Goal: Task Accomplishment & Management: Manage account settings

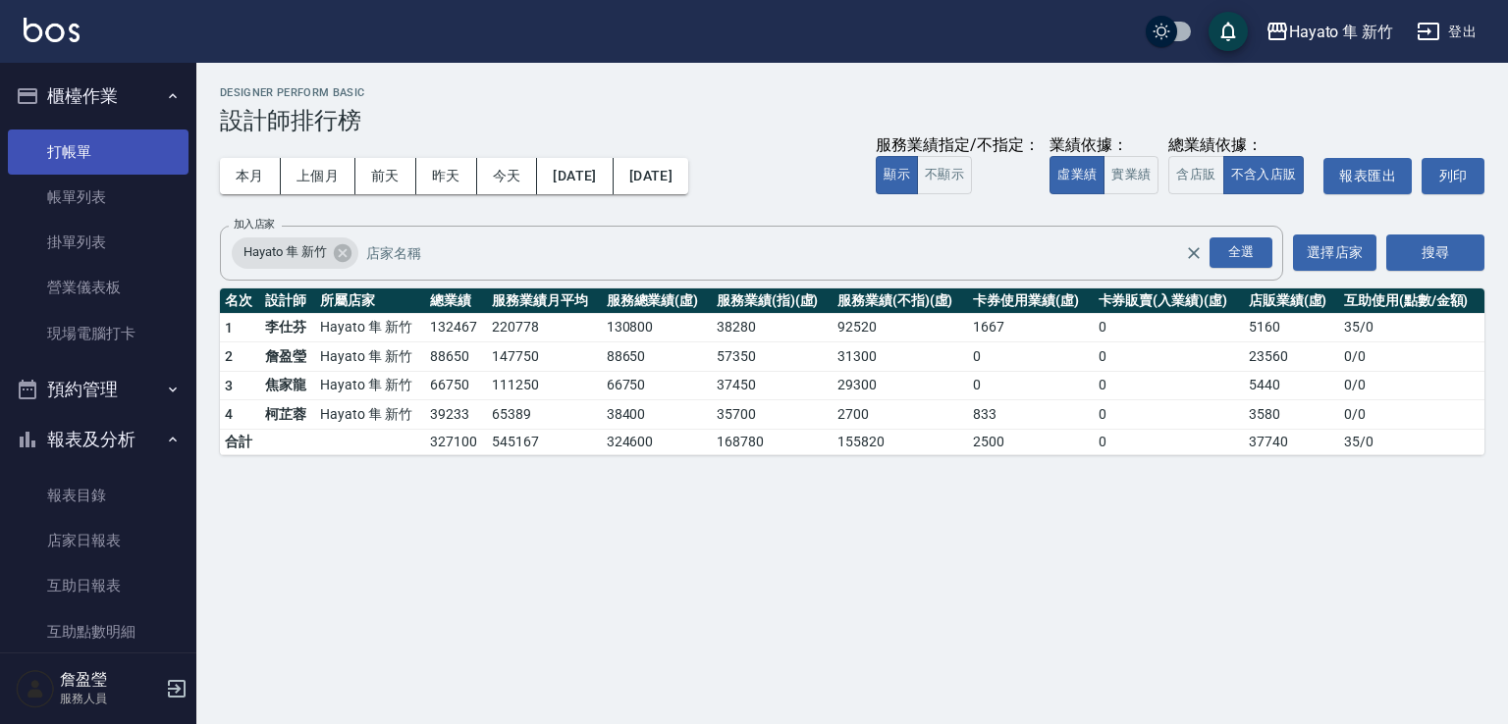
click at [124, 160] on link "打帳單" at bounding box center [98, 152] width 181 height 45
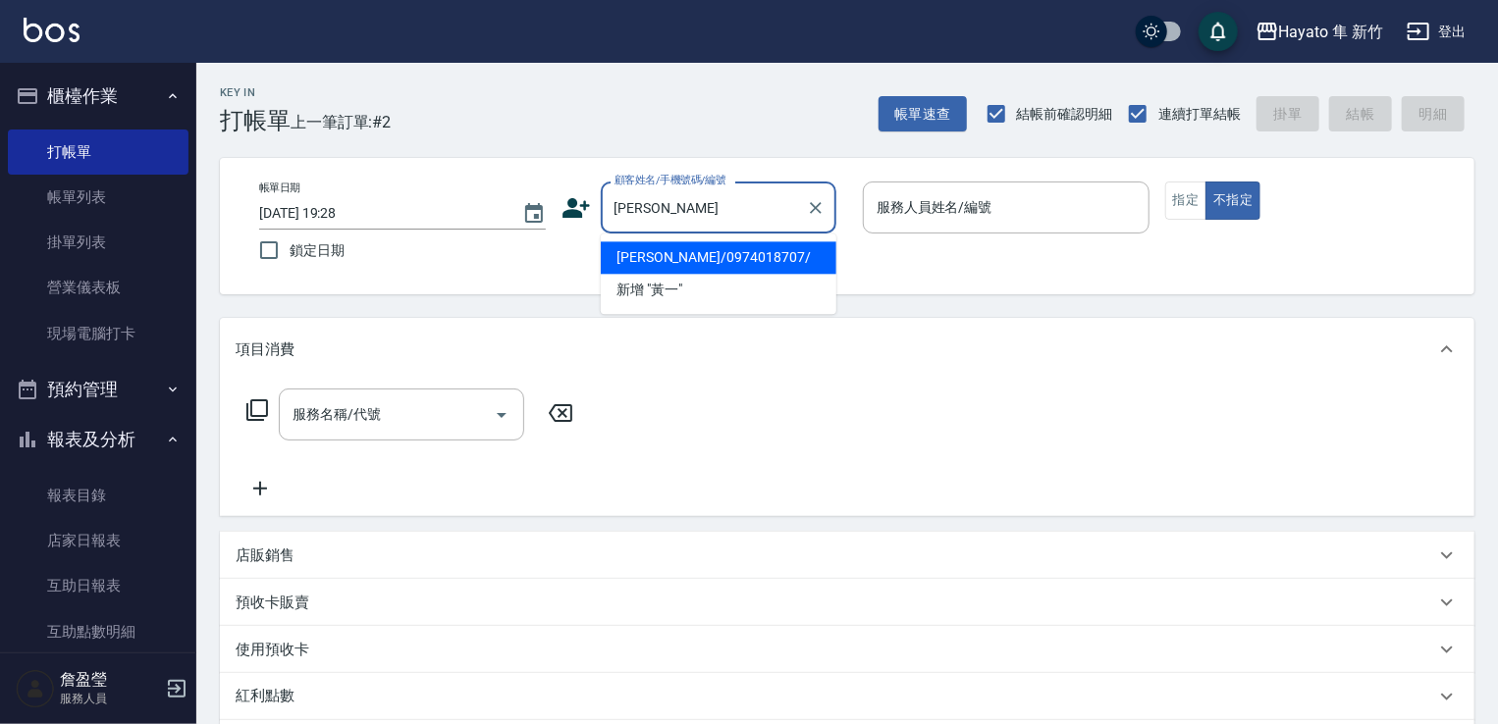
click at [642, 261] on li "[PERSON_NAME]/0974018707/" at bounding box center [719, 257] width 236 height 32
type input "[PERSON_NAME]/0974018707/"
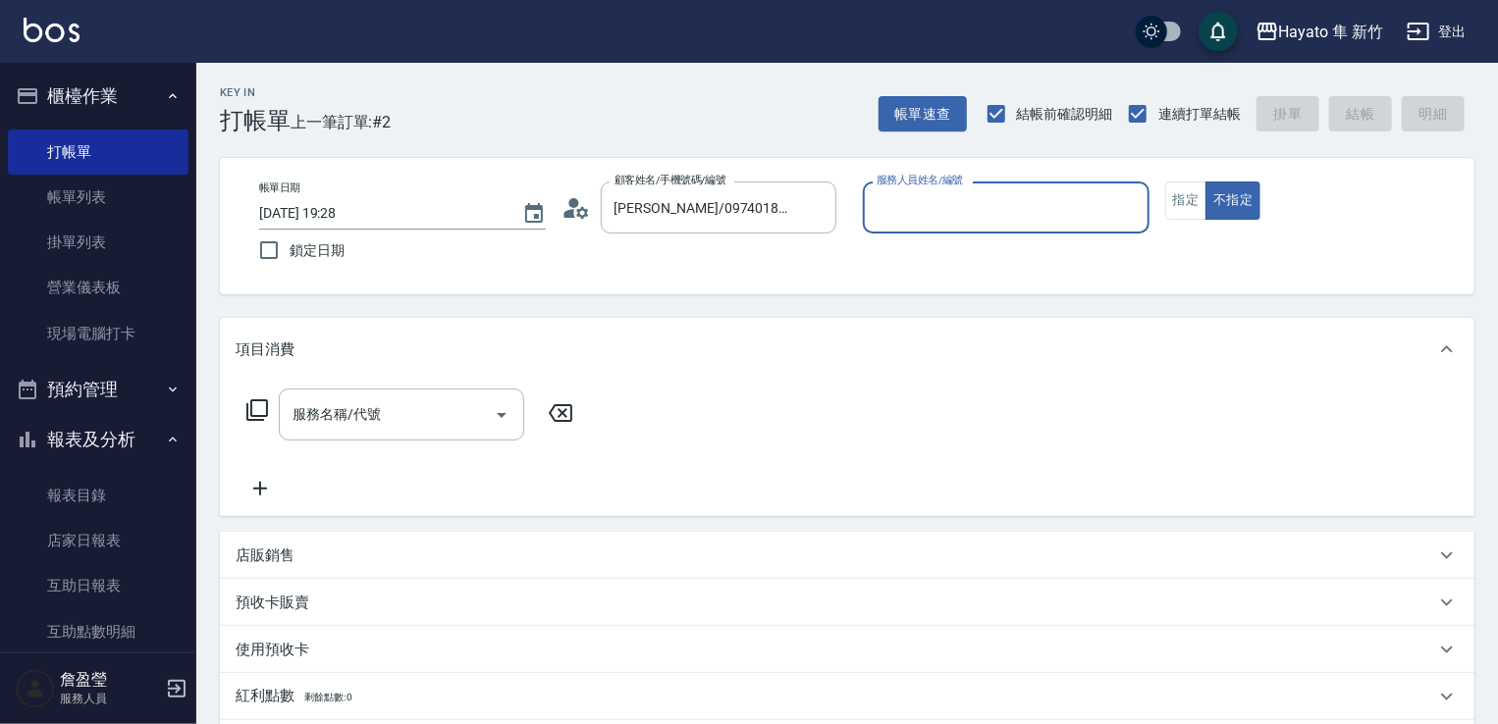
type input "En(無代號)"
click at [1179, 200] on button "指定" at bounding box center [1186, 201] width 42 height 38
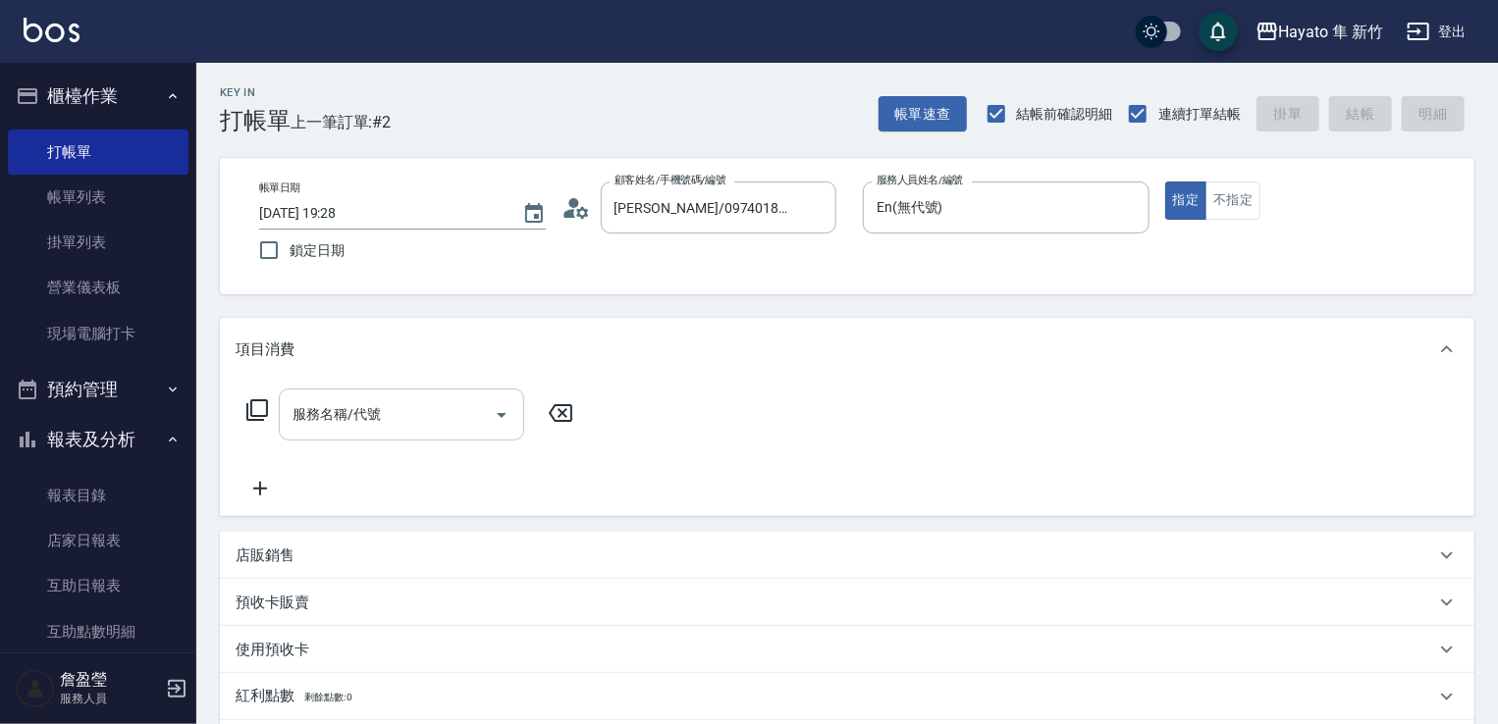
click at [497, 410] on icon "Open" at bounding box center [502, 415] width 24 height 24
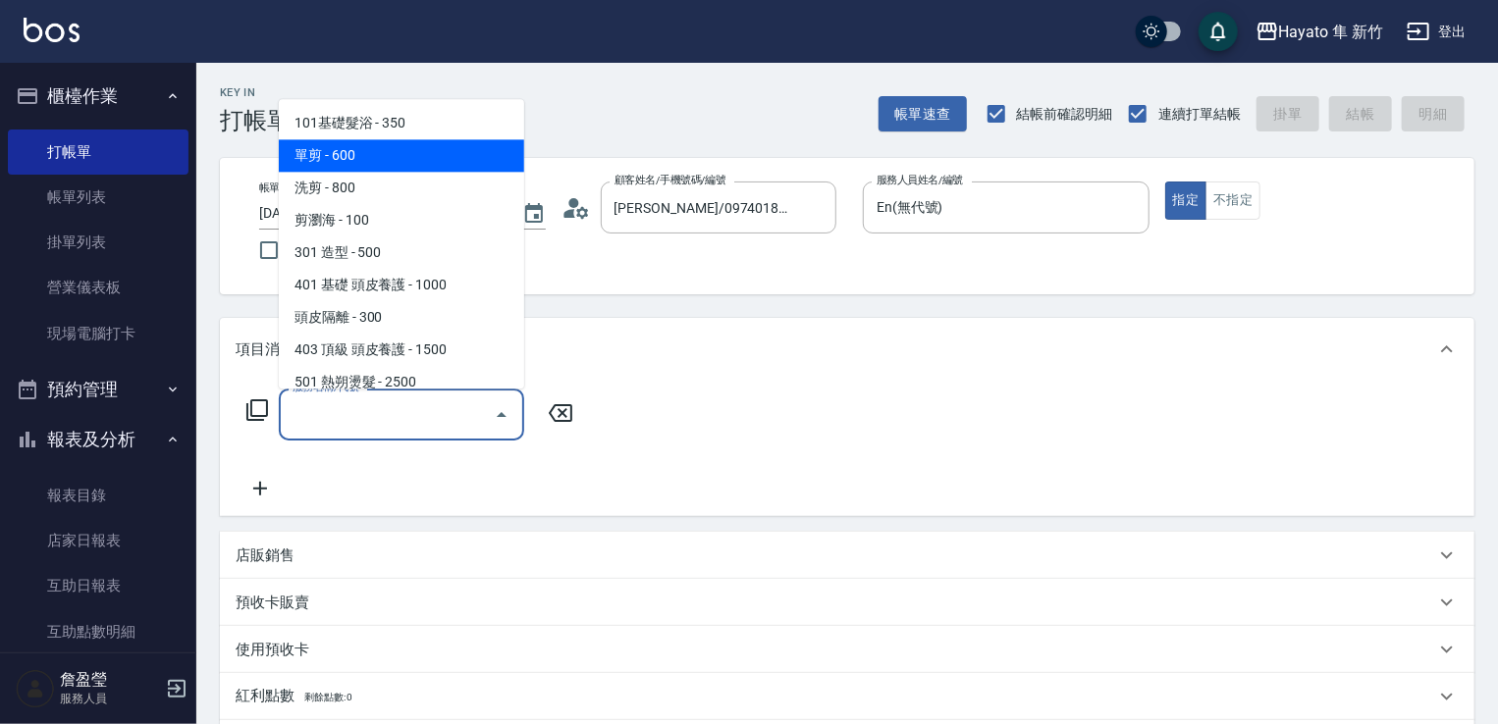
click at [438, 161] on span "單剪 - 600" at bounding box center [401, 155] width 245 height 32
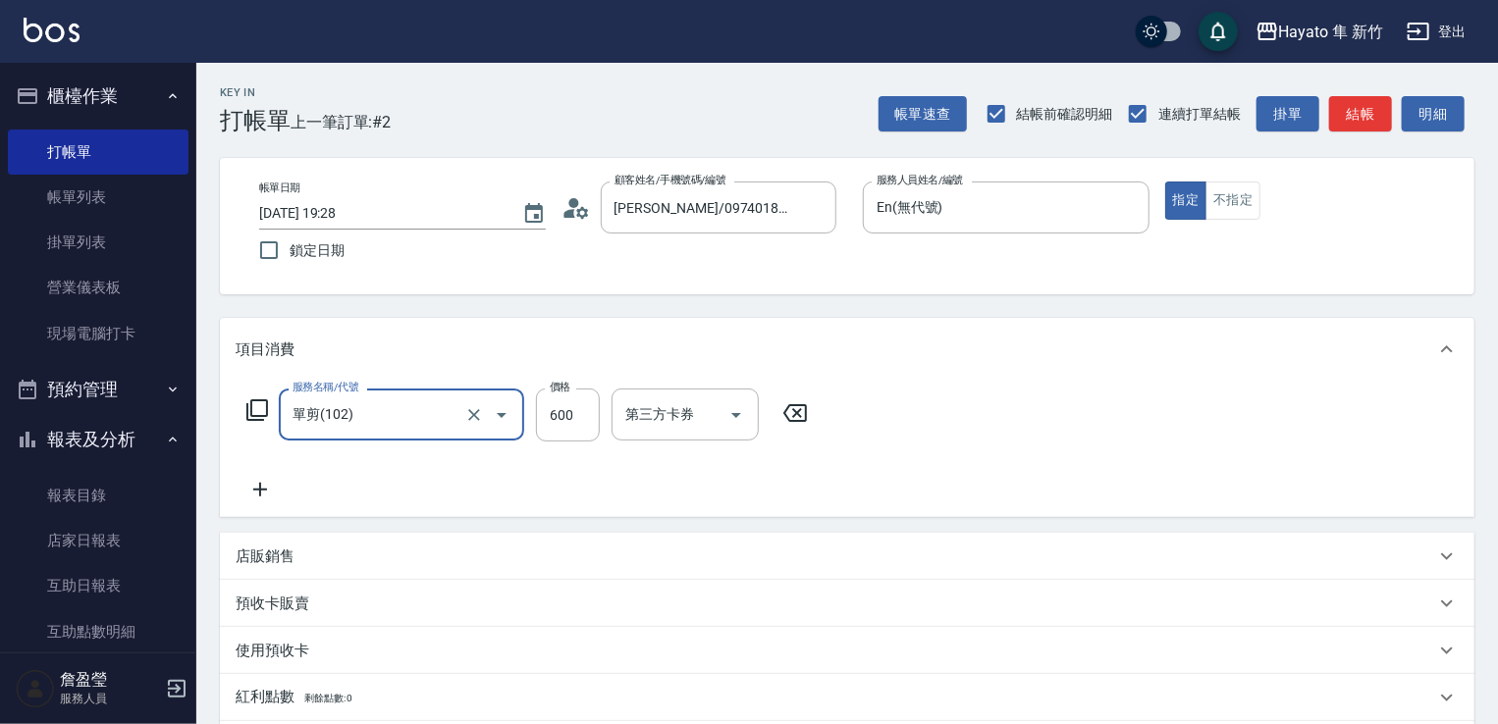
type input "單剪(102)"
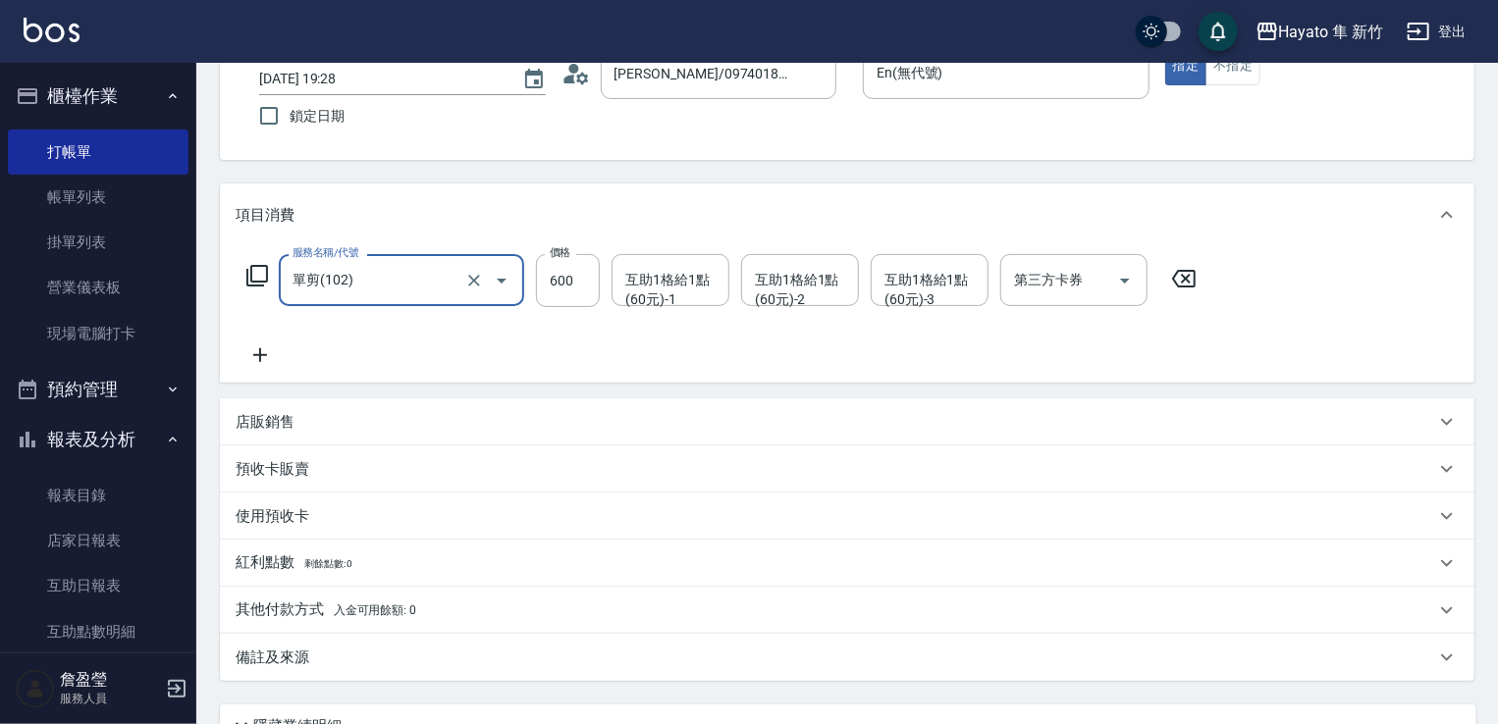
scroll to position [294, 0]
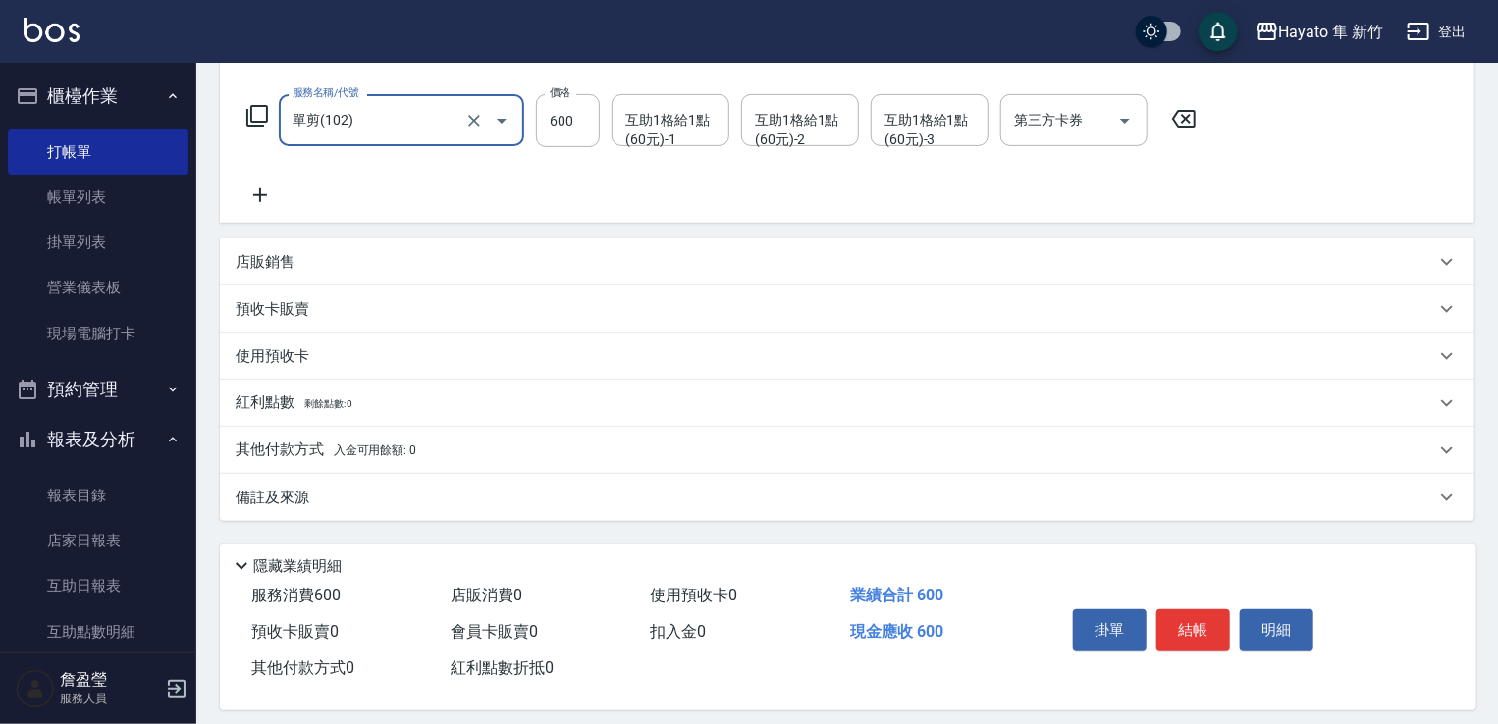
click at [401, 515] on div "備註及來源" at bounding box center [847, 497] width 1254 height 47
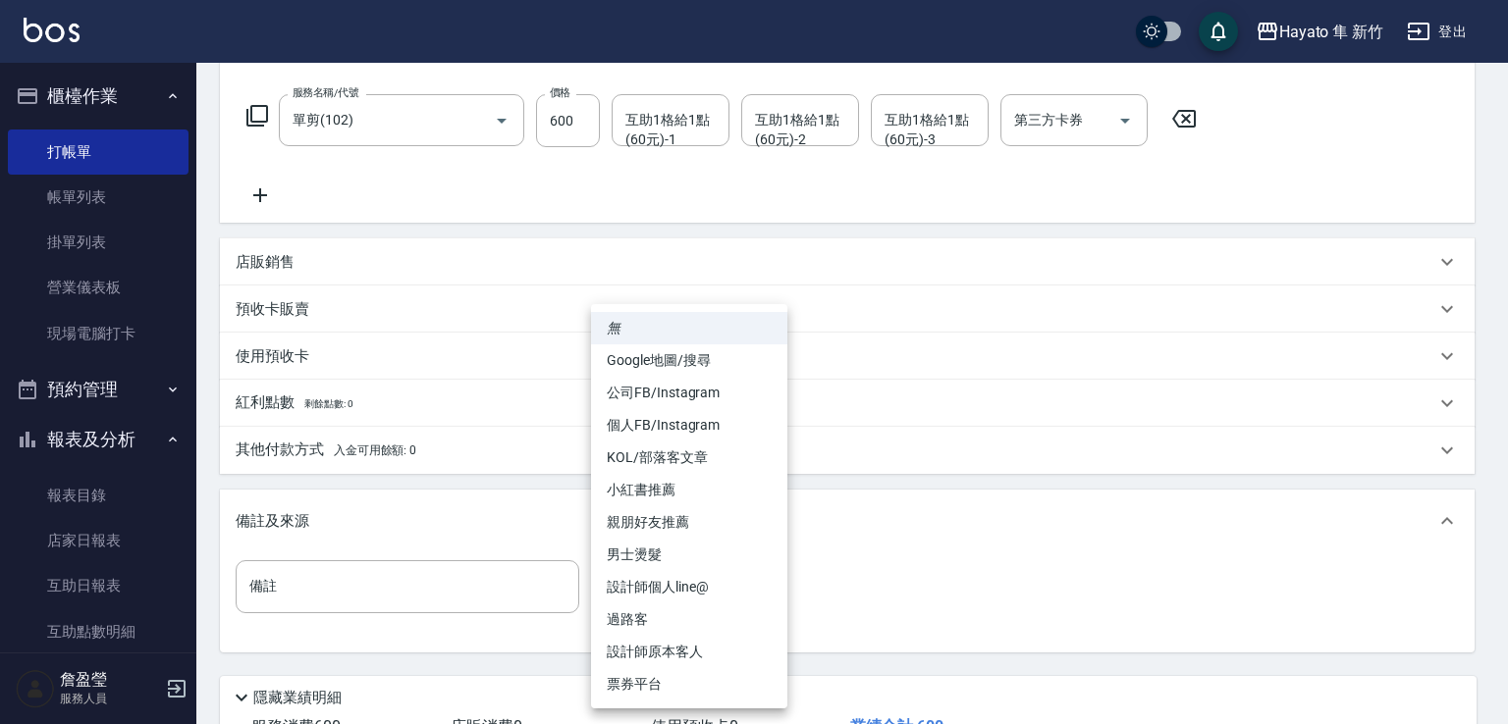
click at [758, 611] on body "Hayato 隼 新竹 登出 櫃檯作業 打帳單 帳單列表 掛單列表 營業儀表板 現場電腦打卡 預約管理 預約管理 報表及分析 報表目錄 店家日報表 互助日報表…" at bounding box center [754, 286] width 1508 height 1160
drag, startPoint x: 696, startPoint y: 649, endPoint x: 674, endPoint y: 625, distance: 32.0
click at [696, 651] on li "設計師原本客人" at bounding box center [689, 652] width 196 height 32
type input "設計師原本客人"
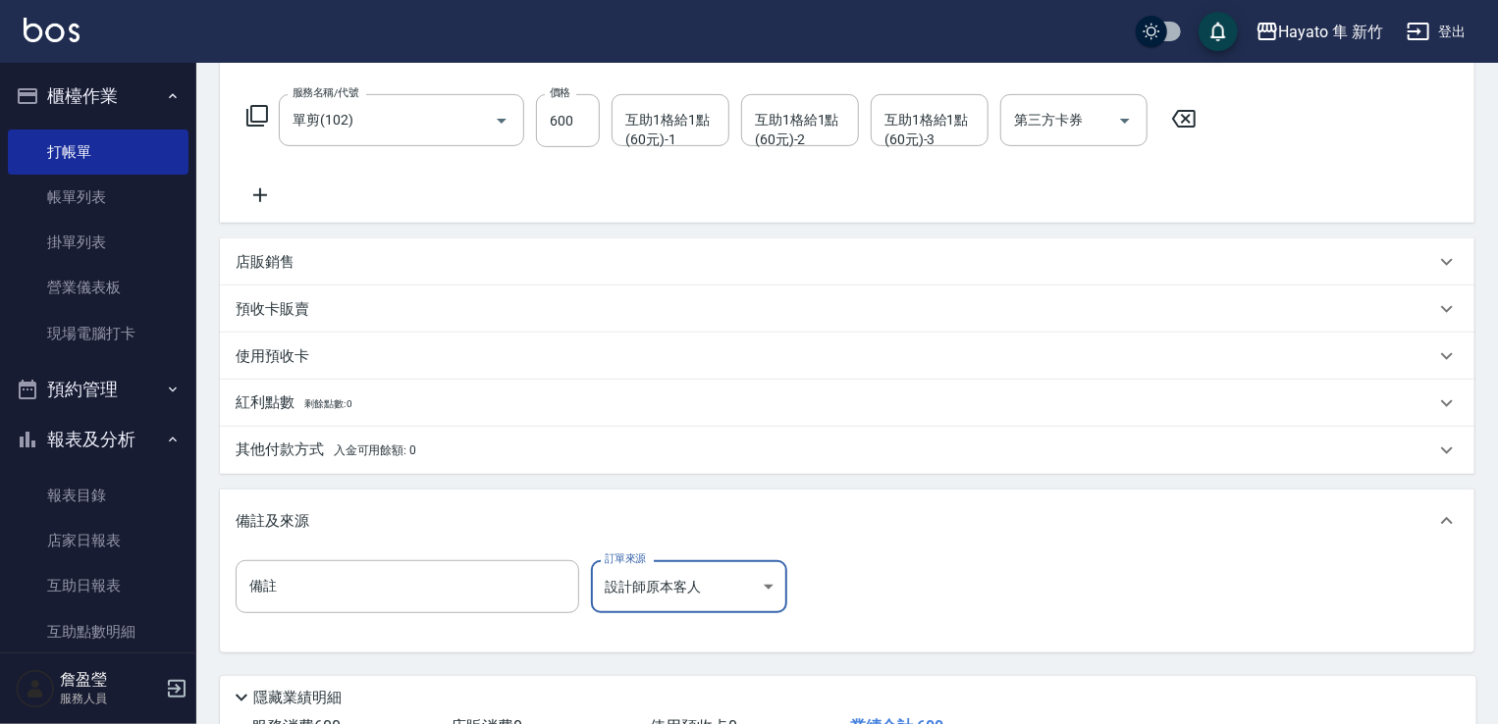
click at [429, 461] on div "其他付款方式 入金可用餘額: 0" at bounding box center [847, 450] width 1254 height 47
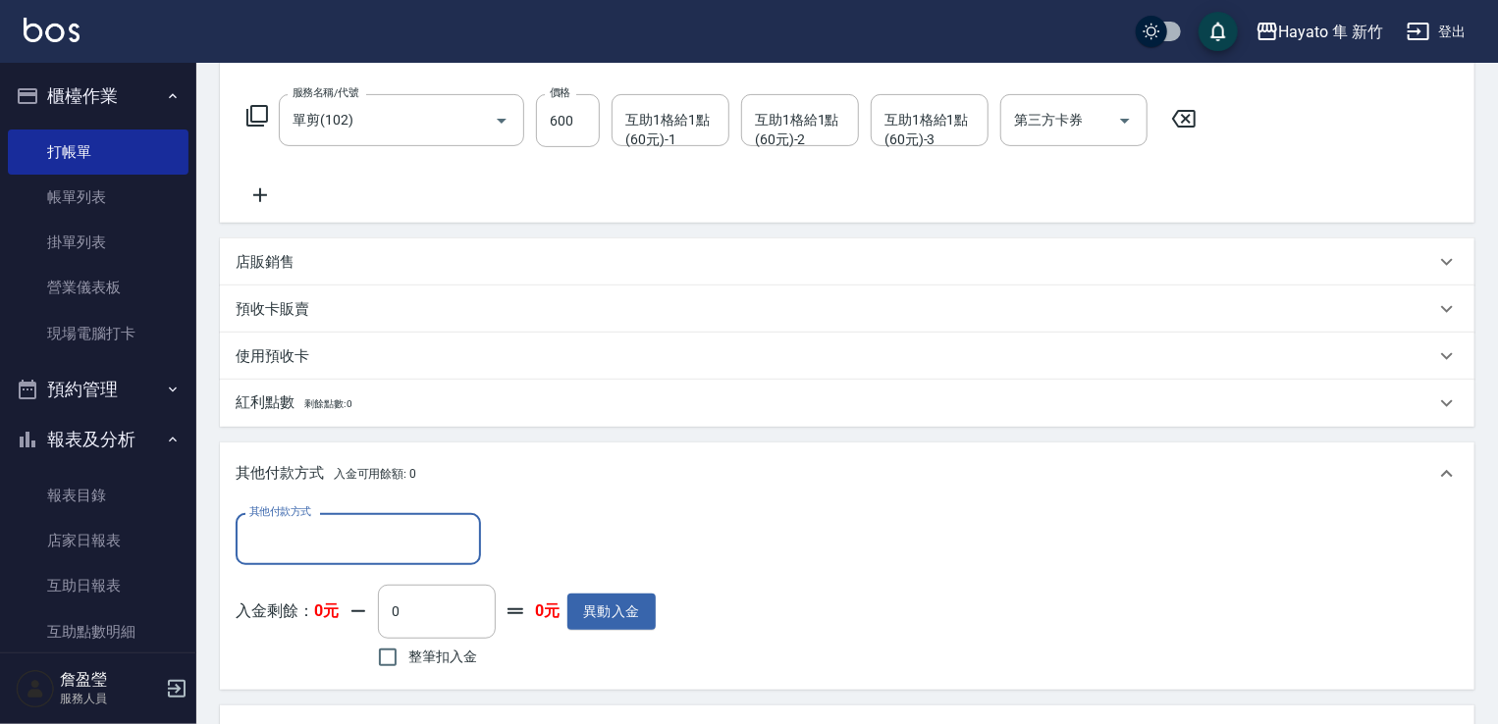
scroll to position [0, 0]
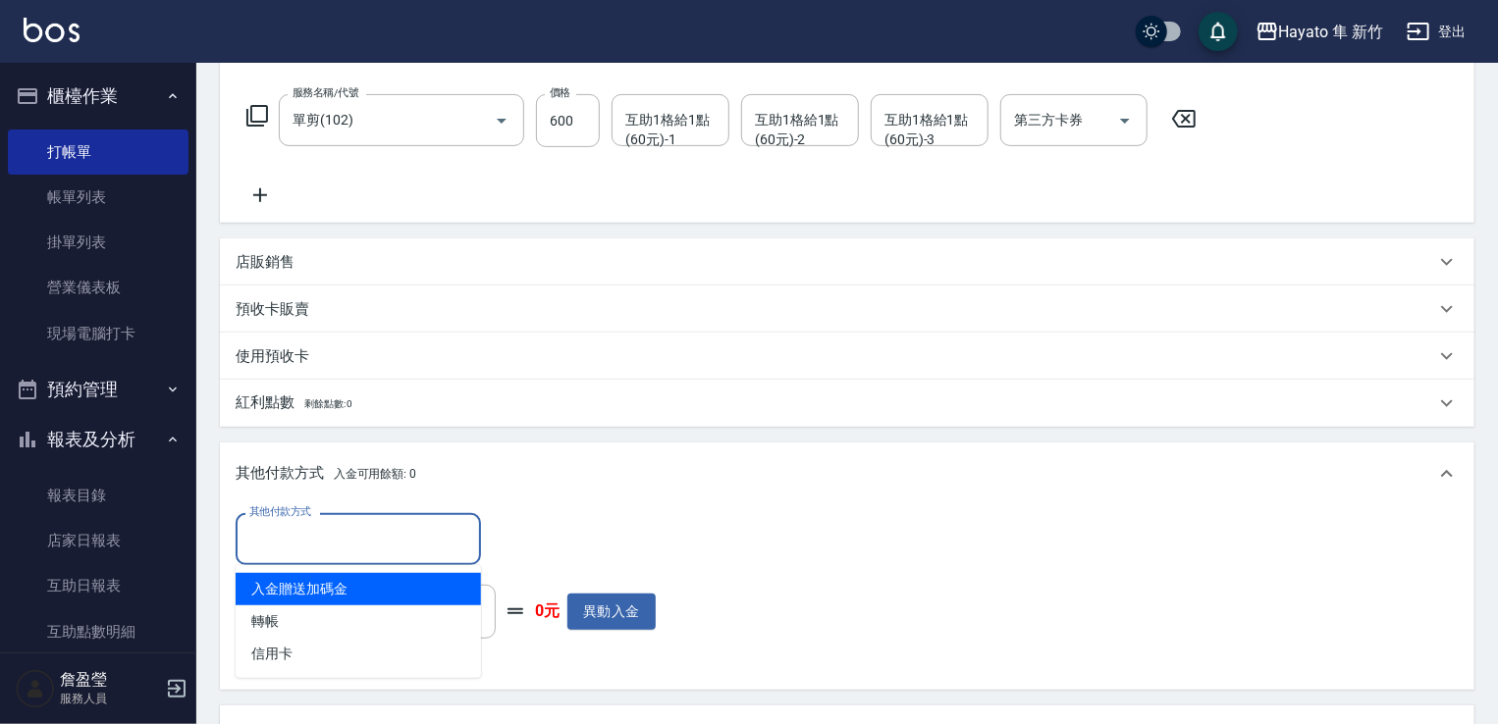
click at [407, 555] on input "其他付款方式" at bounding box center [358, 539] width 228 height 34
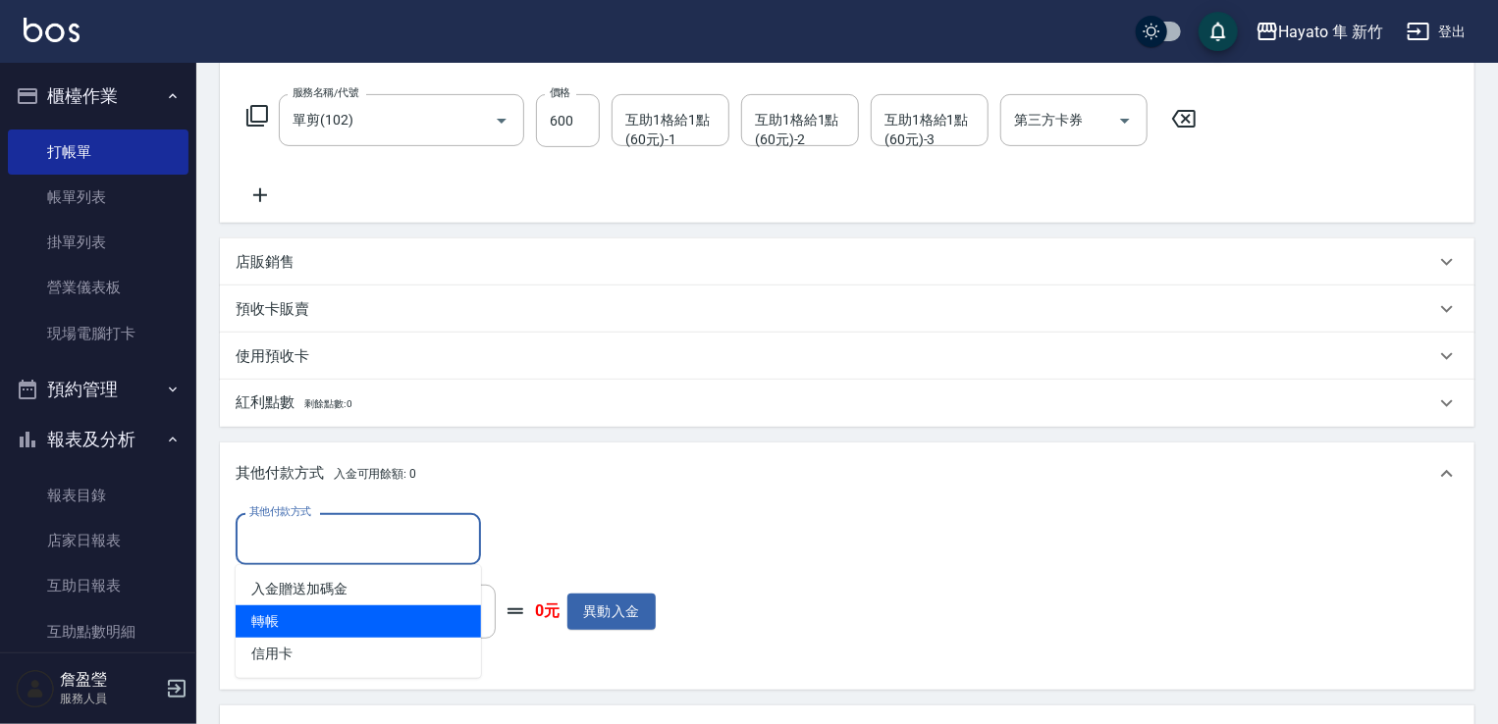
click at [377, 629] on span "轉帳" at bounding box center [358, 622] width 245 height 32
type input "轉帳"
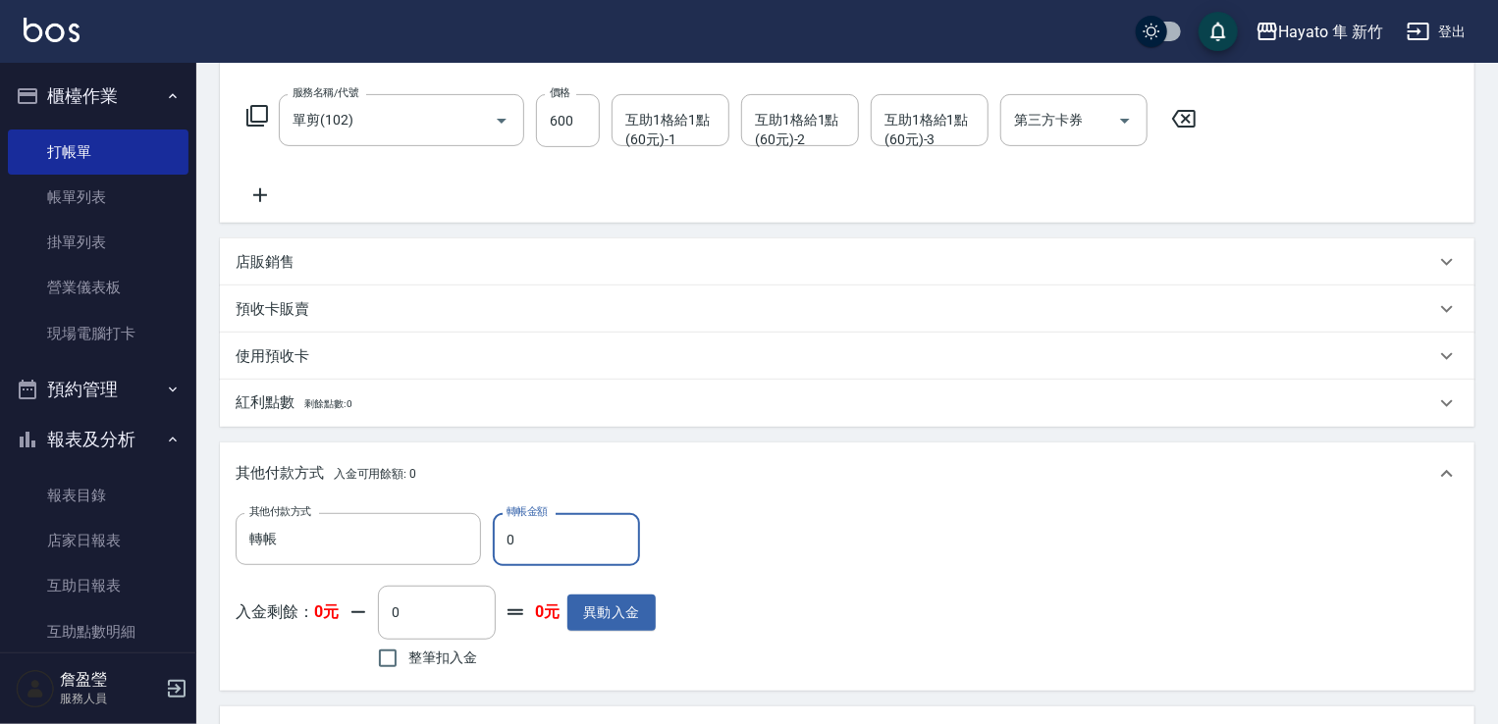
drag, startPoint x: 544, startPoint y: 547, endPoint x: 500, endPoint y: 555, distance: 44.9
click at [500, 555] on input "0" at bounding box center [566, 539] width 147 height 53
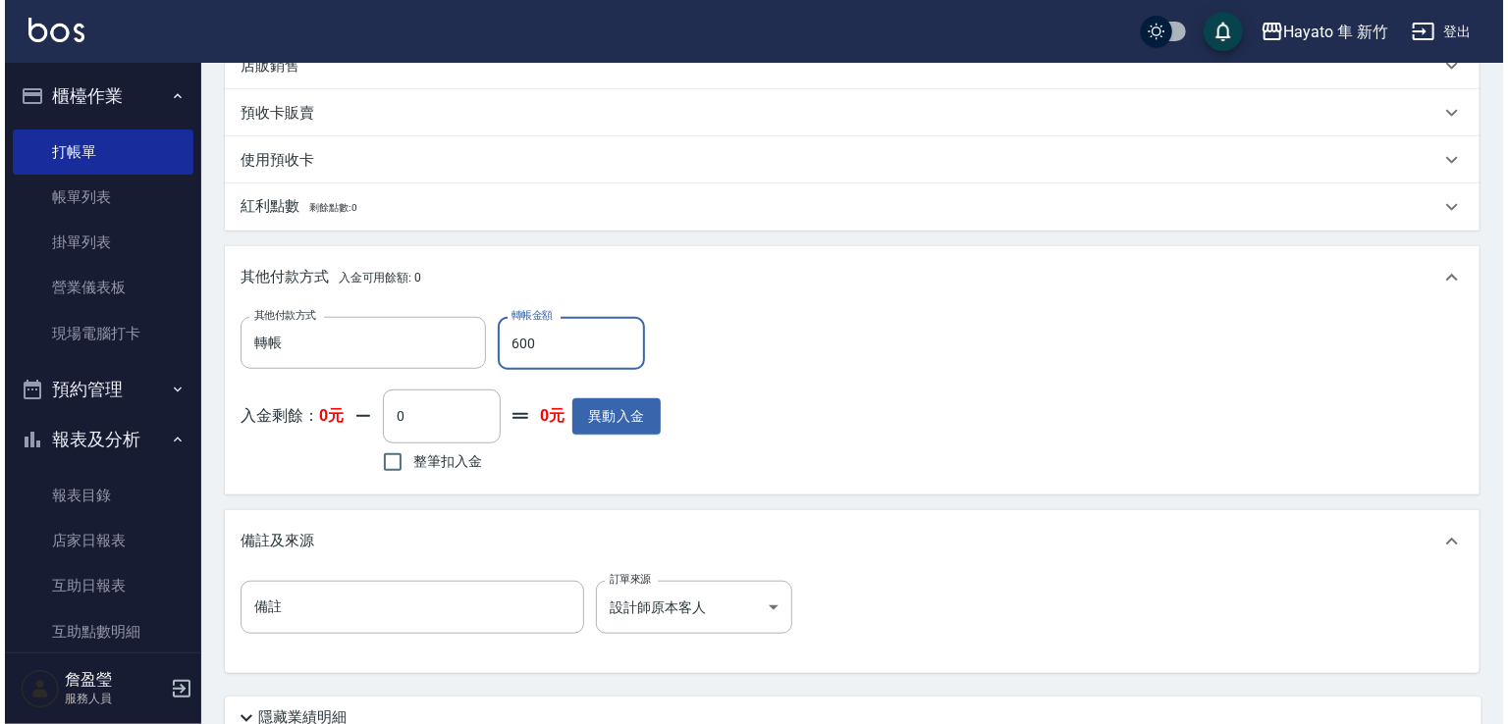
scroll to position [561, 0]
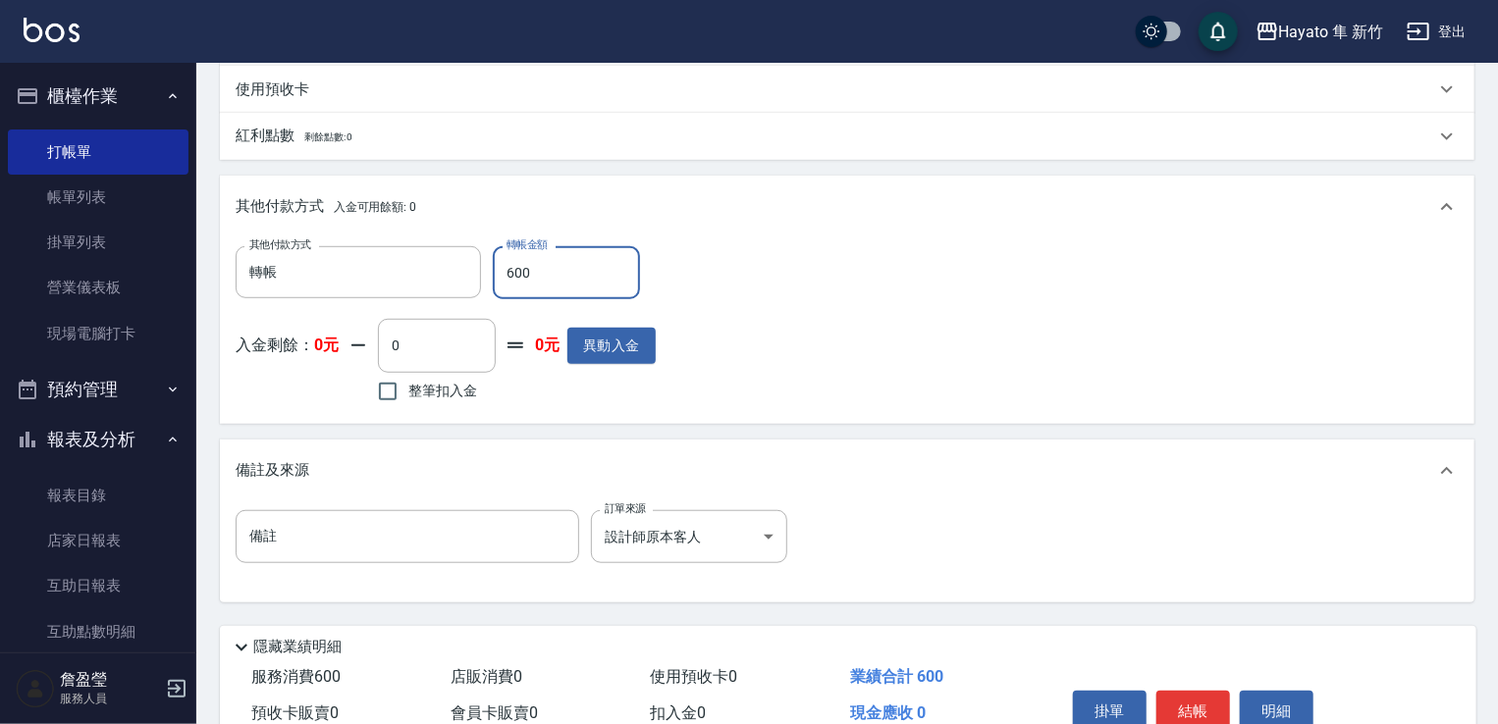
type input "600"
click at [1198, 688] on div "掛單 結帳 明細" at bounding box center [1193, 714] width 256 height 62
click at [1197, 708] on button "結帳" at bounding box center [1193, 711] width 74 height 41
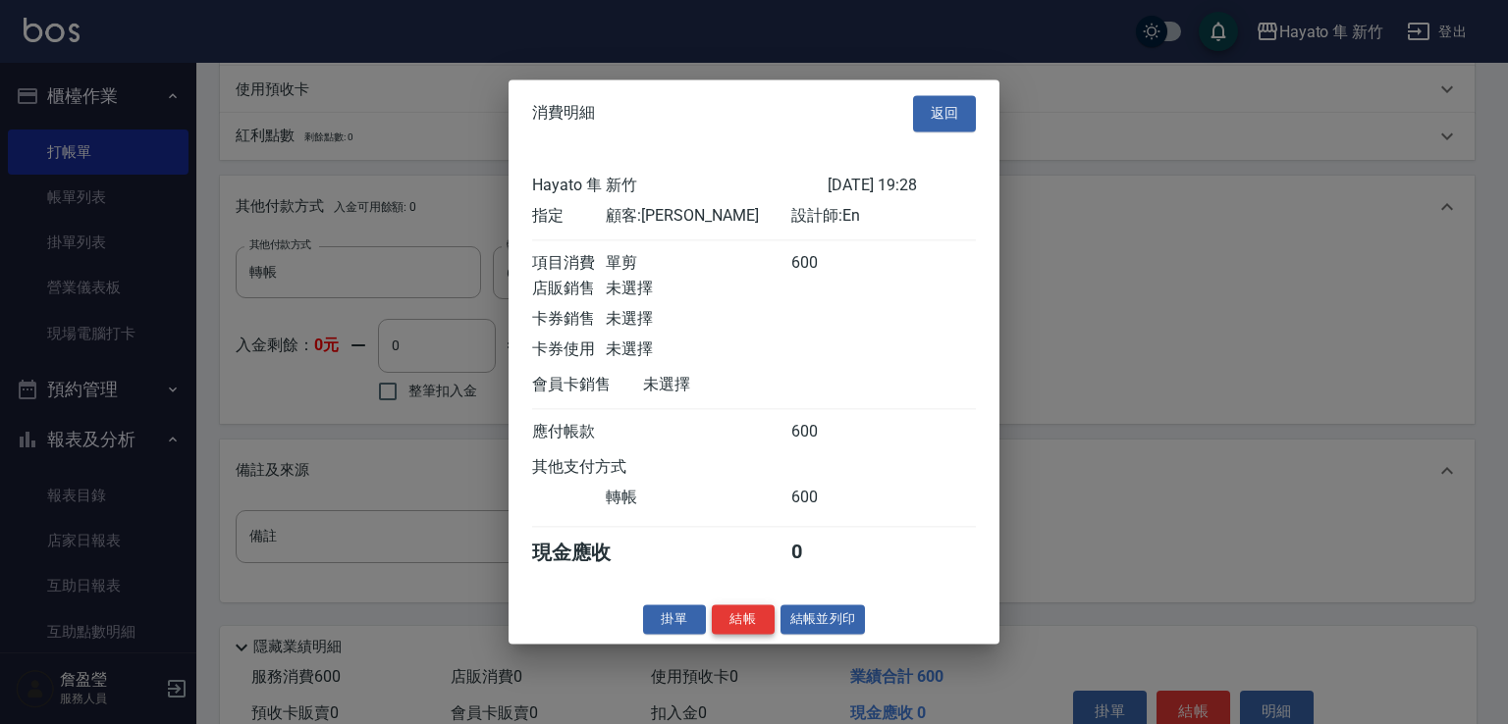
click at [741, 631] on button "結帳" at bounding box center [743, 620] width 63 height 30
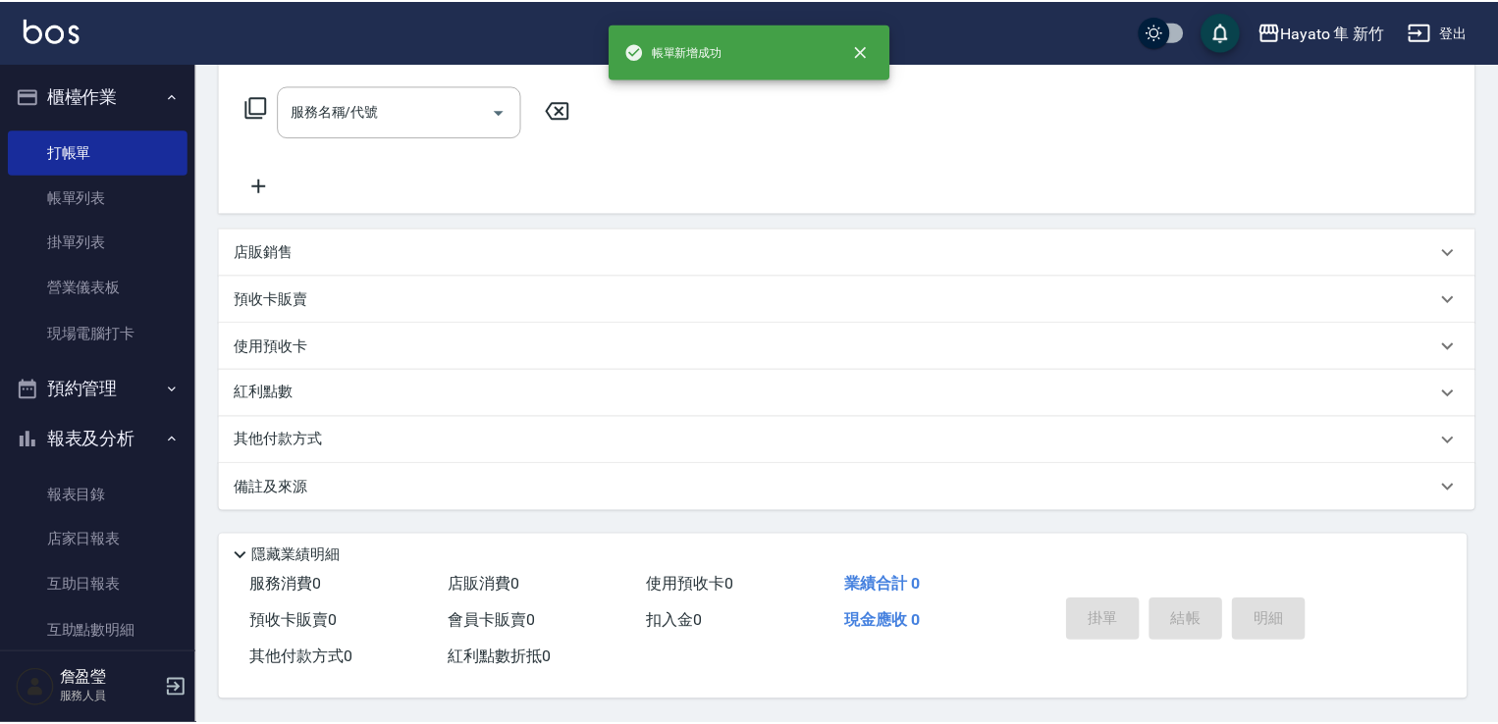
scroll to position [0, 0]
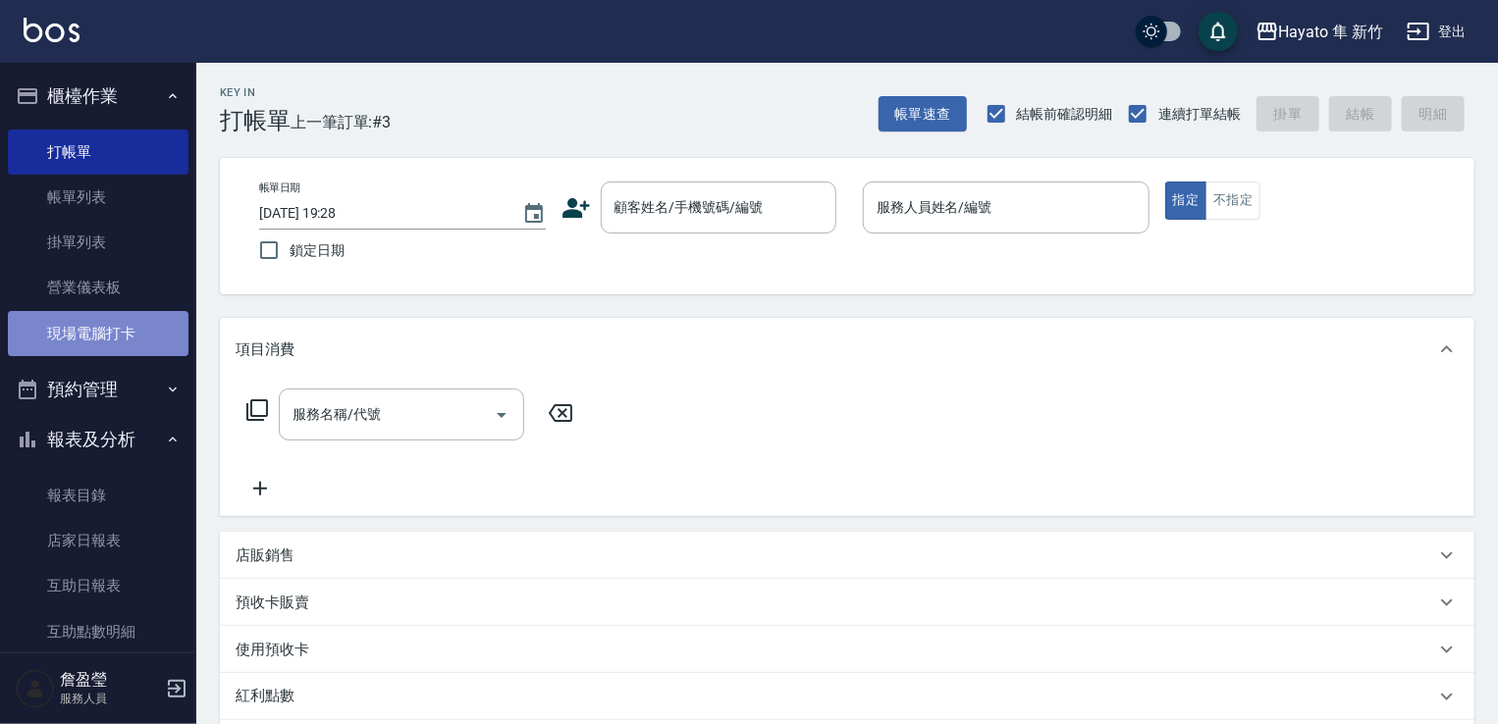
click at [122, 328] on link "現場電腦打卡" at bounding box center [98, 333] width 181 height 45
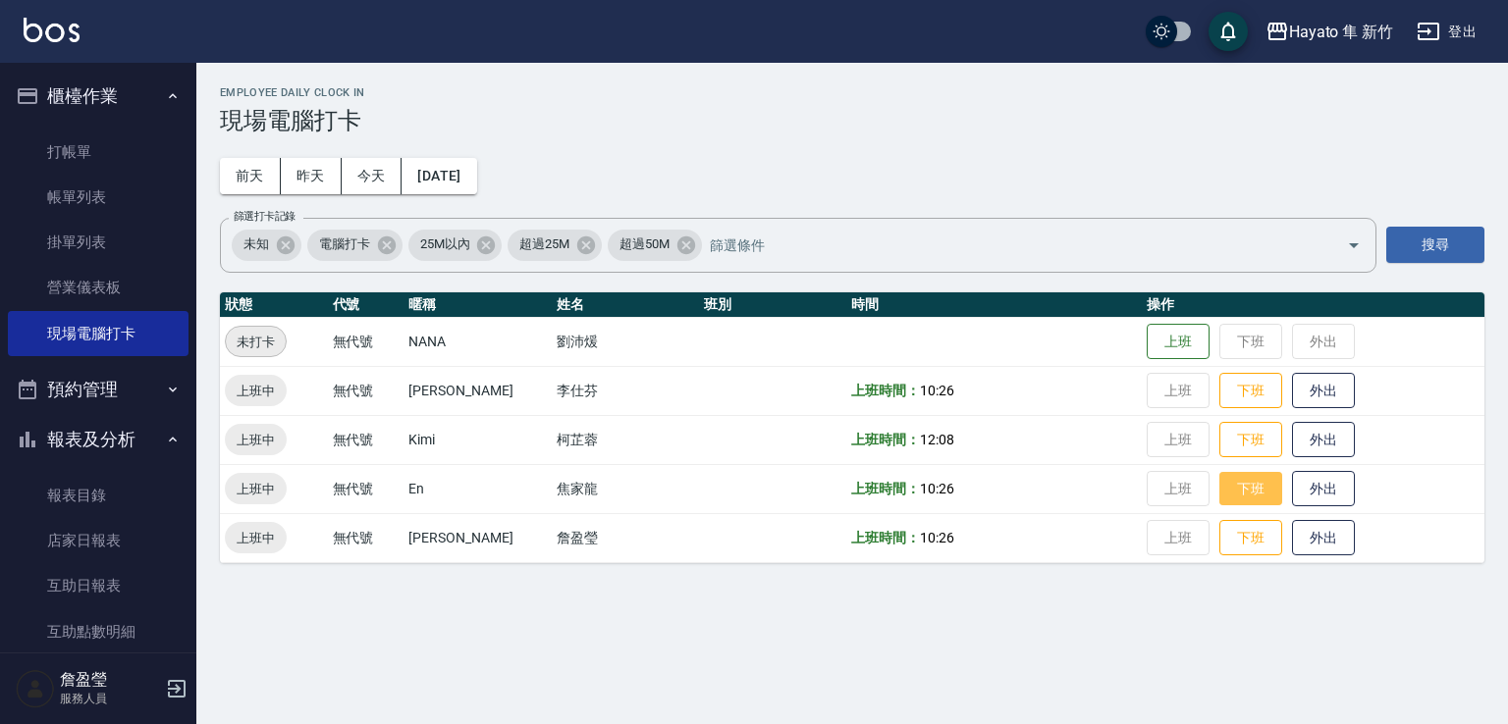
click at [1247, 492] on button "下班" at bounding box center [1250, 489] width 63 height 34
drag, startPoint x: 1190, startPoint y: 539, endPoint x: 820, endPoint y: 762, distance: 431.9
click at [820, 723] on html "[PERSON_NAME] 新竹 登出 櫃檯作業 打帳單 帳單列表 掛單列表 營業儀表板 現場電腦打卡 預約管理 預約管理 報表及分析 報表目錄 店家日報表 …" at bounding box center [754, 362] width 1508 height 724
click at [596, 651] on div "Employee Daily Clock In 現場電腦打卡 [DATE] [DATE] [DATE] [DATE] 篩選打卡記錄 未知 電腦打卡 25M以內…" at bounding box center [754, 362] width 1508 height 724
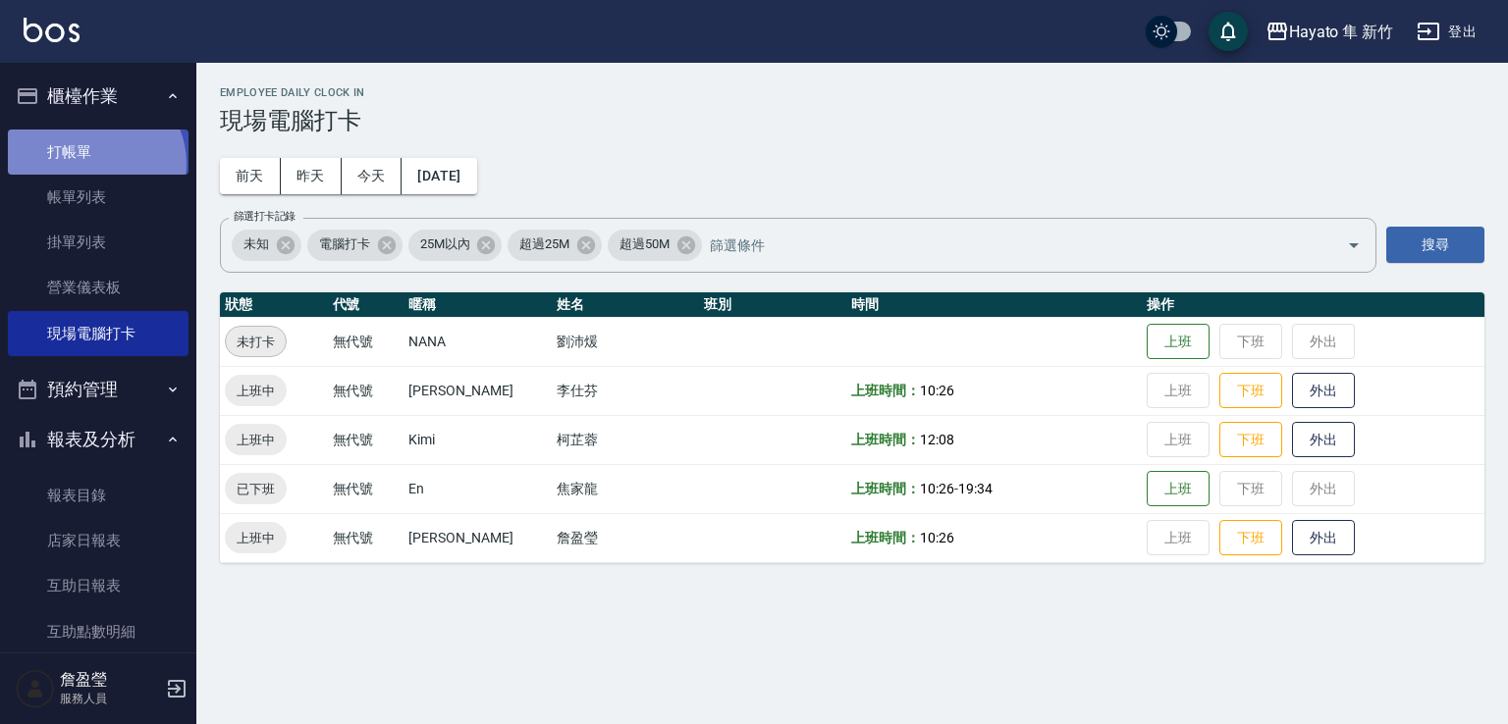
click at [92, 163] on link "打帳單" at bounding box center [98, 152] width 181 height 45
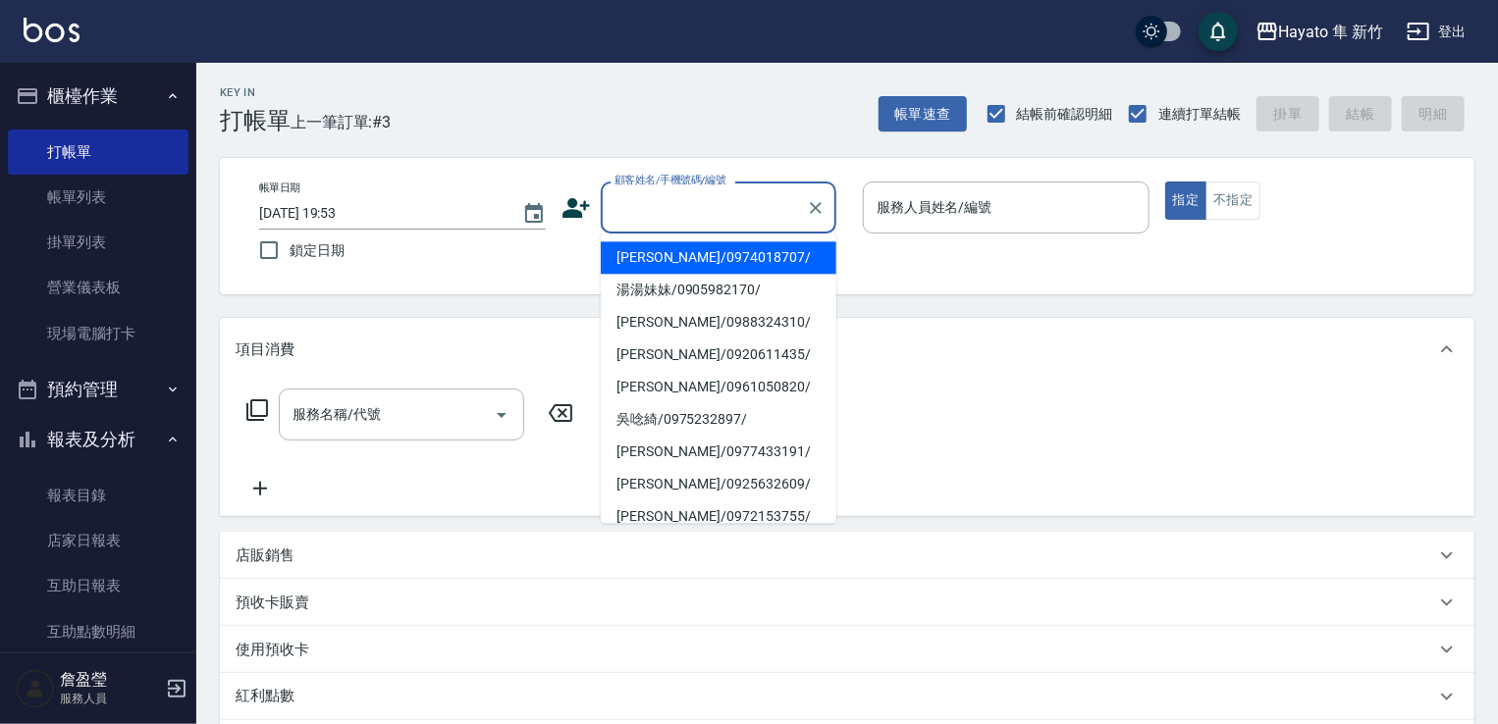
click at [707, 209] on input "顧客姓名/手機號碼/編號" at bounding box center [704, 207] width 188 height 34
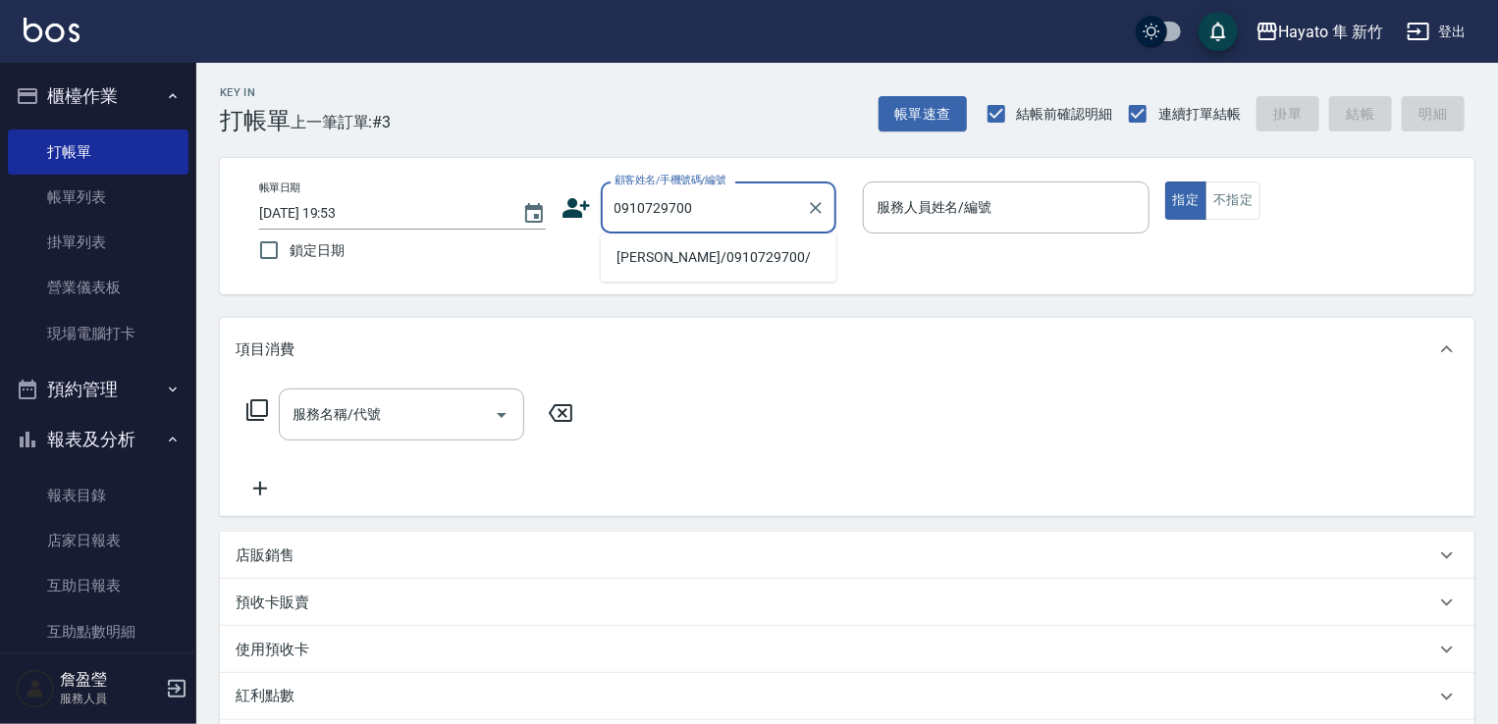
click at [688, 259] on li "[PERSON_NAME]/0910729700/" at bounding box center [719, 257] width 236 height 32
type input "[PERSON_NAME]/0910729700/"
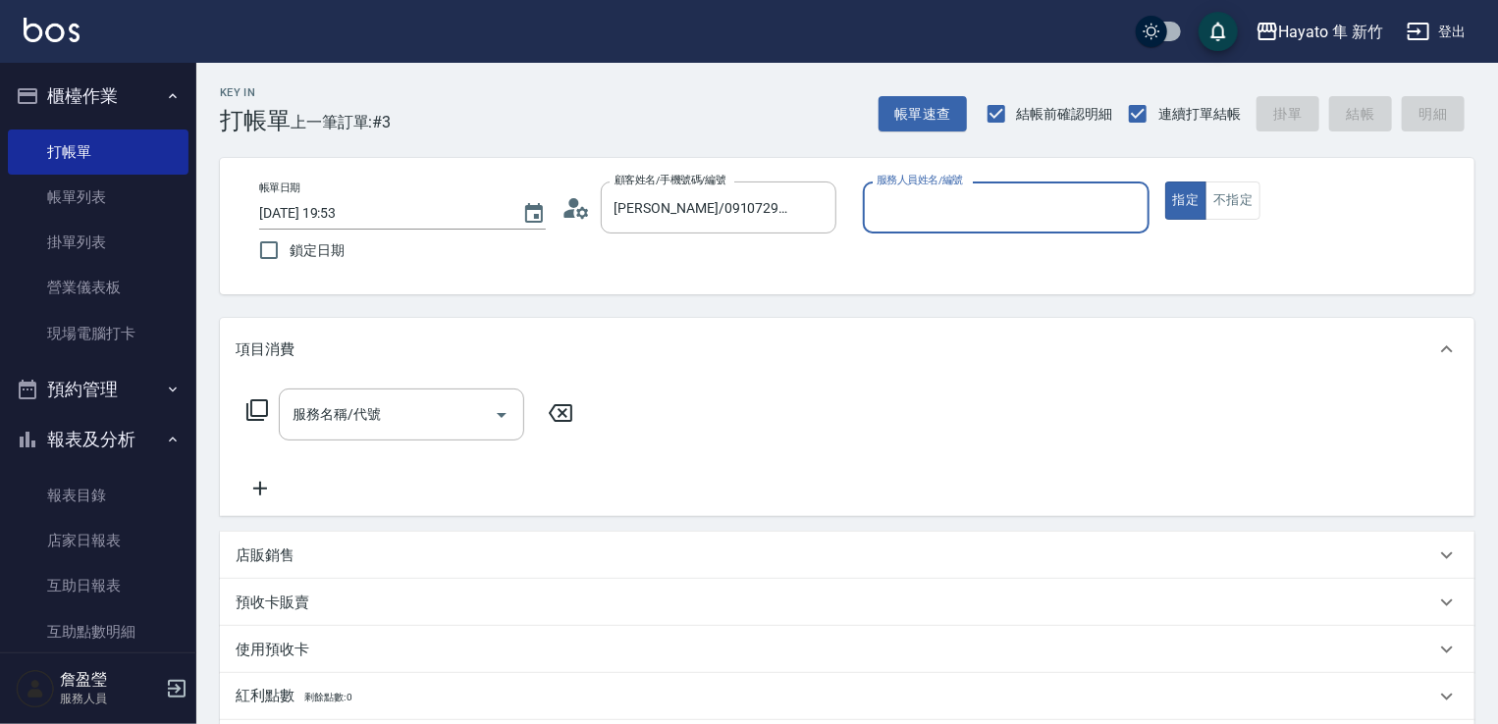
type input "[PERSON_NAME](無代號)"
click at [412, 433] on div "服務名稱/代號" at bounding box center [401, 415] width 245 height 52
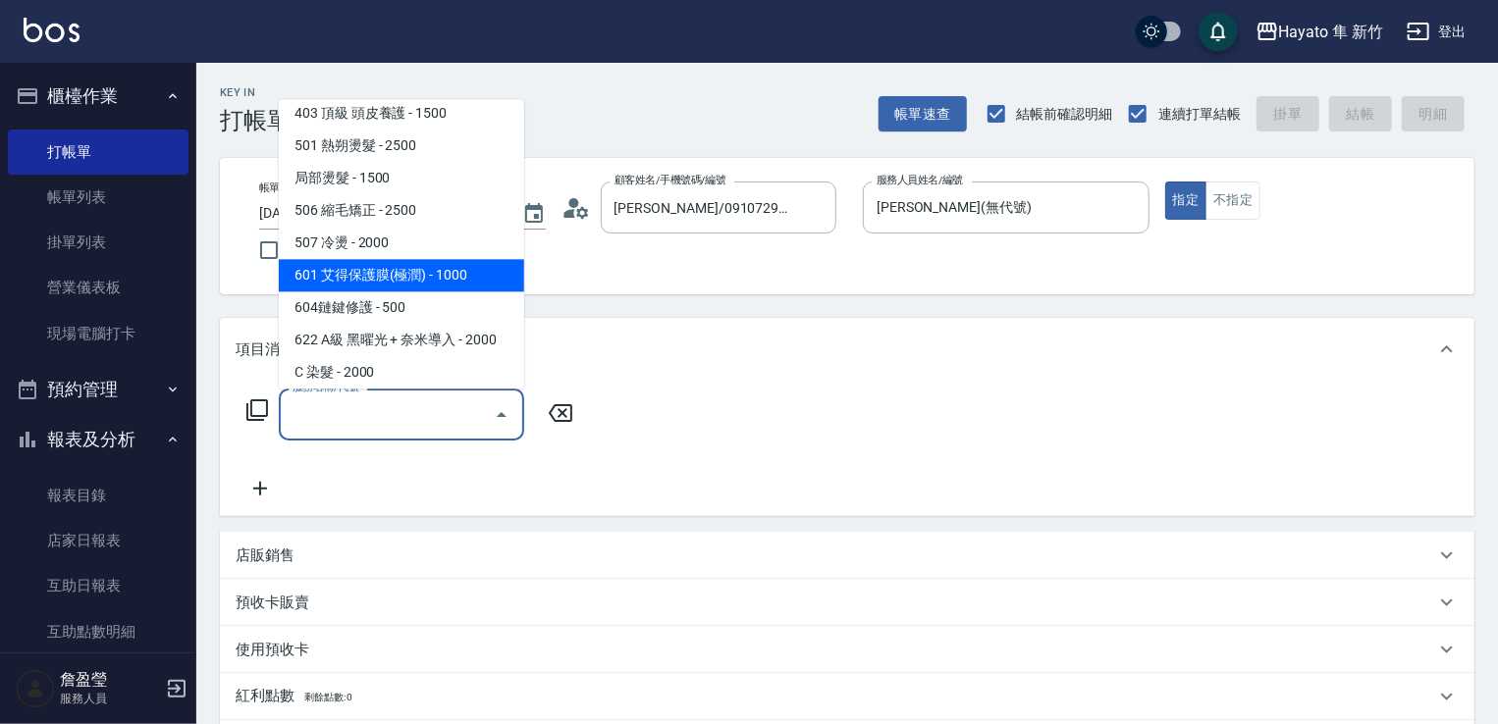
scroll to position [294, 0]
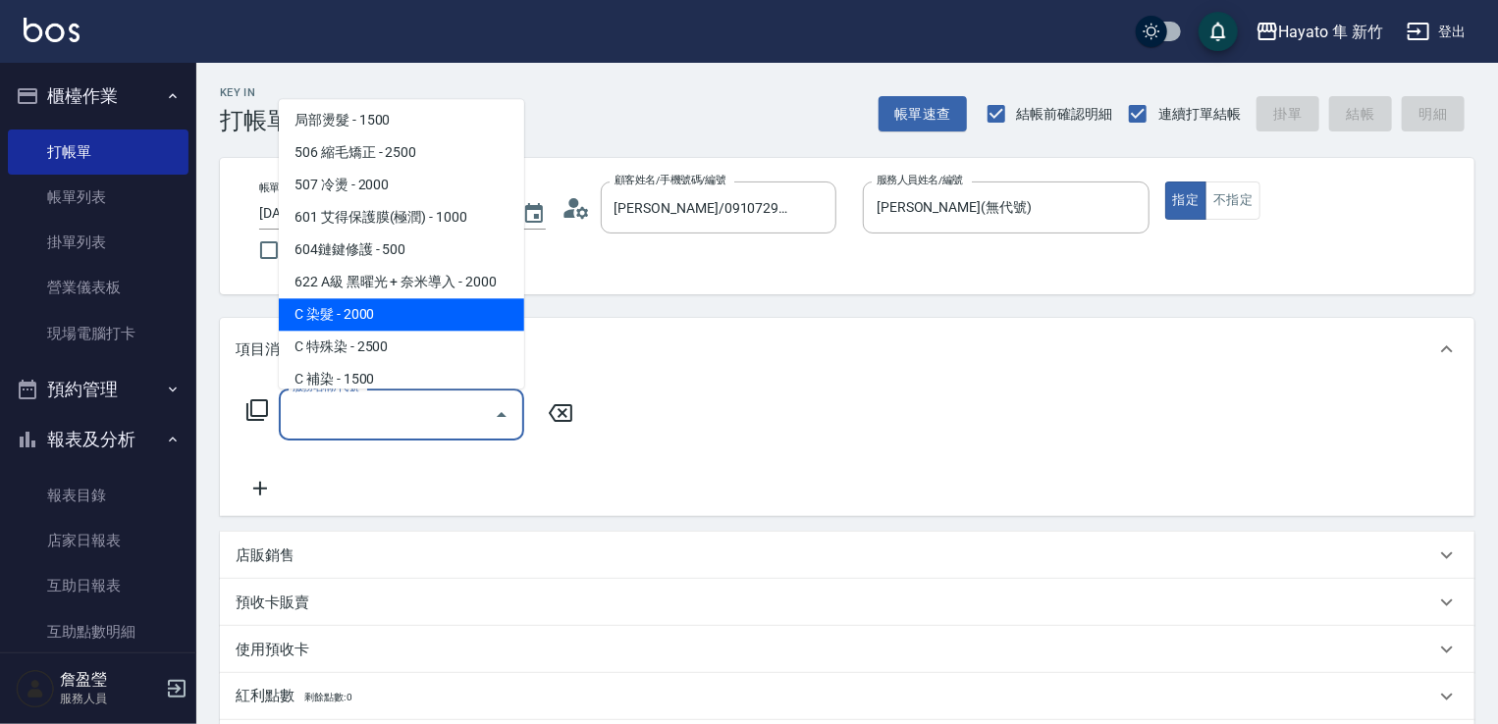
click at [328, 303] on span "C 染髮 - 2000" at bounding box center [401, 314] width 245 height 32
type input "C 染髮(701)"
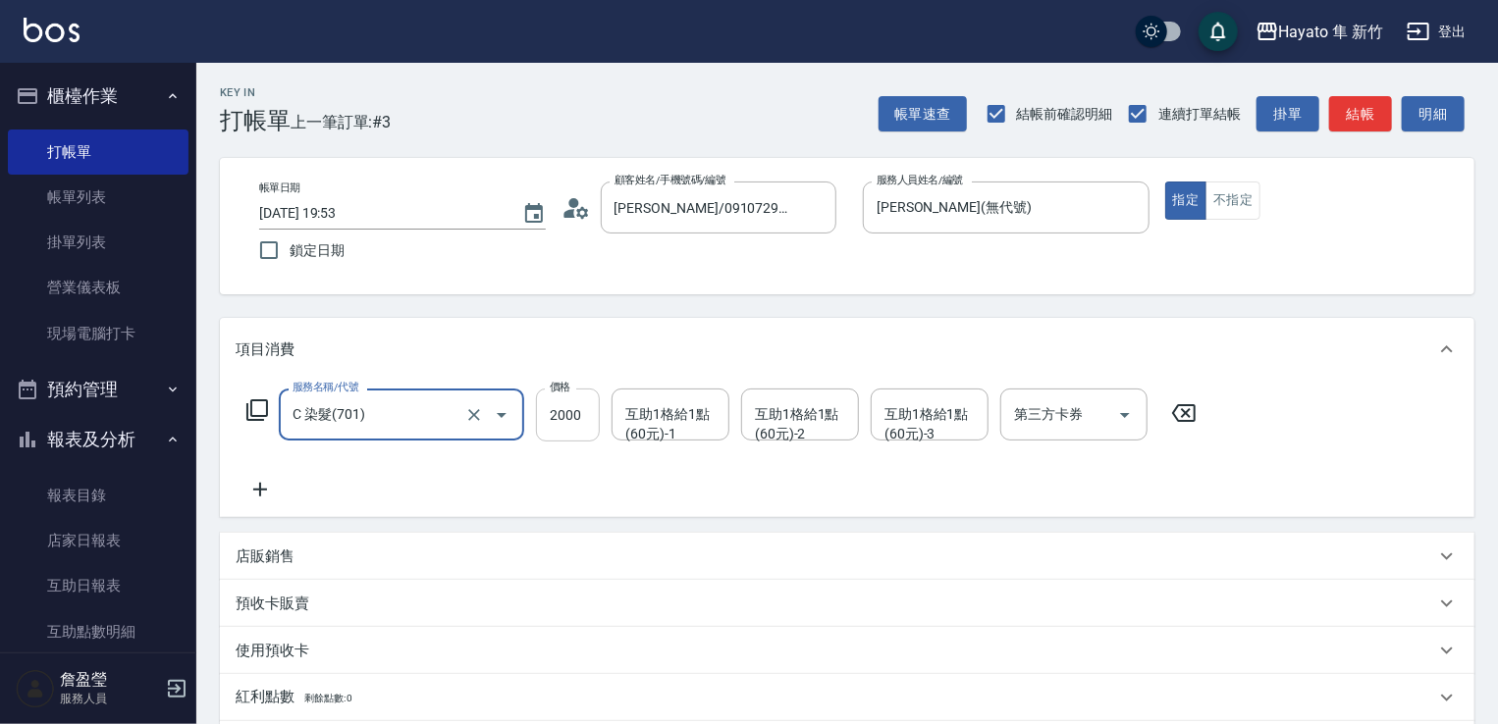
click at [570, 411] on input "2000" at bounding box center [568, 415] width 64 height 53
type input "2300"
click at [463, 495] on div "服務名稱/代號 C 染髮(701) 服務名稱/代號 價格 2300 價格 互助1格給1點(60元)-1 互助1格給1點(60元)-1 互助1格給1點(60元)…" at bounding box center [722, 445] width 973 height 113
click at [316, 560] on div "店販銷售" at bounding box center [835, 557] width 1199 height 21
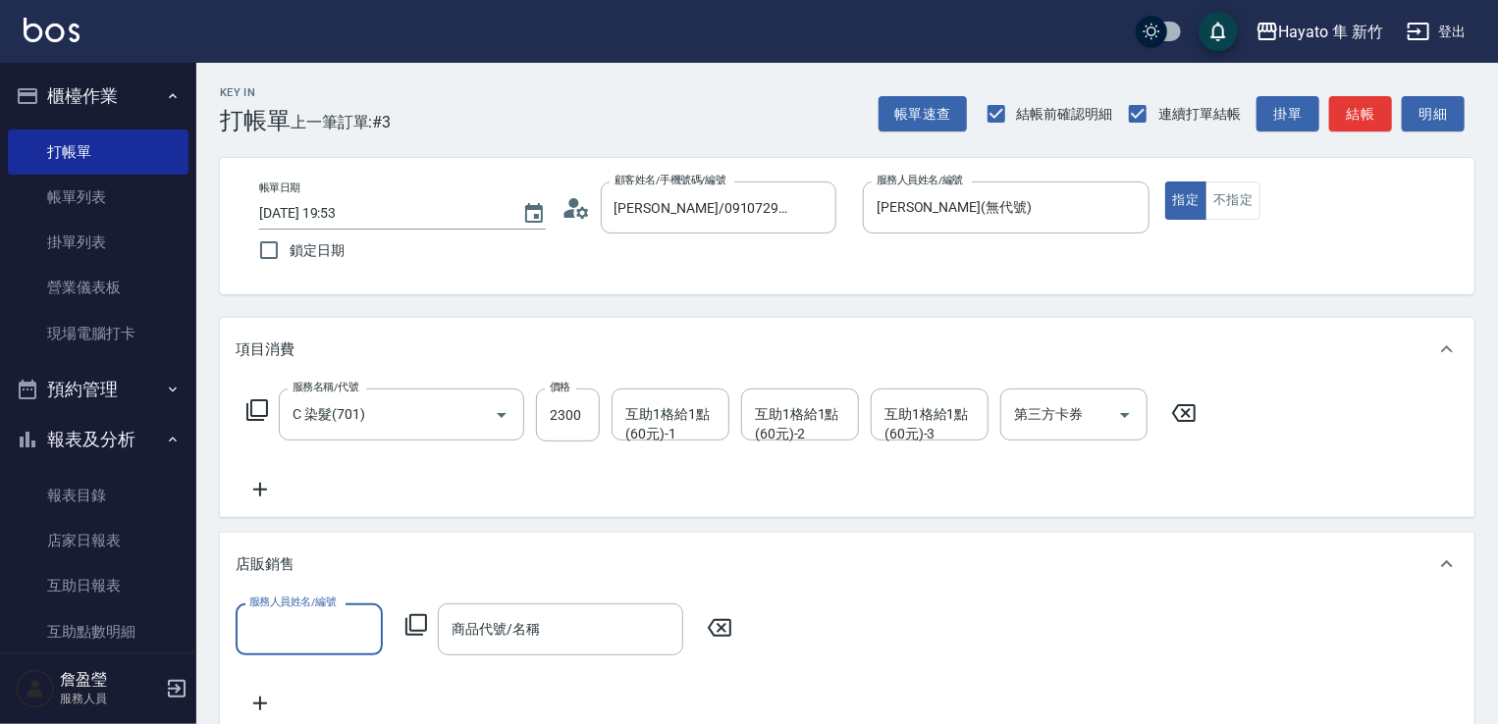
scroll to position [0, 0]
click at [303, 624] on input "服務人員姓名/編號" at bounding box center [309, 629] width 130 height 34
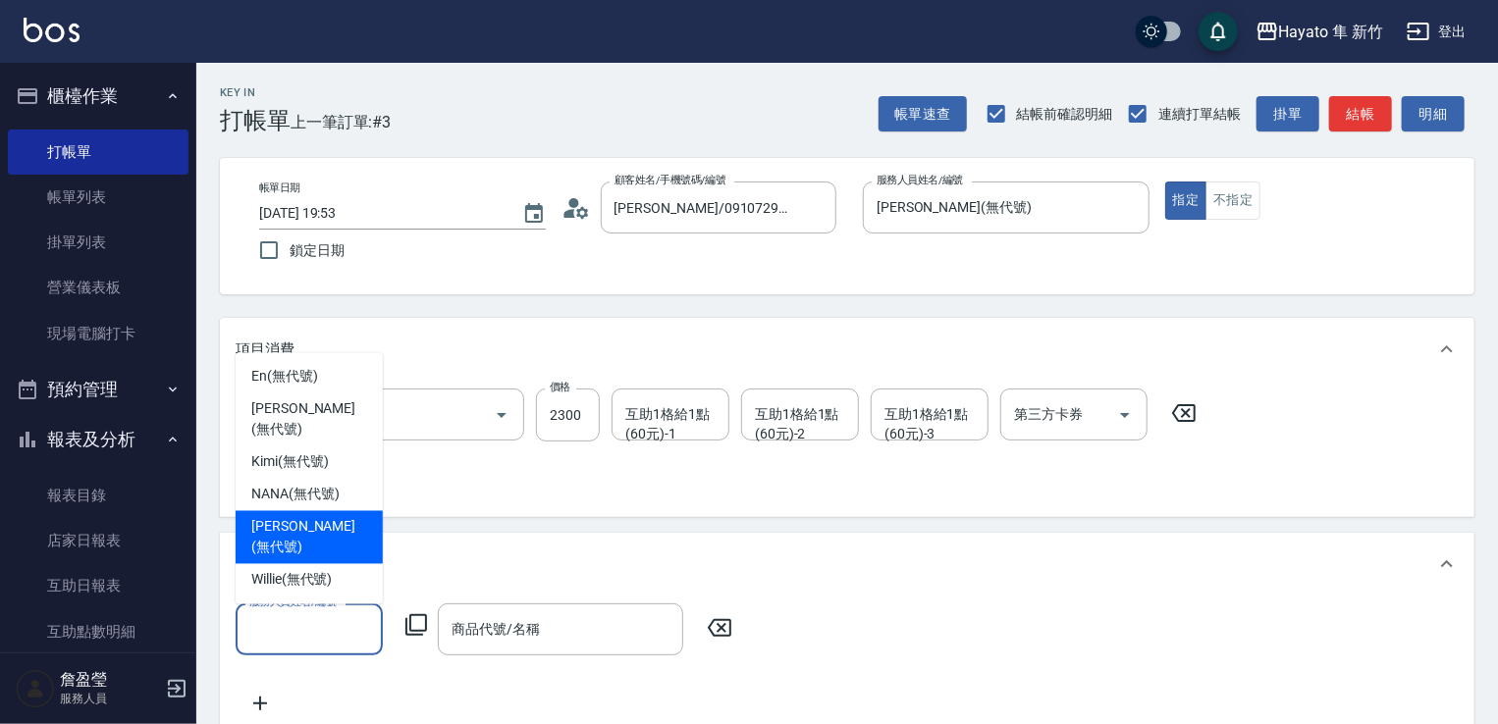
click at [295, 539] on span "[PERSON_NAME] (無代號)" at bounding box center [309, 537] width 116 height 41
type input "[PERSON_NAME](無代號)"
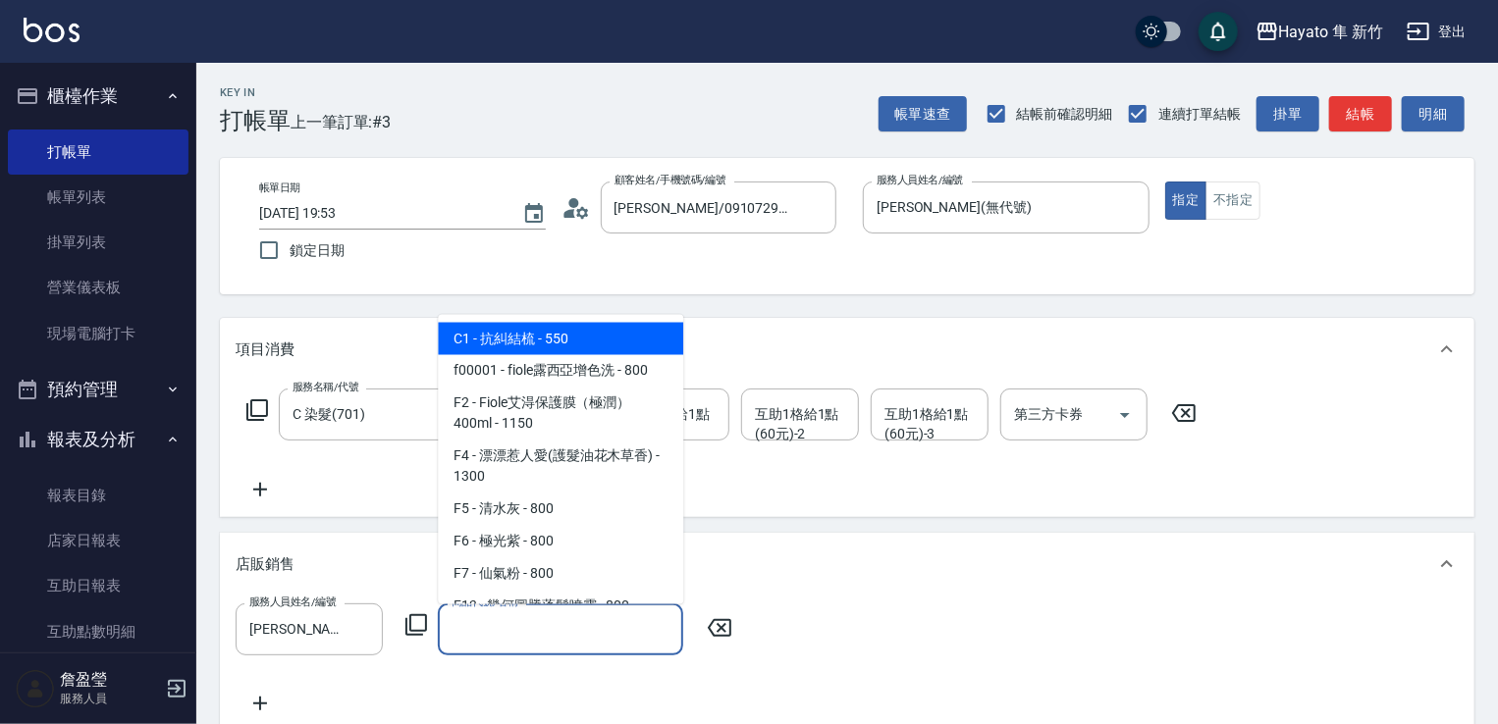
click at [463, 629] on input "商品代號/名稱" at bounding box center [561, 629] width 228 height 34
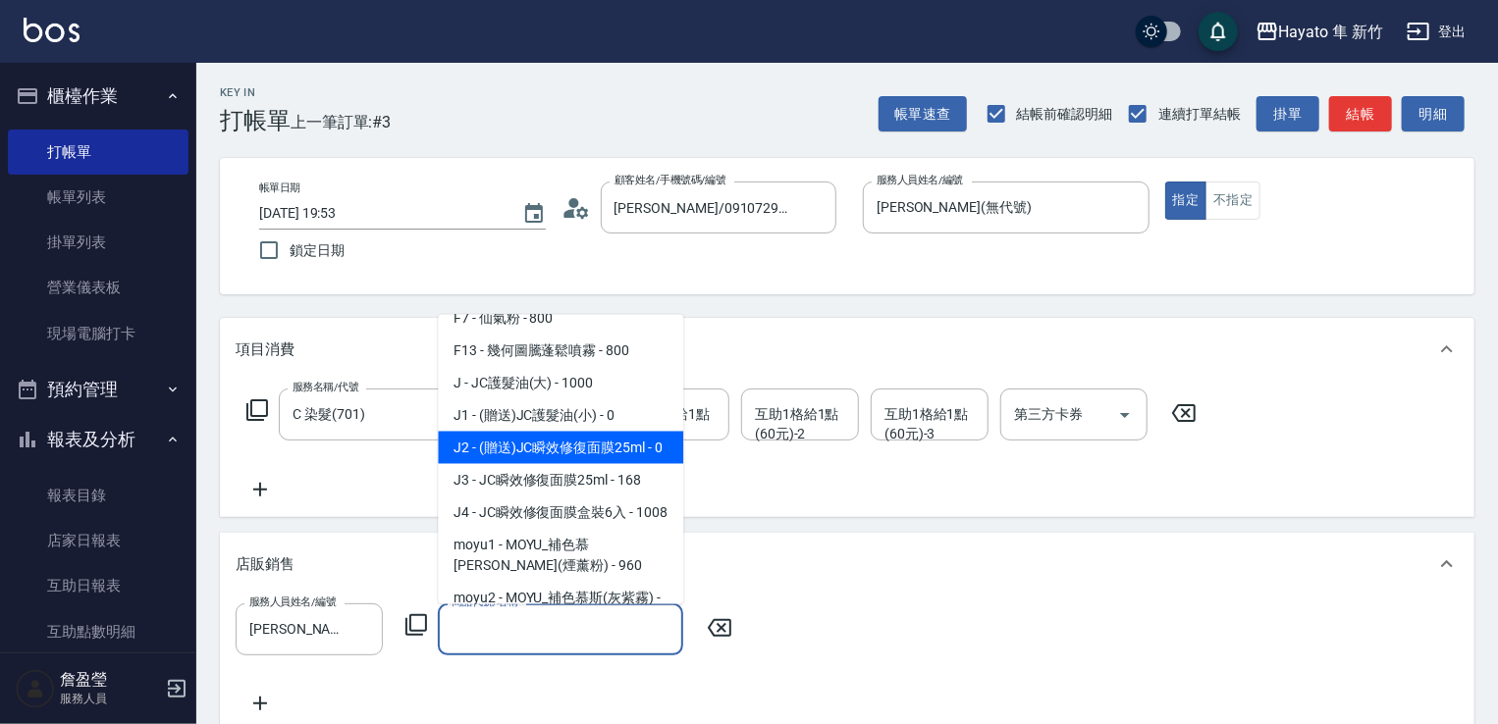
scroll to position [294, 0]
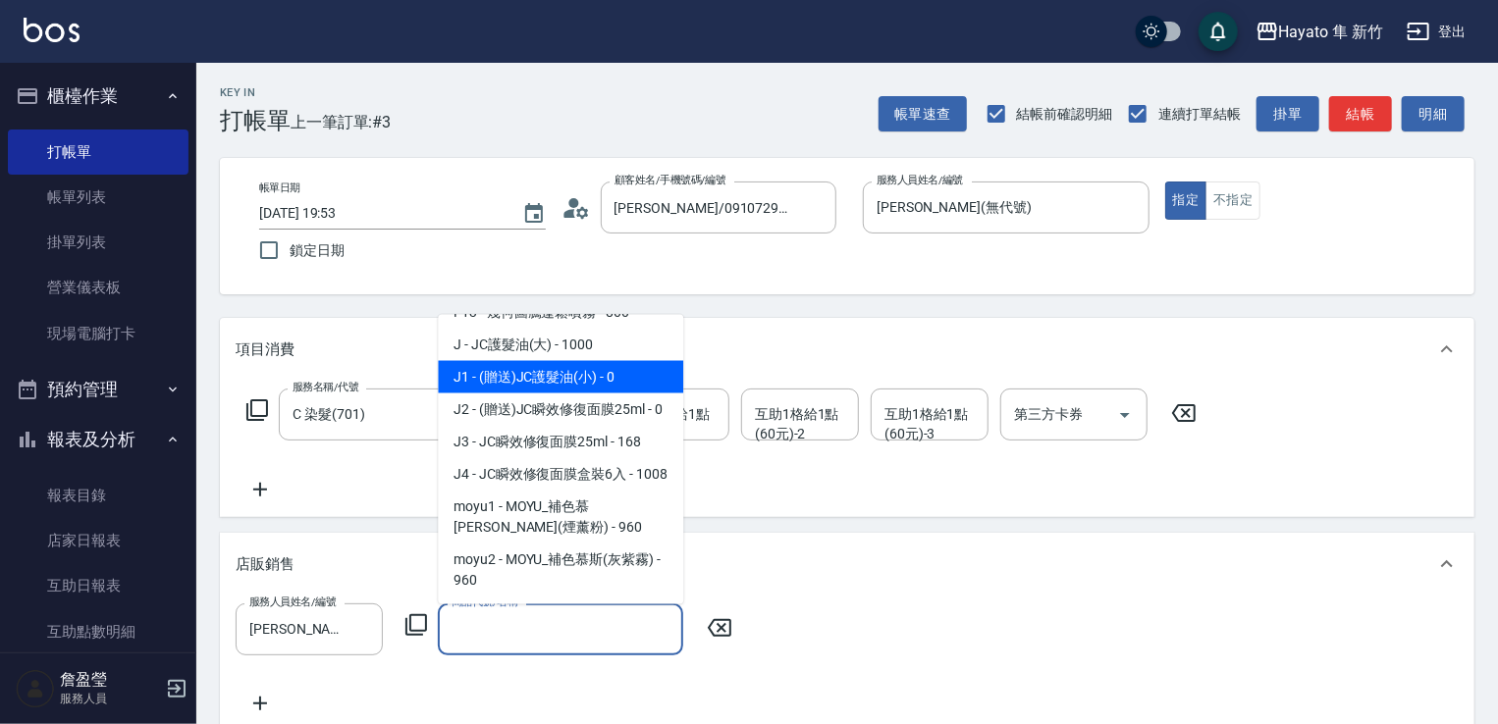
click at [578, 374] on span "J1 - (贈送)JC護髮油(小) - 0" at bounding box center [560, 376] width 245 height 32
type input "(贈送)JC護髮油(小)"
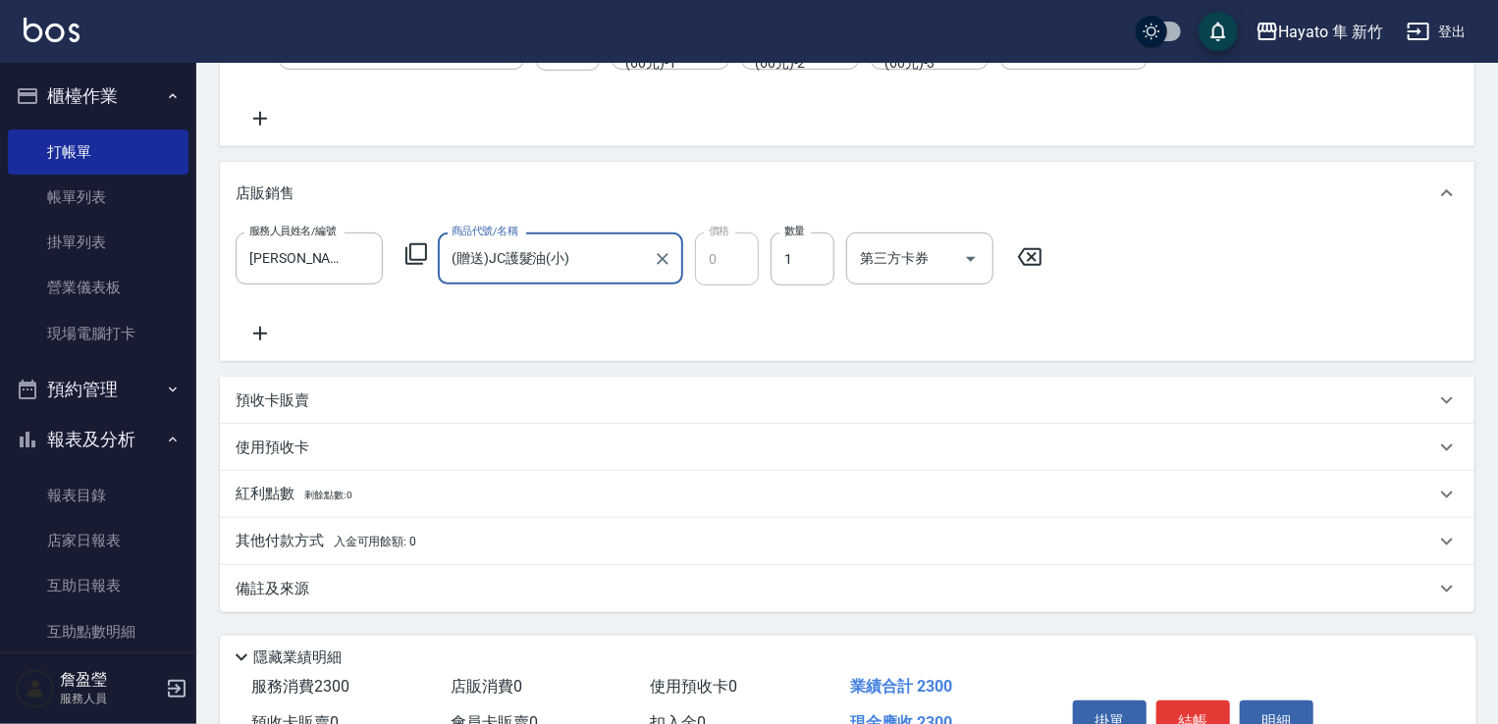
scroll to position [393, 0]
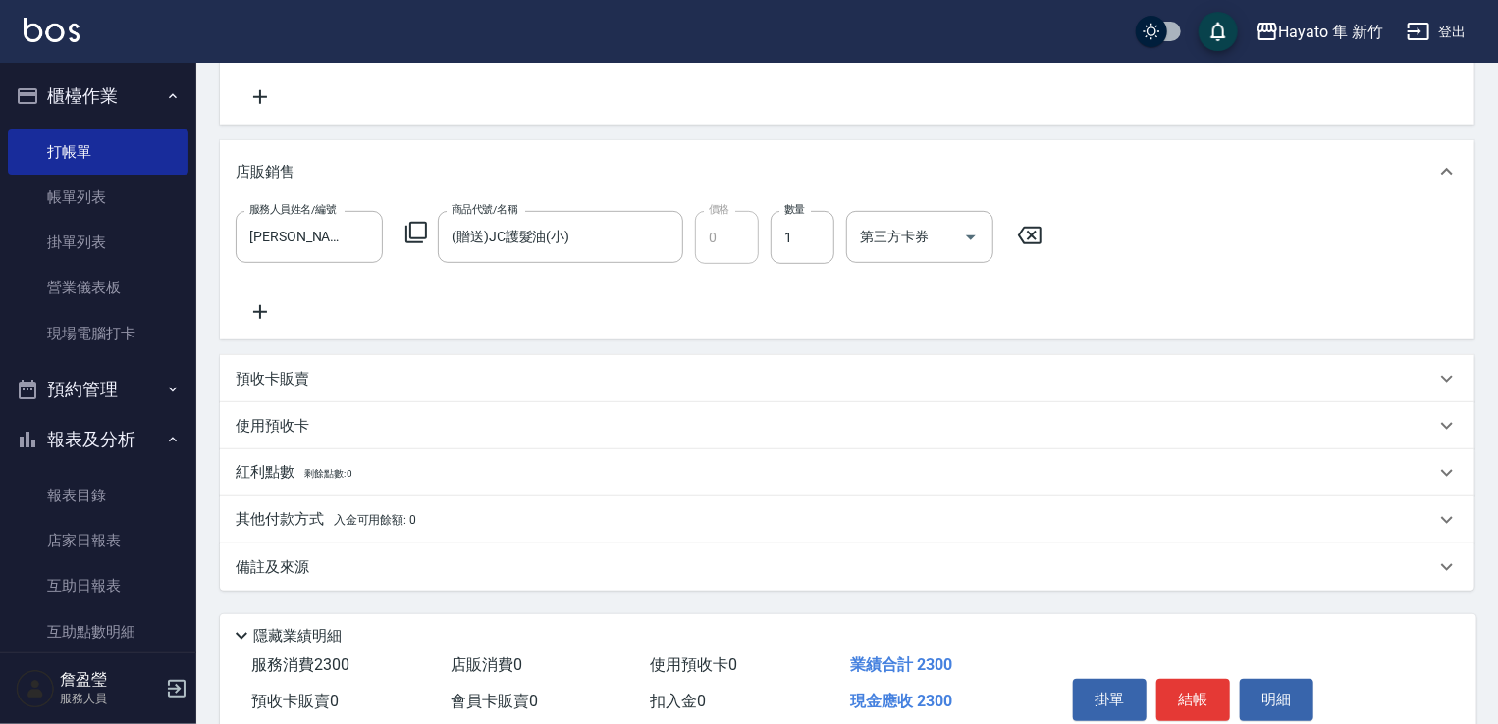
drag, startPoint x: 399, startPoint y: 551, endPoint x: 561, endPoint y: 613, distance: 173.7
click at [399, 553] on div "備註及來源" at bounding box center [847, 567] width 1254 height 47
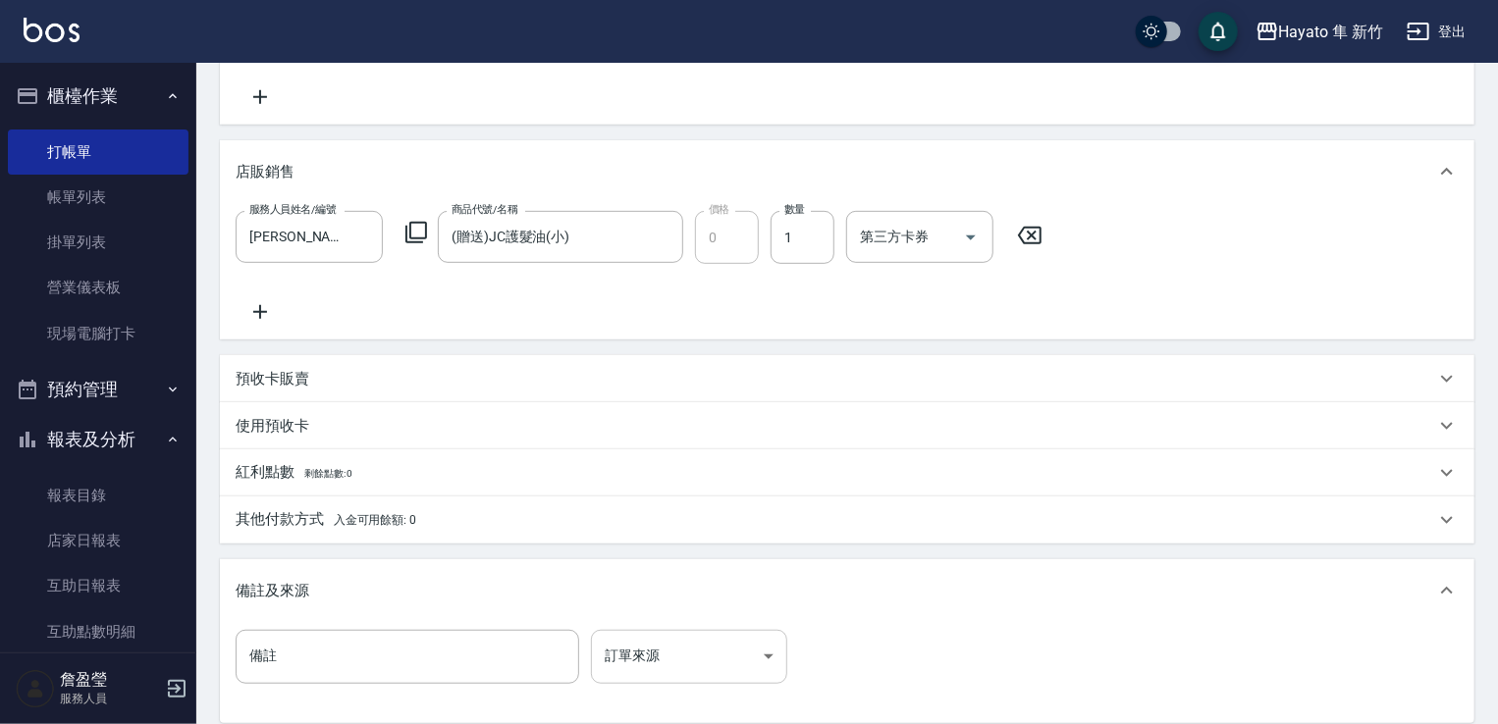
click at [693, 663] on body "Hayato 隼 新竹 登出 櫃檯作業 打帳單 帳單列表 掛單列表 營業儀表板 現場電腦打卡 預約管理 預約管理 報表及分析 報表目錄 店家日報表 互助日報表…" at bounding box center [749, 271] width 1498 height 1329
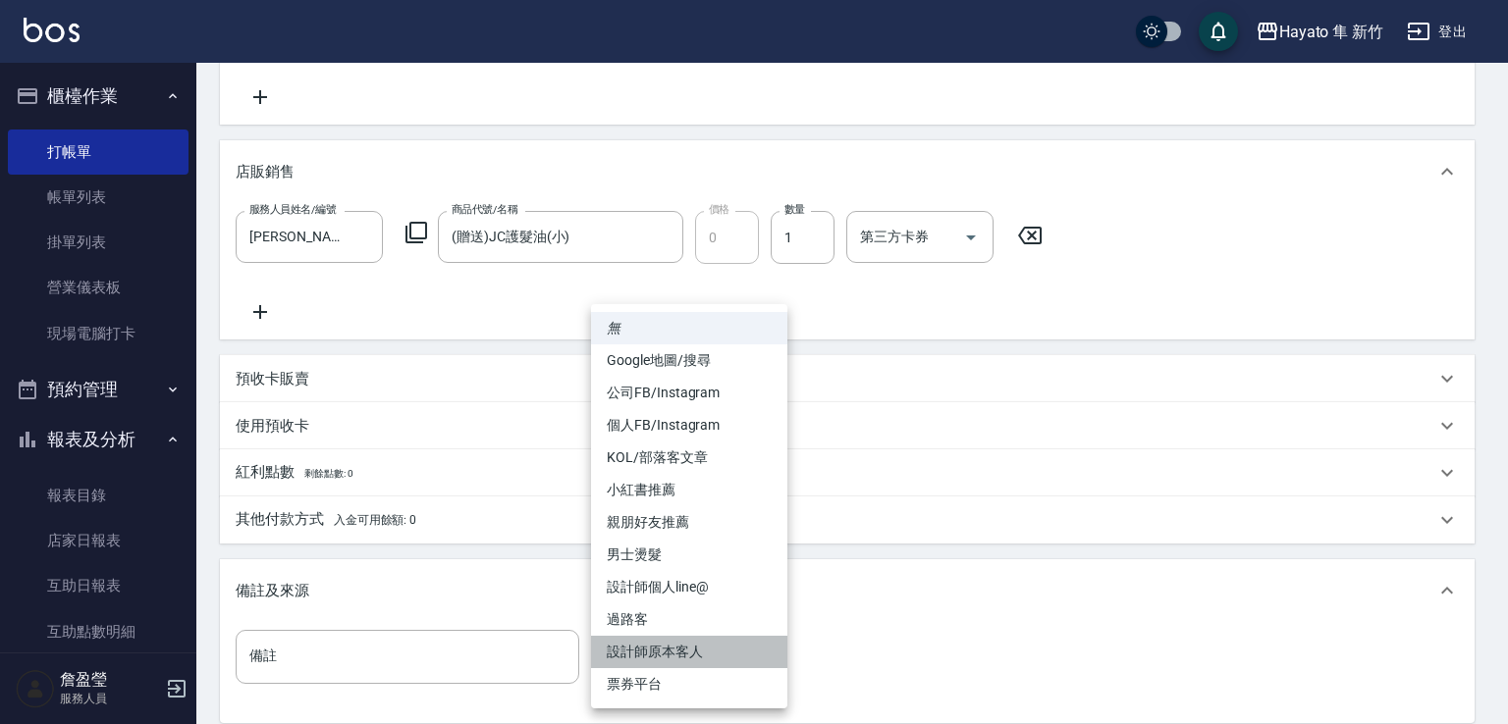
click at [663, 656] on li "設計師原本客人" at bounding box center [689, 652] width 196 height 32
type input "設計師原本客人"
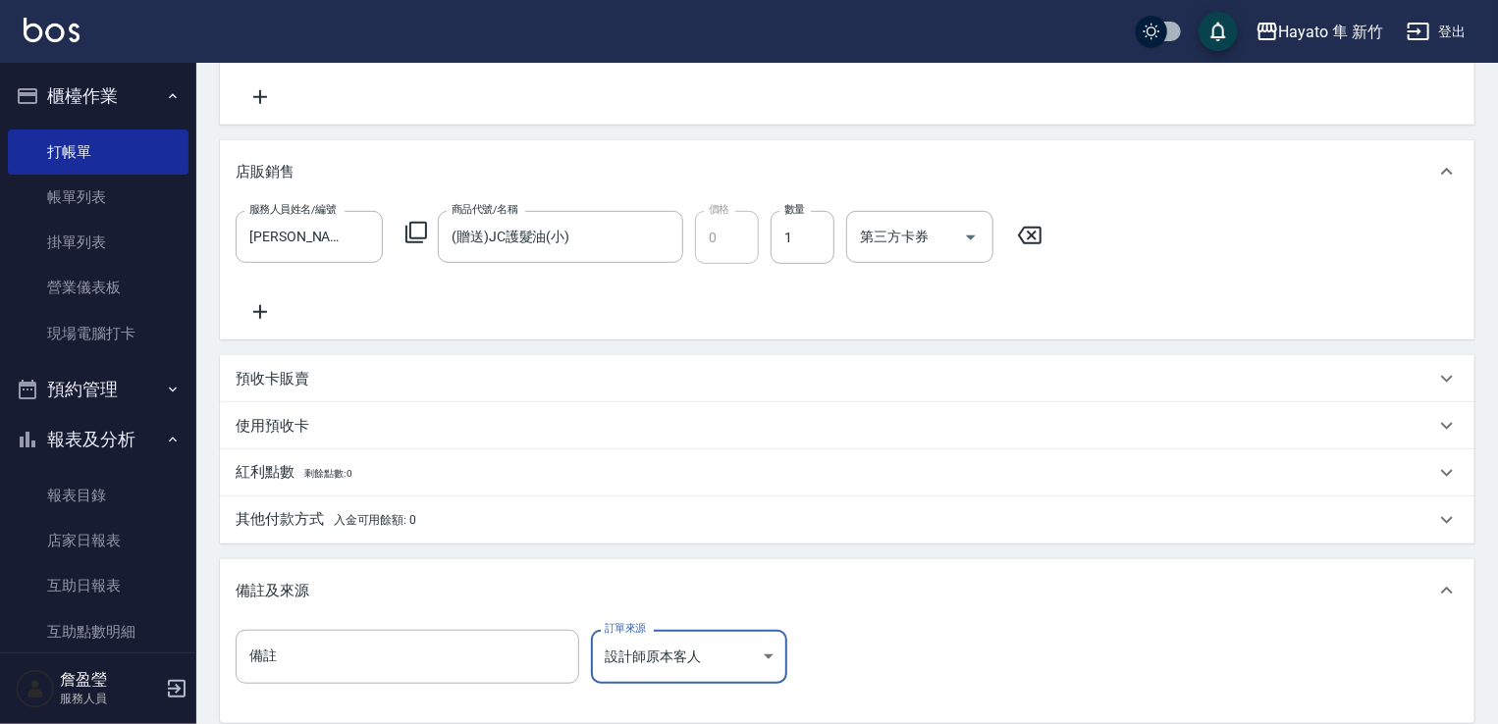
drag, startPoint x: 303, startPoint y: 509, endPoint x: 303, endPoint y: 565, distance: 55.9
click at [303, 520] on p "其他付款方式 入金可用餘額: 0" at bounding box center [326, 520] width 181 height 22
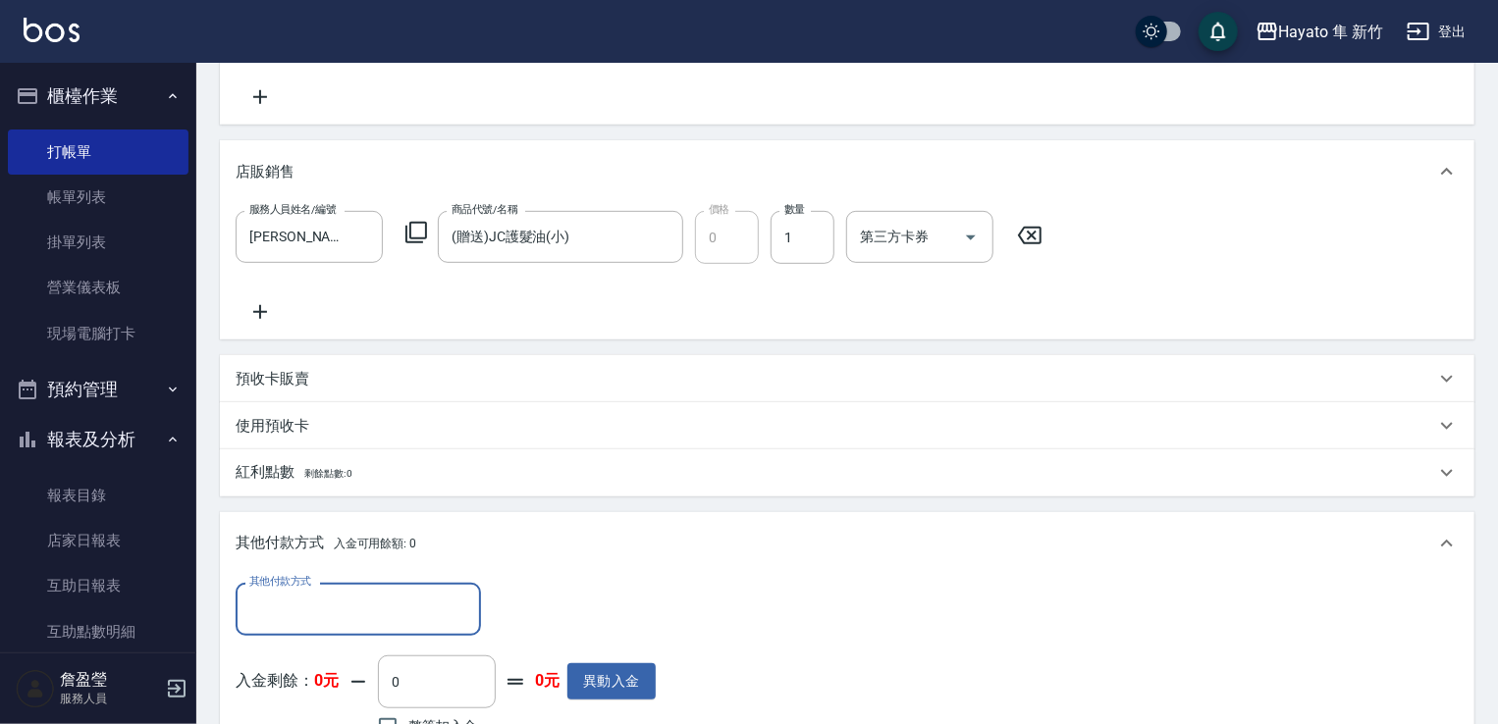
scroll to position [0, 0]
click at [296, 631] on div "其他付款方式" at bounding box center [358, 609] width 245 height 52
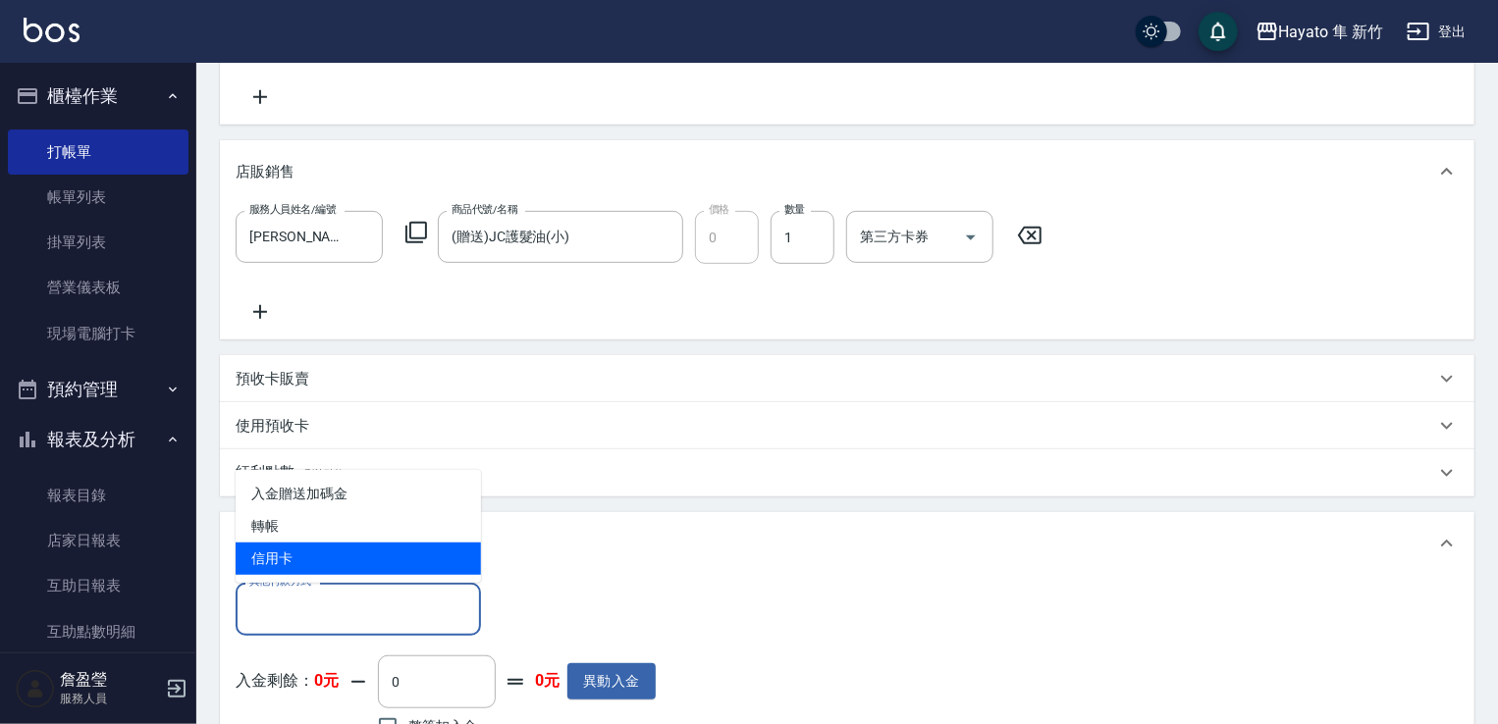
click at [264, 543] on span "信用卡" at bounding box center [358, 559] width 245 height 32
type input "信用卡"
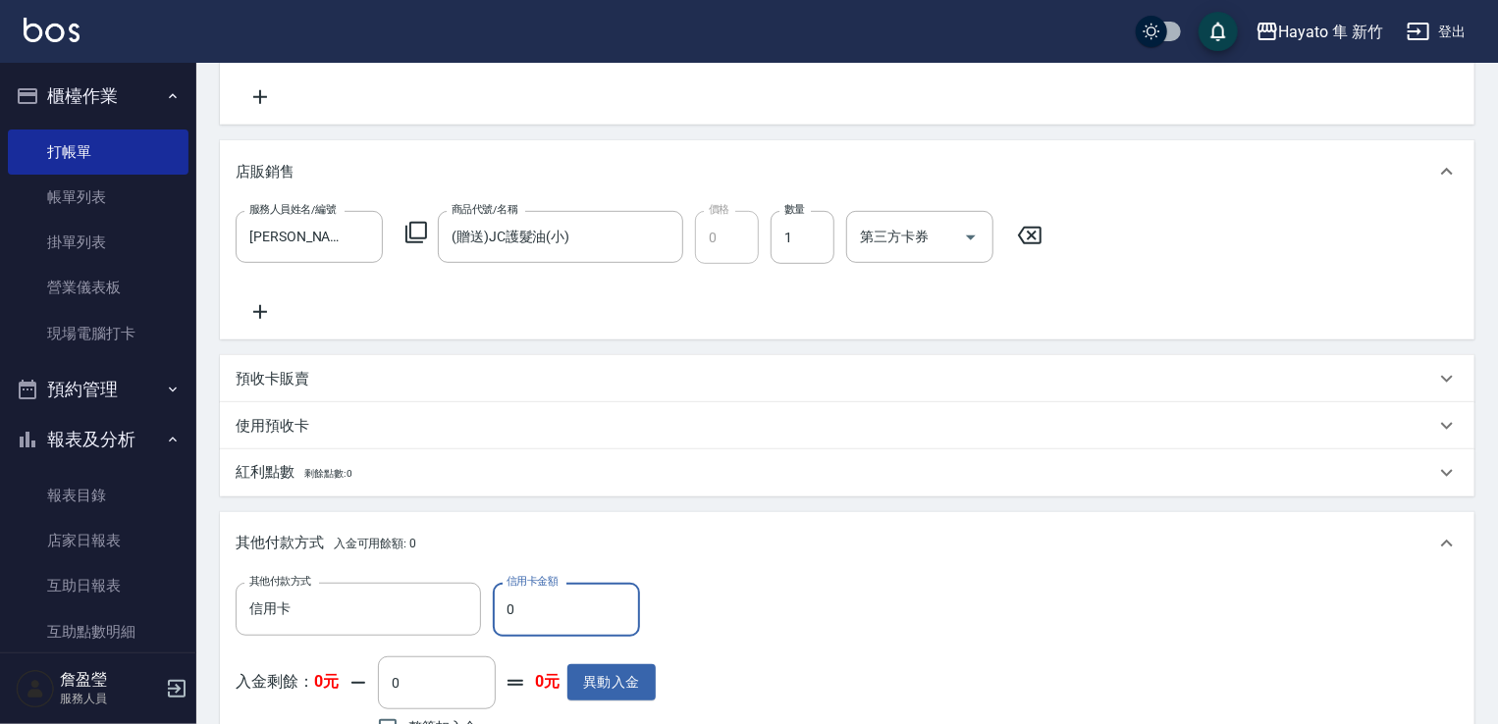
click at [531, 633] on input "0" at bounding box center [566, 609] width 147 height 53
type input "2300"
drag, startPoint x: 799, startPoint y: 632, endPoint x: 750, endPoint y: 636, distance: 49.2
click at [772, 636] on div "其他付款方式 信用卡 其他付款方式 信用卡金額 2300 信用卡金額 入金剩餘： 0元 0 ​ 整筆扣入金 0元 異動入金" at bounding box center [847, 663] width 1223 height 161
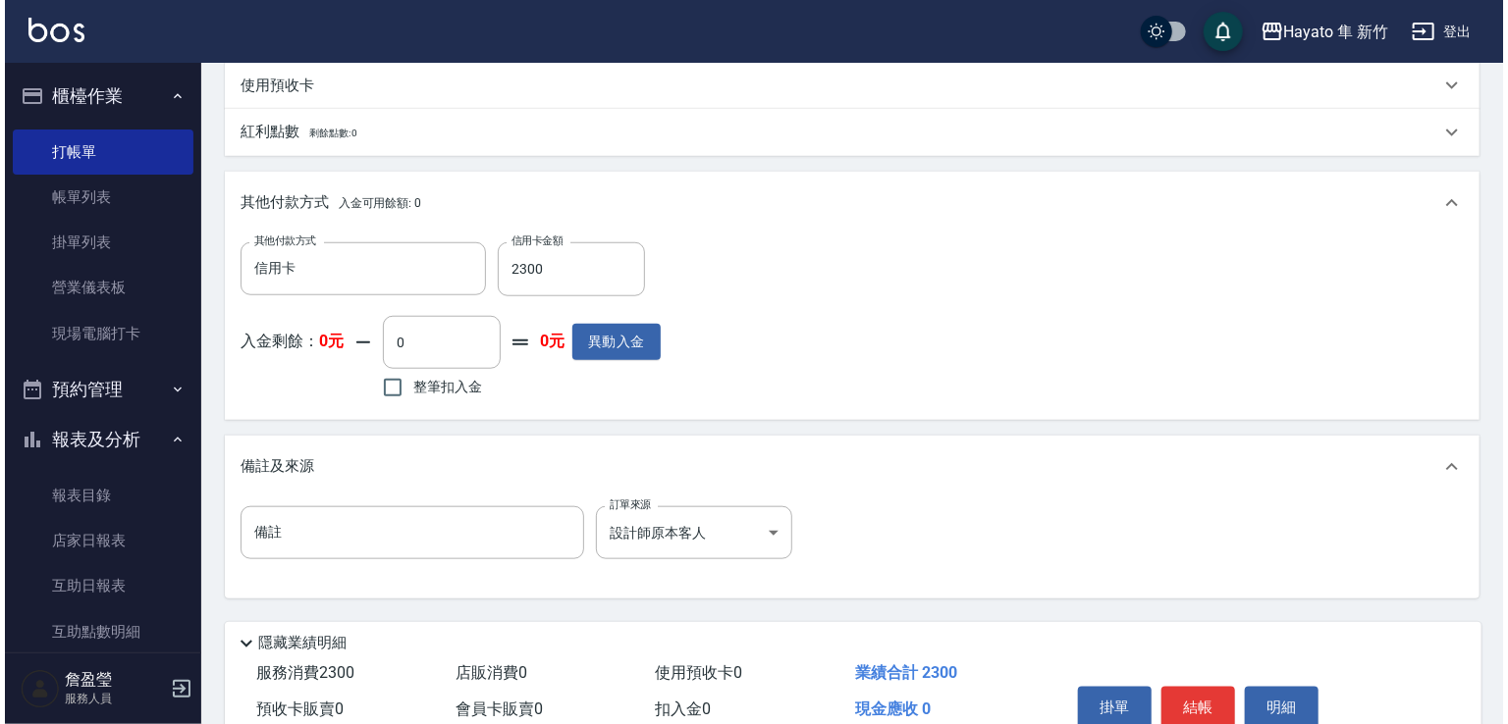
scroll to position [785, 0]
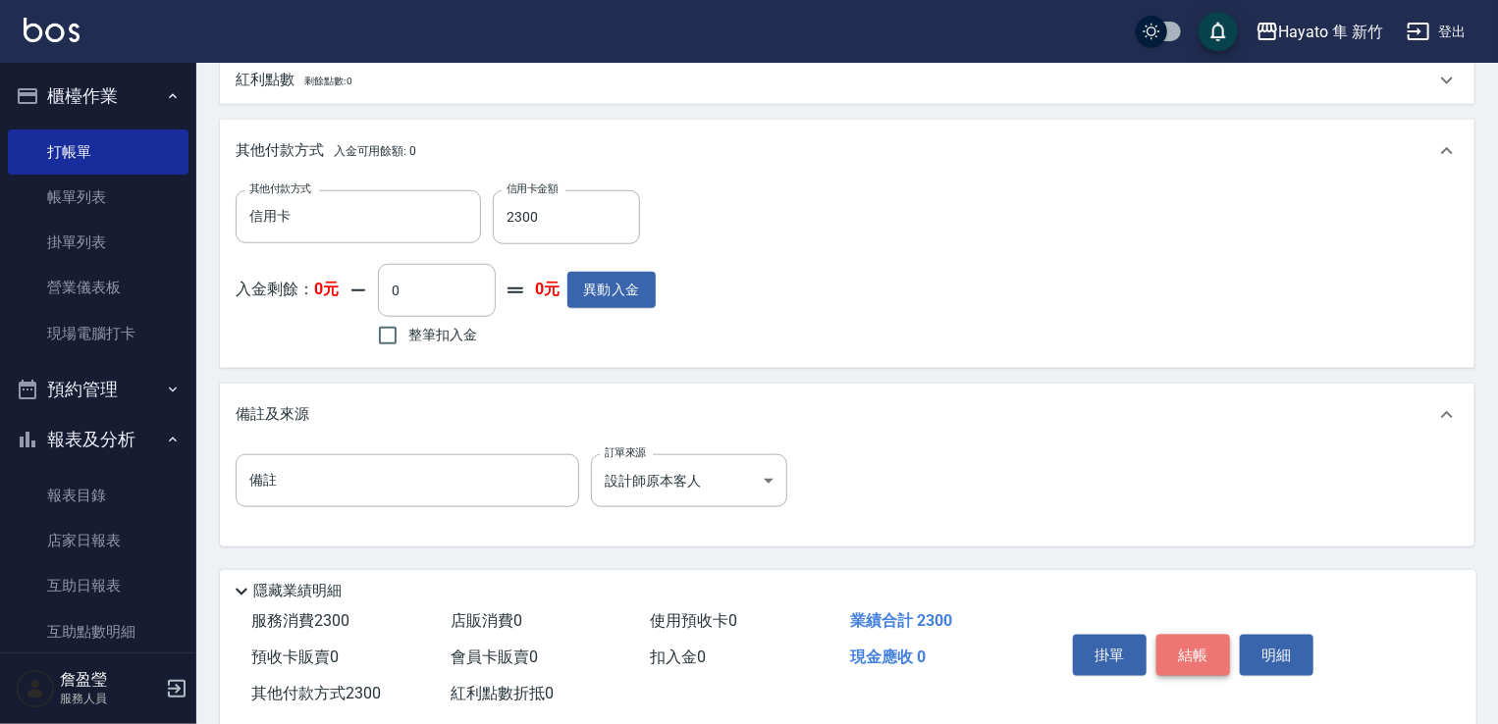
click at [1214, 663] on button "結帳" at bounding box center [1193, 655] width 74 height 41
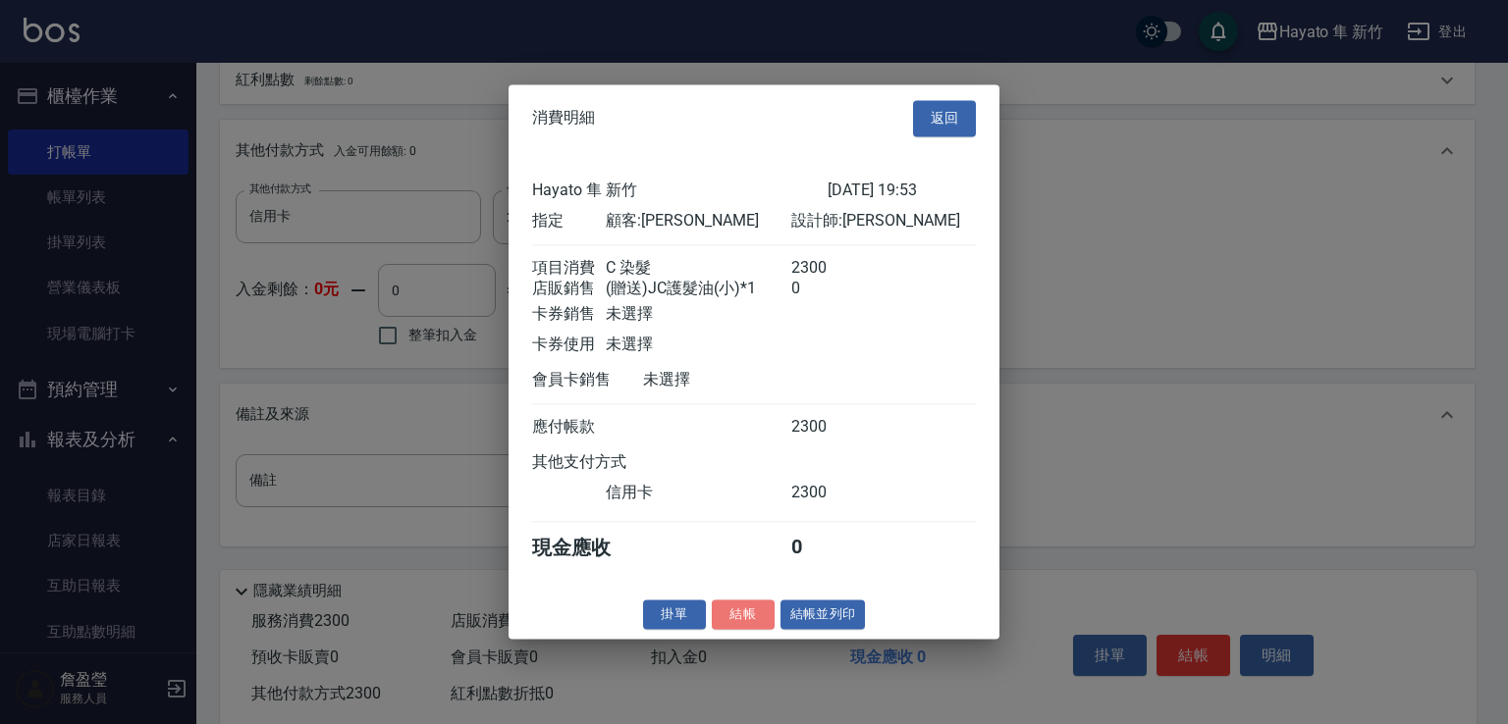
click at [743, 621] on button "結帳" at bounding box center [743, 615] width 63 height 30
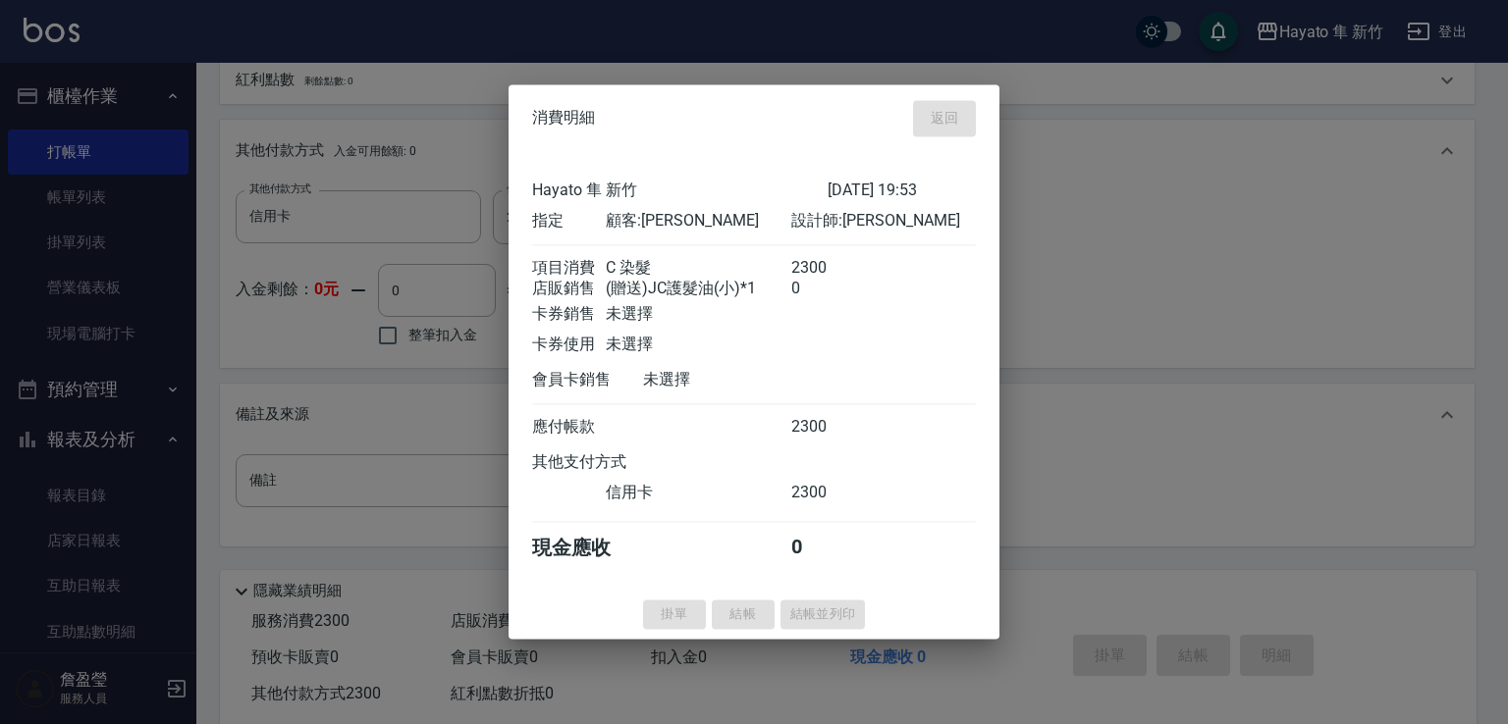
type input "[DATE] 19:54"
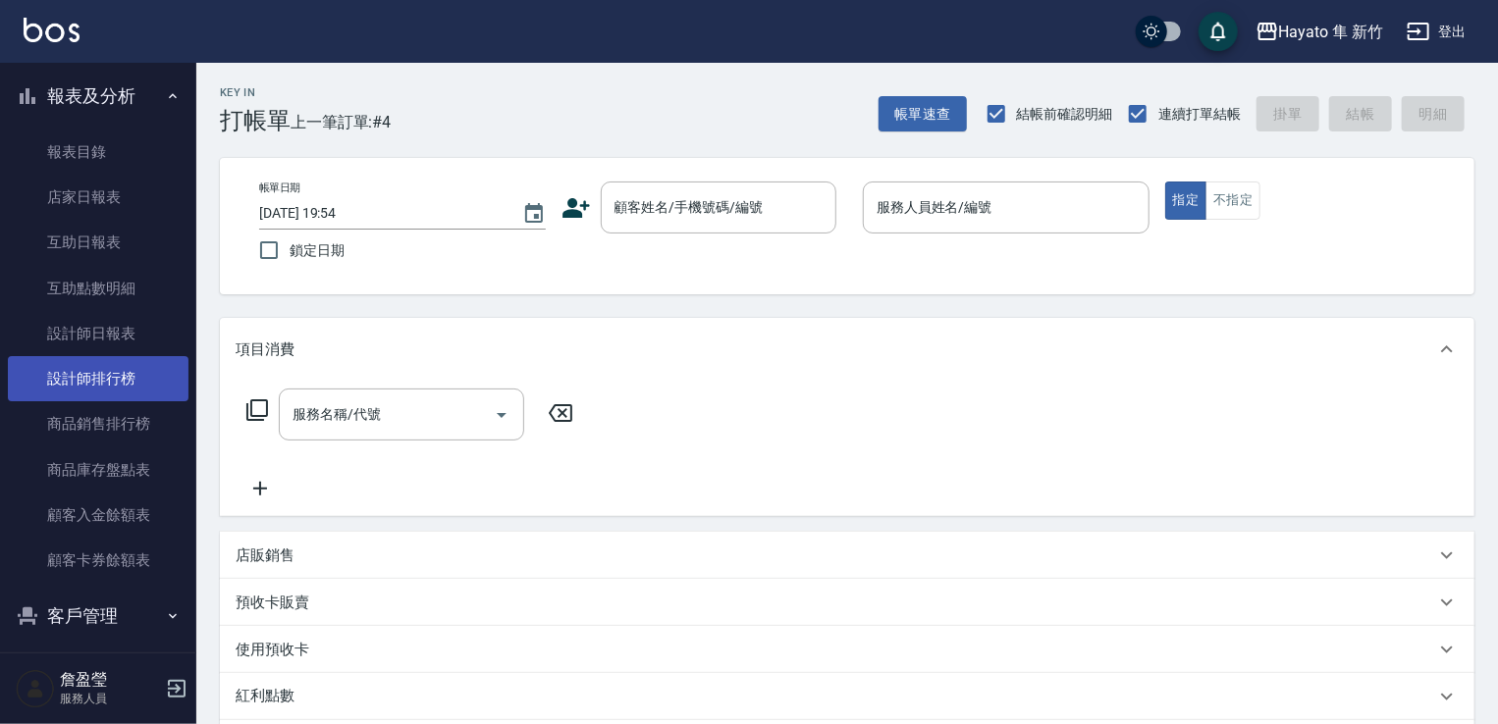
scroll to position [393, 0]
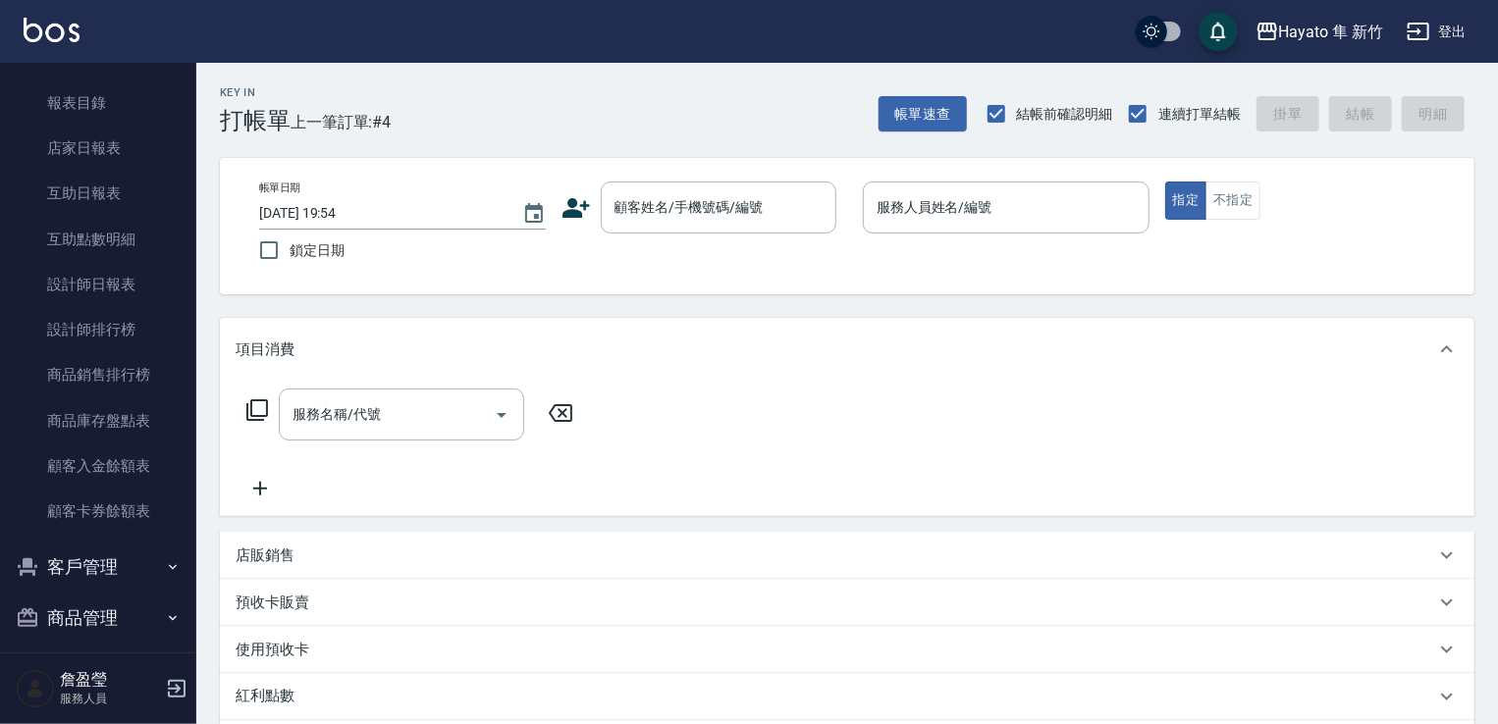
click at [110, 567] on button "客戶管理" at bounding box center [98, 567] width 181 height 51
click at [95, 624] on link "客戶列表" at bounding box center [98, 623] width 181 height 45
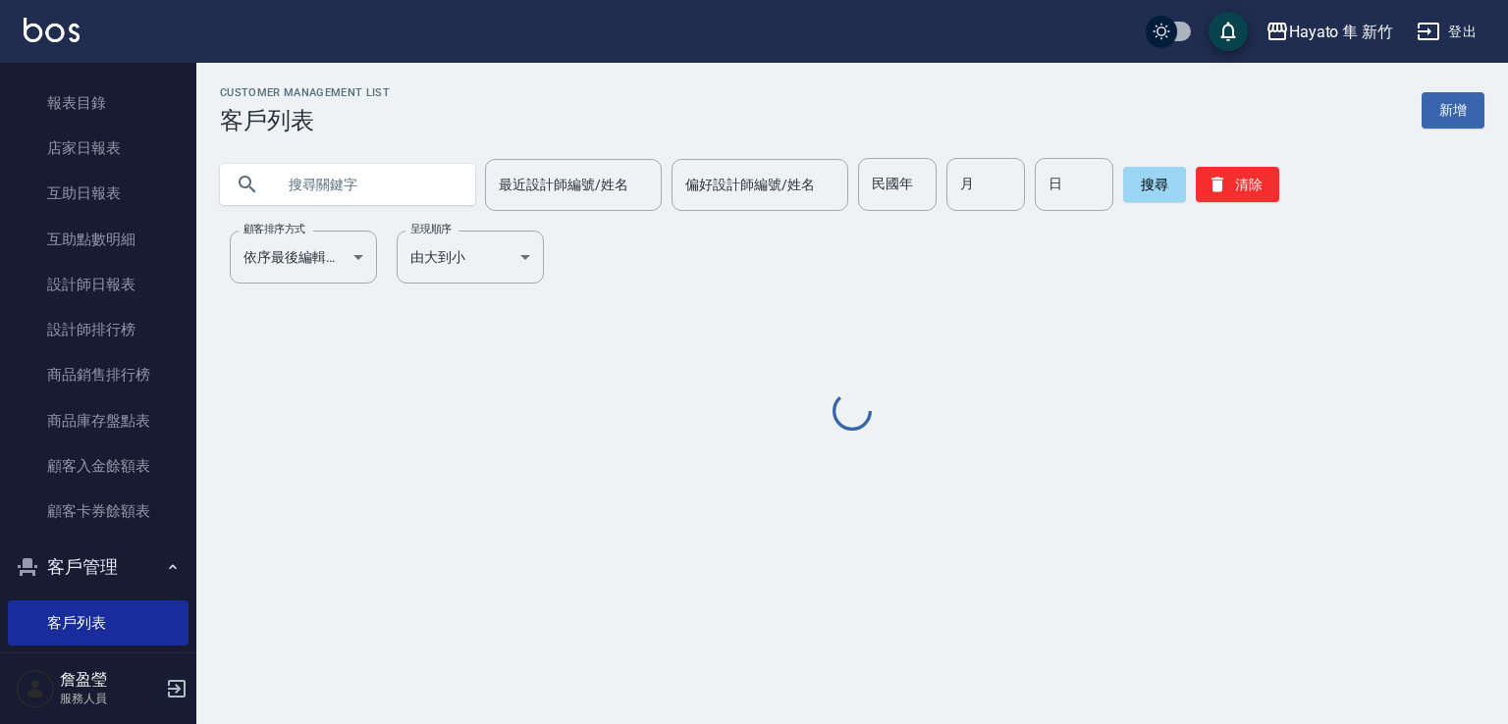
click at [373, 178] on input "text" at bounding box center [367, 184] width 185 height 53
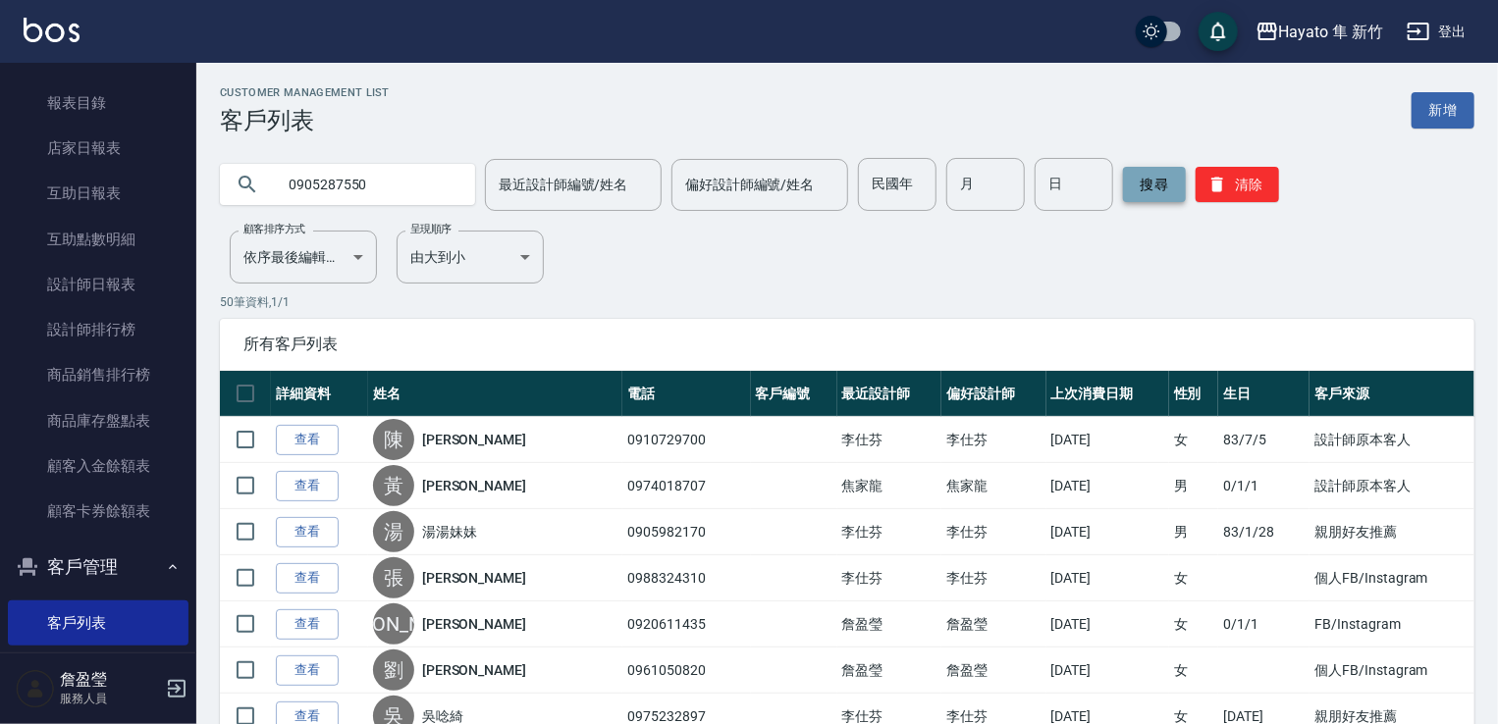
type input "0905287550"
click at [1134, 185] on button "搜尋" at bounding box center [1154, 184] width 63 height 35
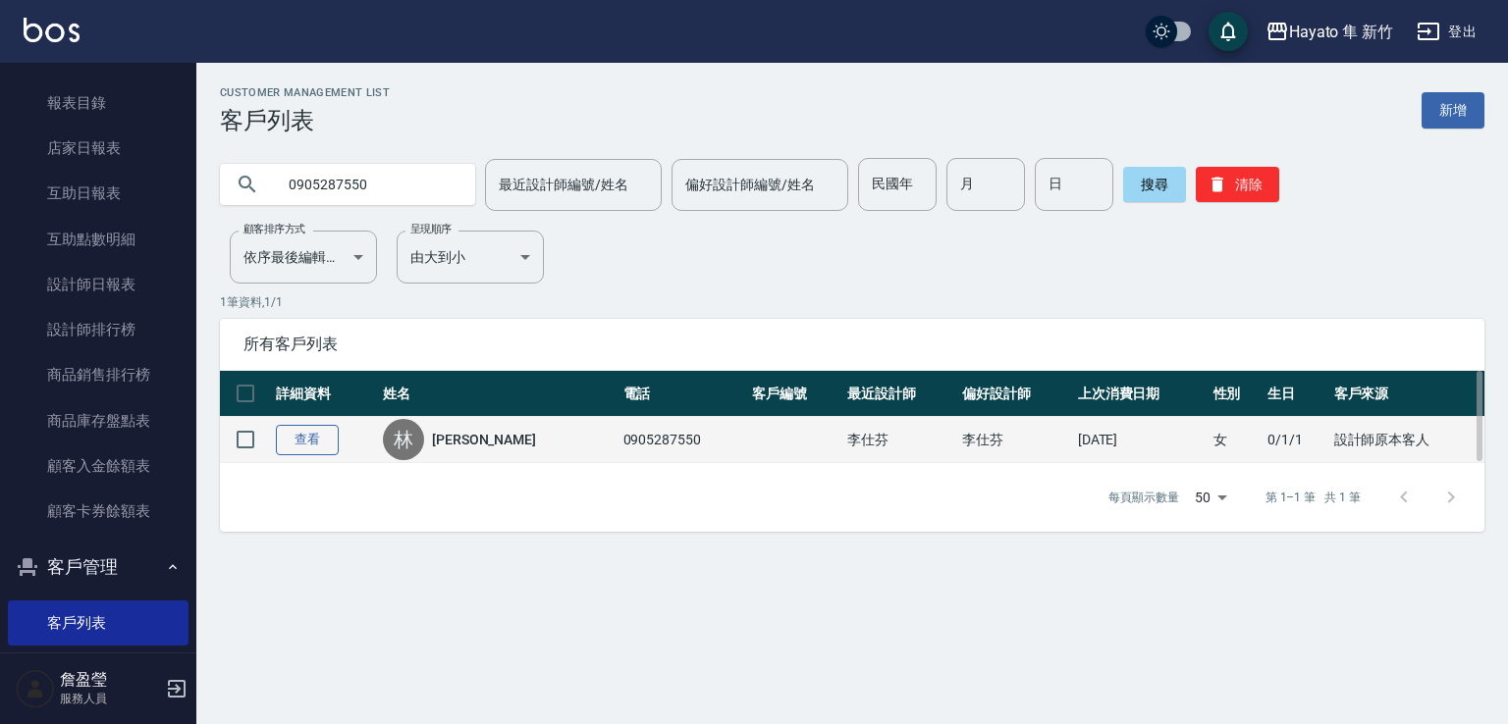
click at [331, 433] on link "查看" at bounding box center [307, 440] width 63 height 30
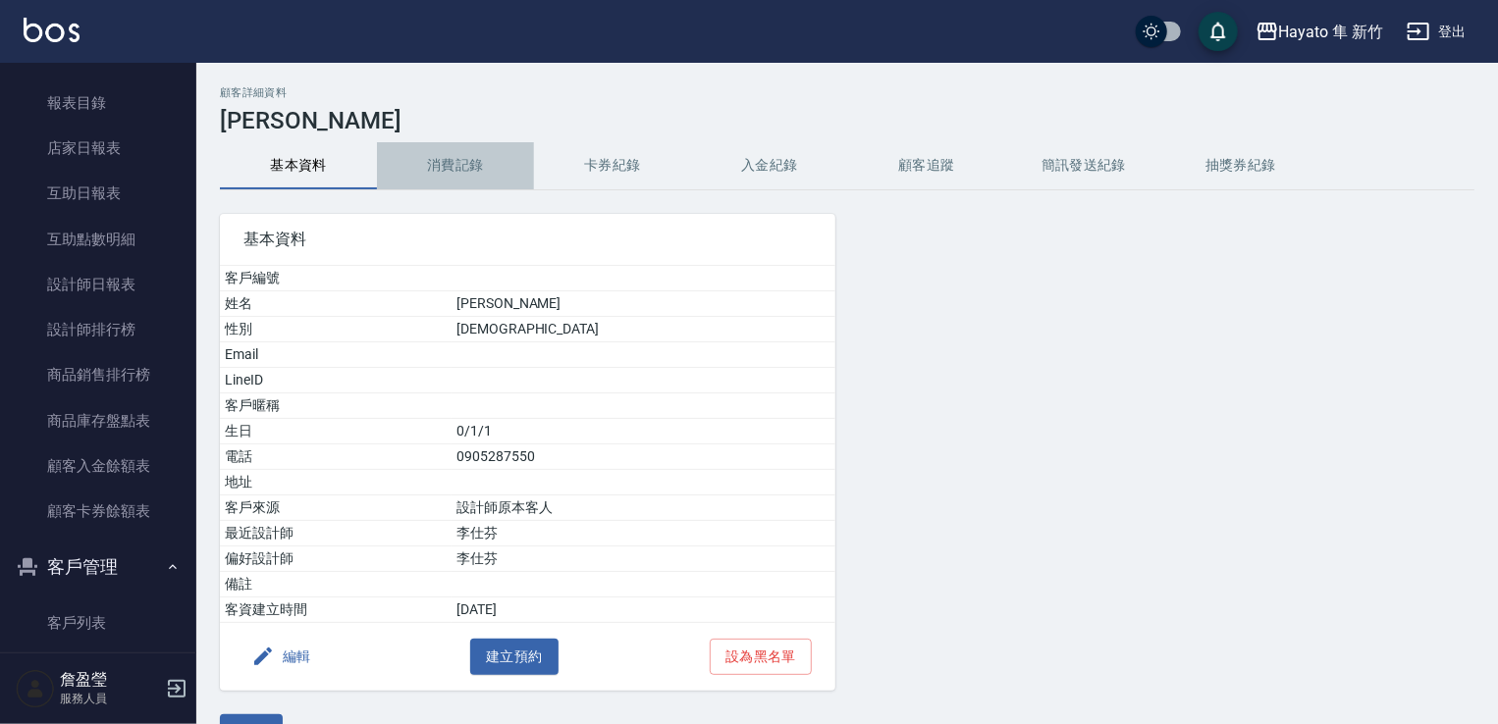
click at [455, 160] on button "消費記錄" at bounding box center [455, 165] width 157 height 47
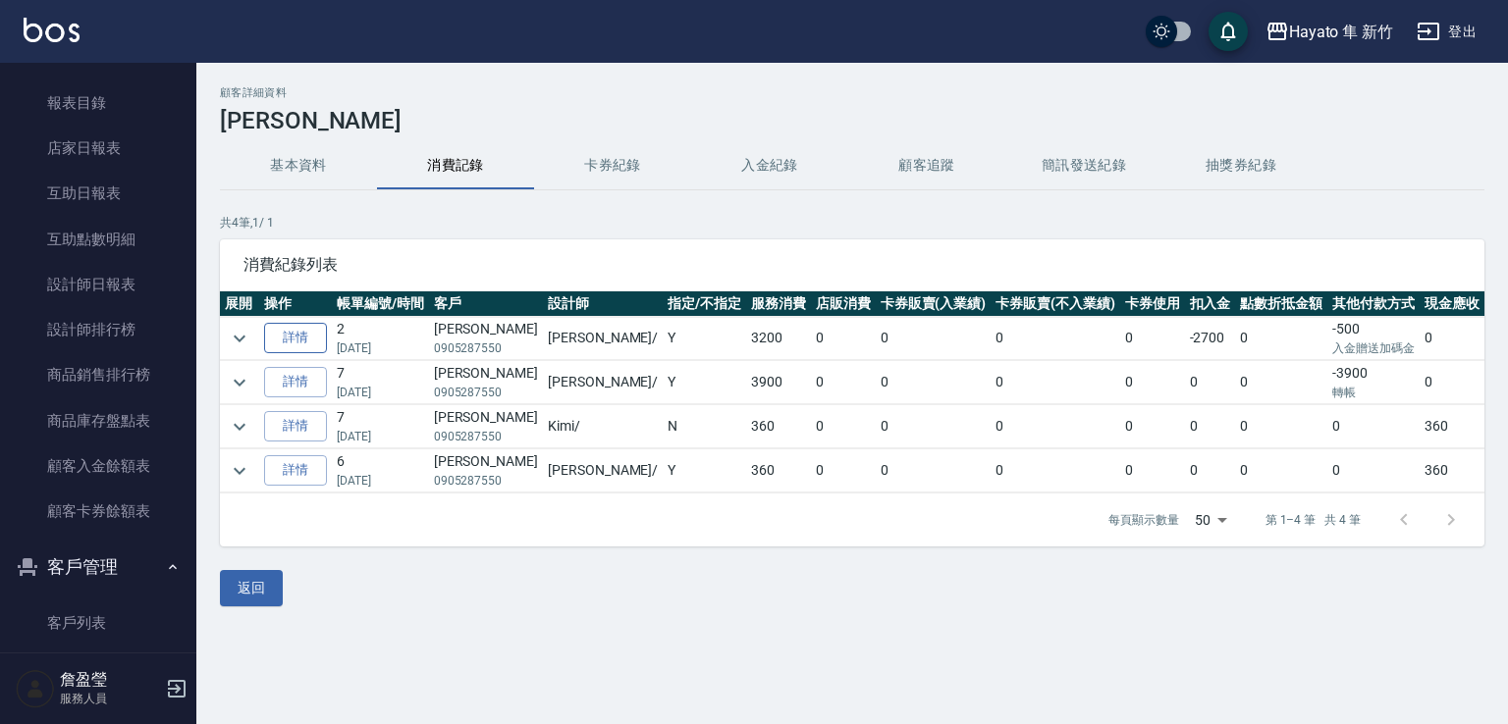
click at [287, 330] on link "詳情" at bounding box center [295, 338] width 63 height 30
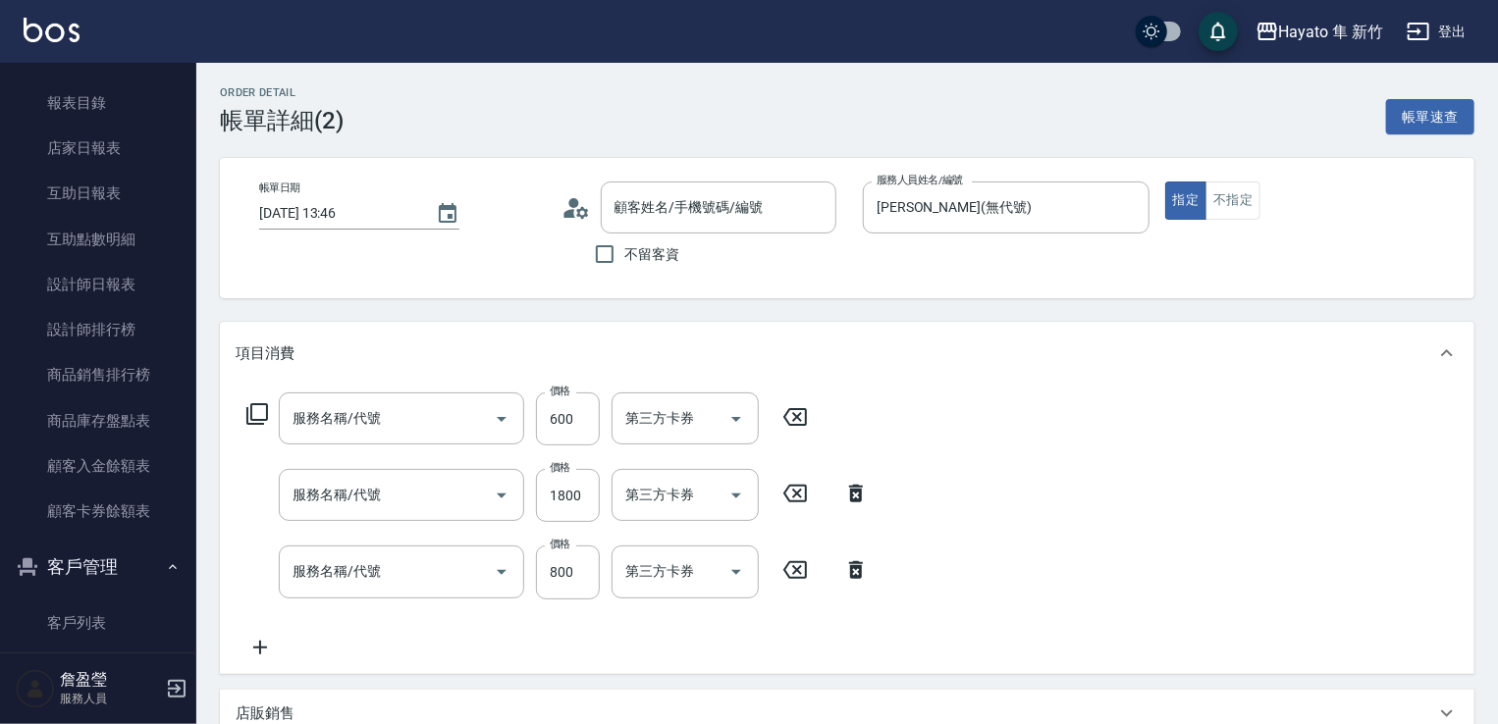
type input "[DATE] 13:46"
type input "[PERSON_NAME](無代號)"
type input "設計師原本客人"
type input "單剪(102)"
type input "C 染髮(701)"
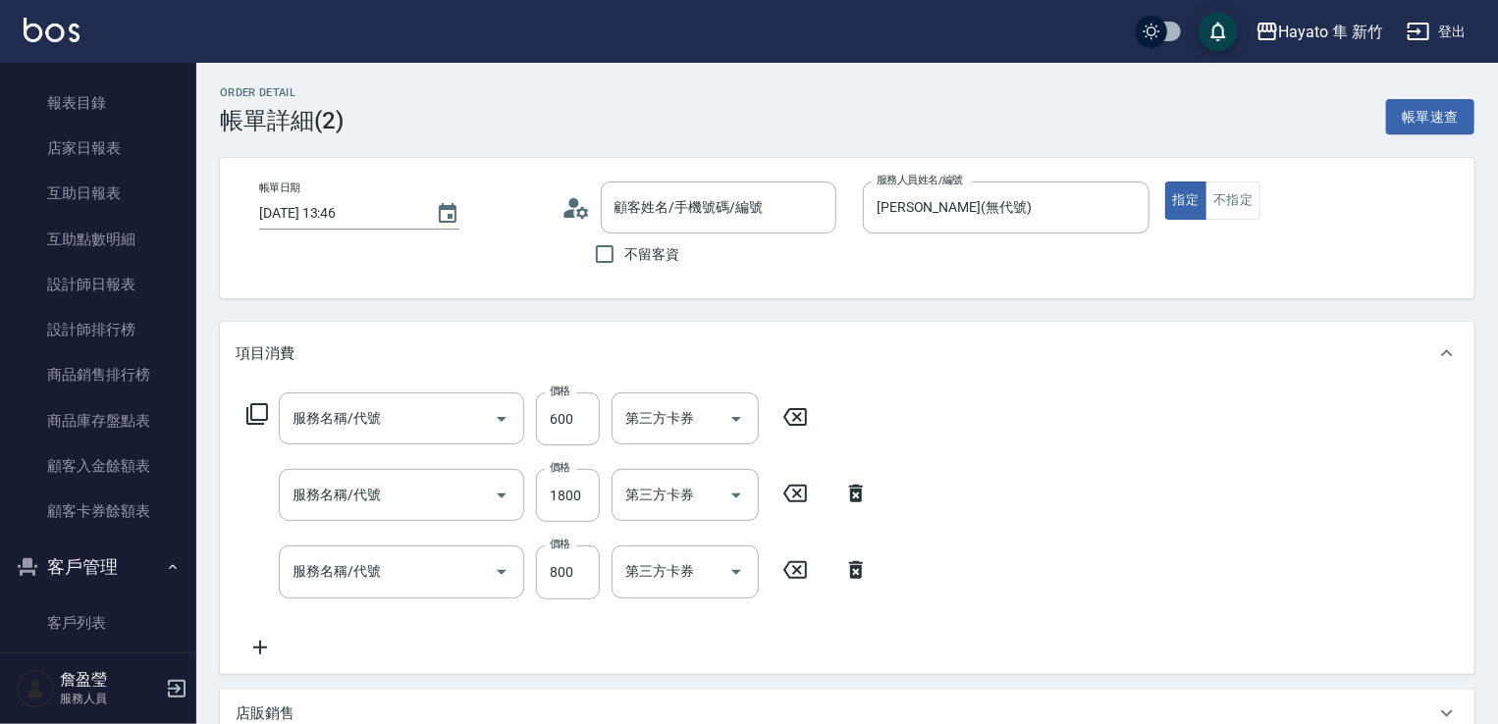
type input "601 艾得保護膜(極潤)(601)"
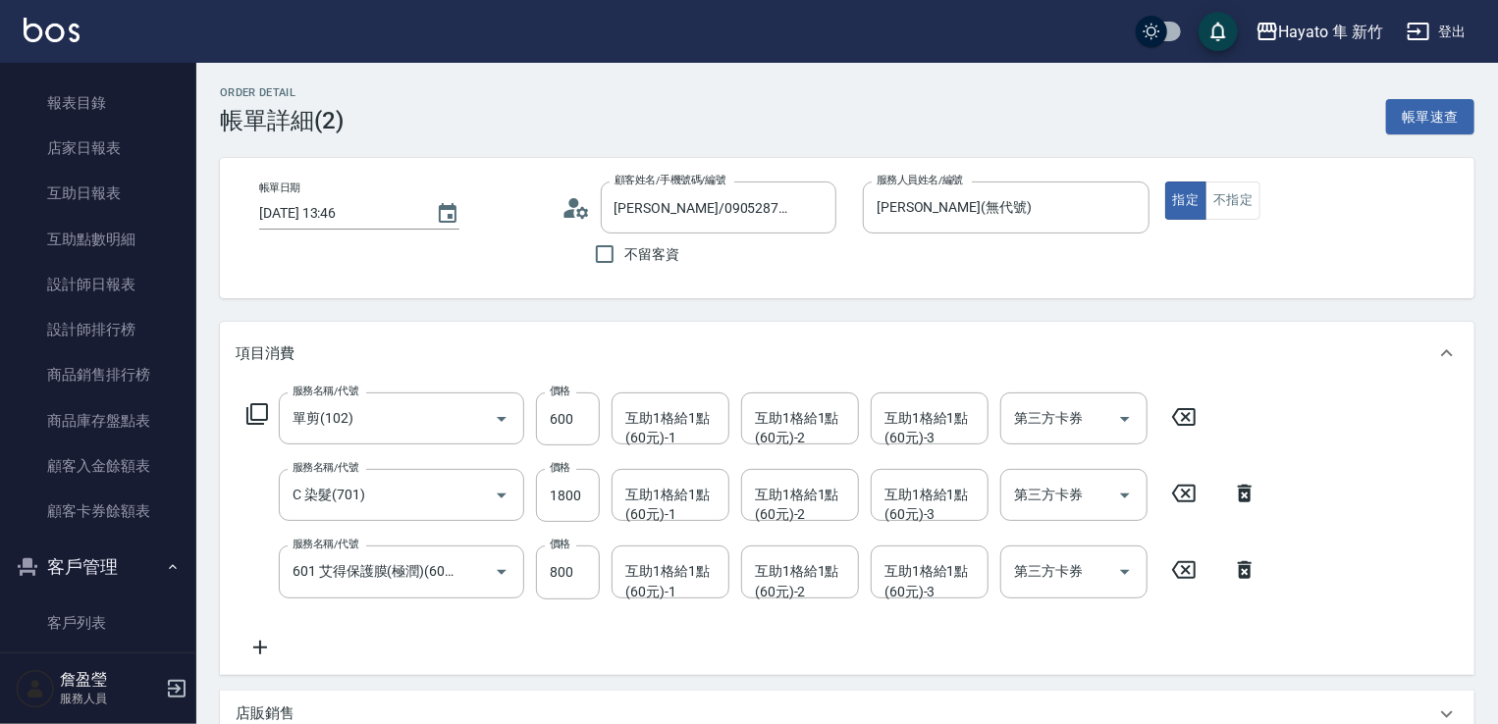
type input "[PERSON_NAME]/0905287550/"
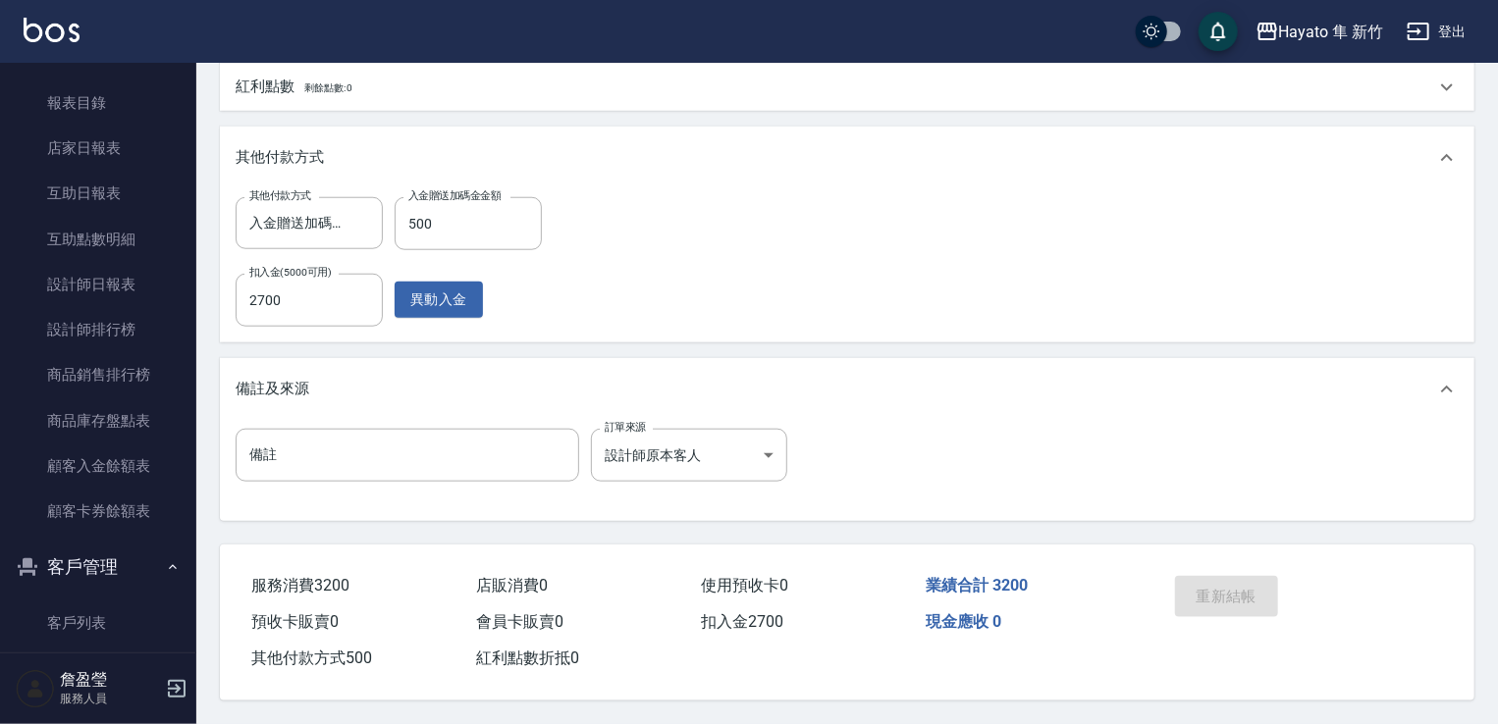
scroll to position [822, 0]
click at [115, 467] on link "顧客入金餘額表" at bounding box center [98, 466] width 181 height 45
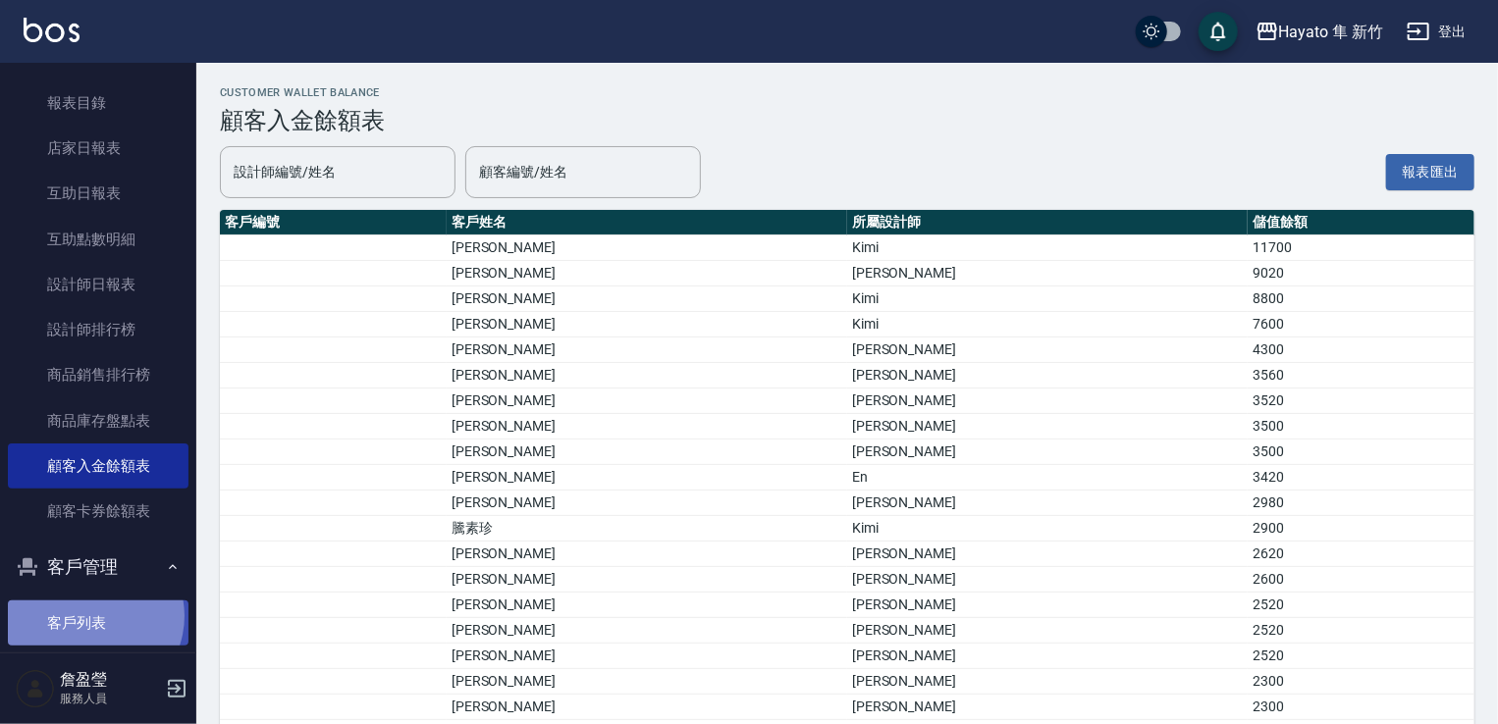
click at [90, 616] on link "客戶列表" at bounding box center [98, 623] width 181 height 45
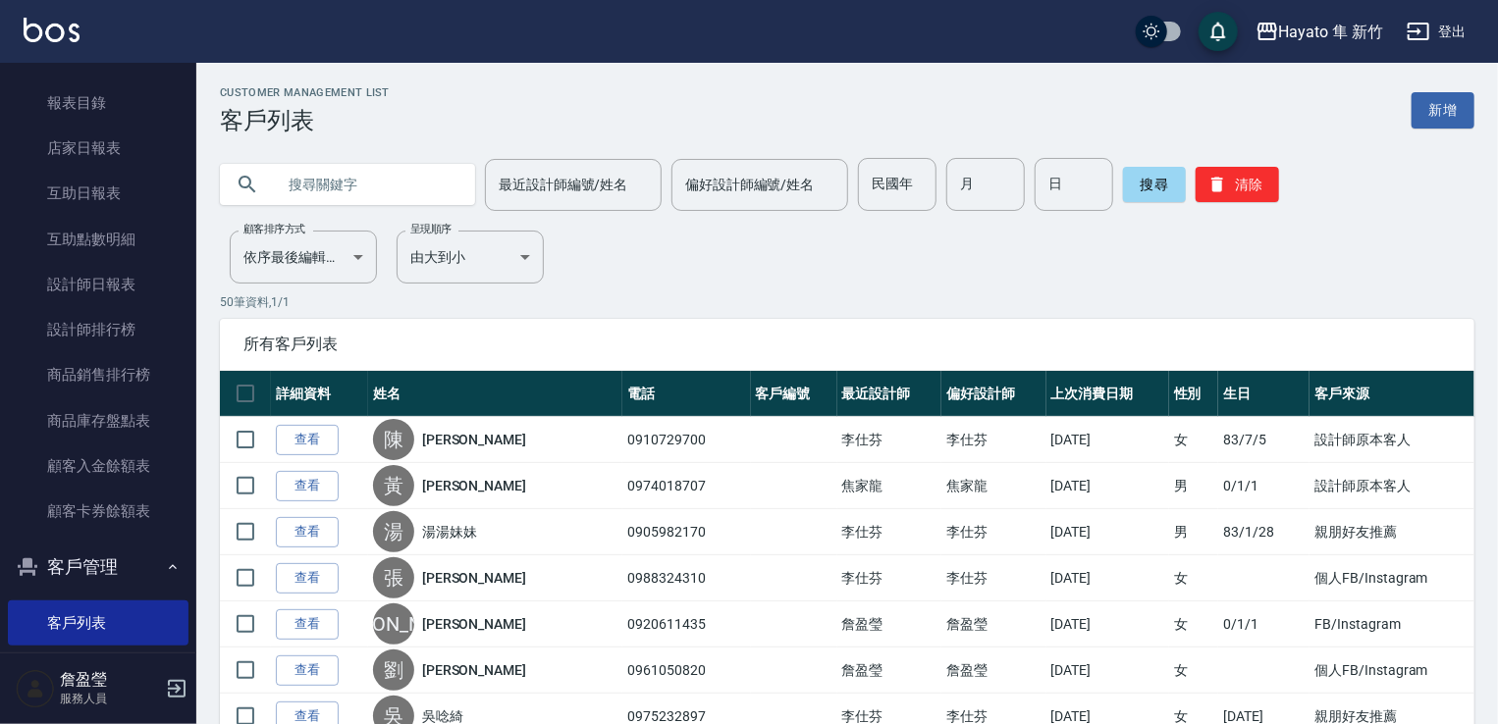
click at [318, 181] on input "text" at bounding box center [367, 184] width 185 height 53
type input "0905287550"
click at [1135, 182] on button "搜尋" at bounding box center [1154, 184] width 63 height 35
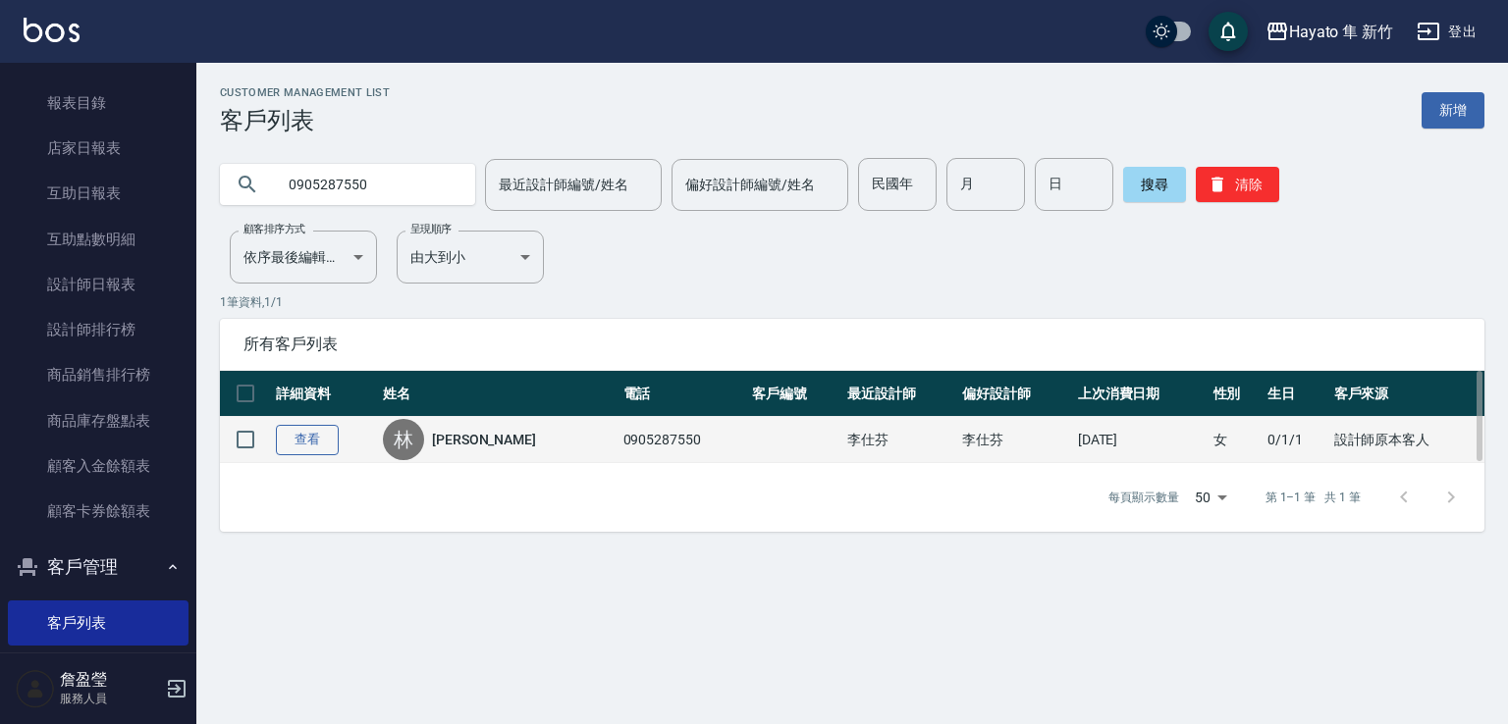
click at [308, 451] on link "查看" at bounding box center [307, 440] width 63 height 30
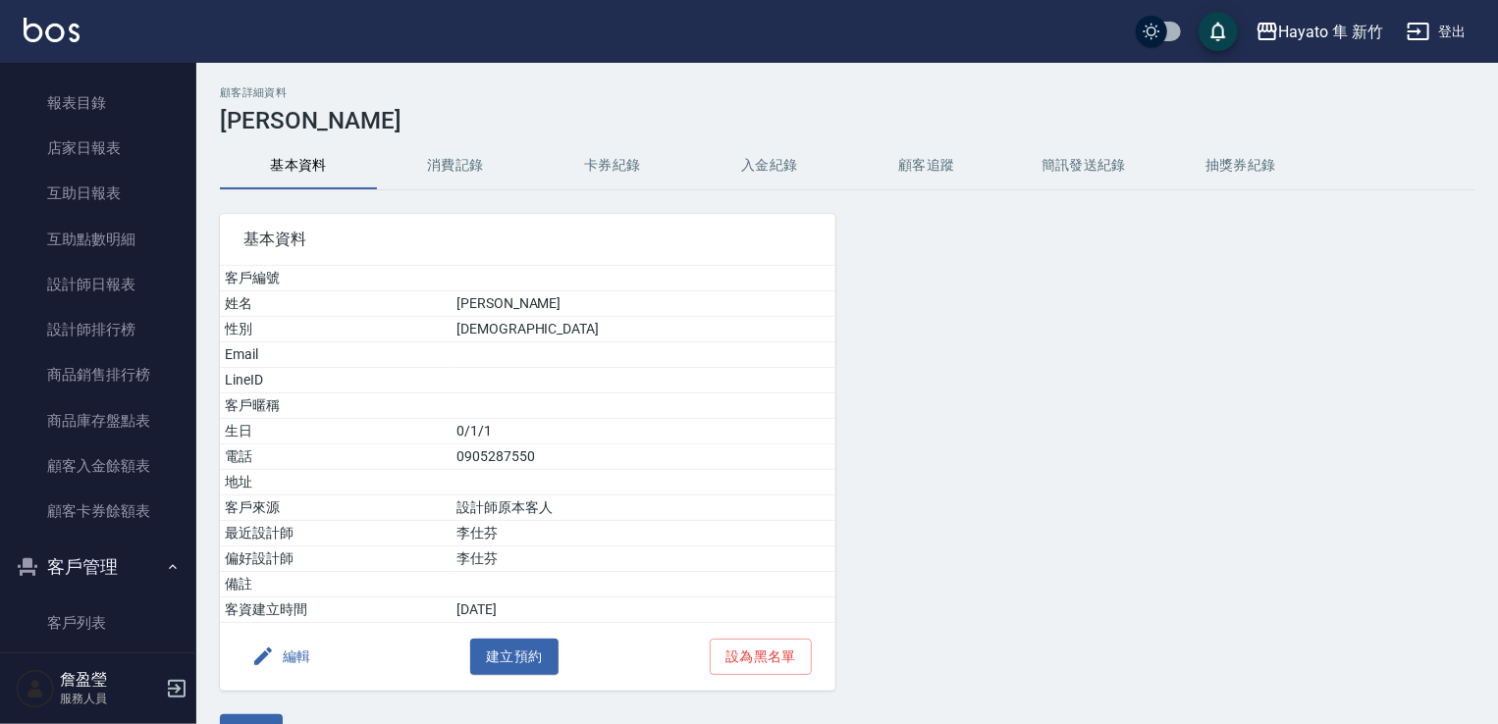
click at [458, 166] on button "消費記錄" at bounding box center [455, 165] width 157 height 47
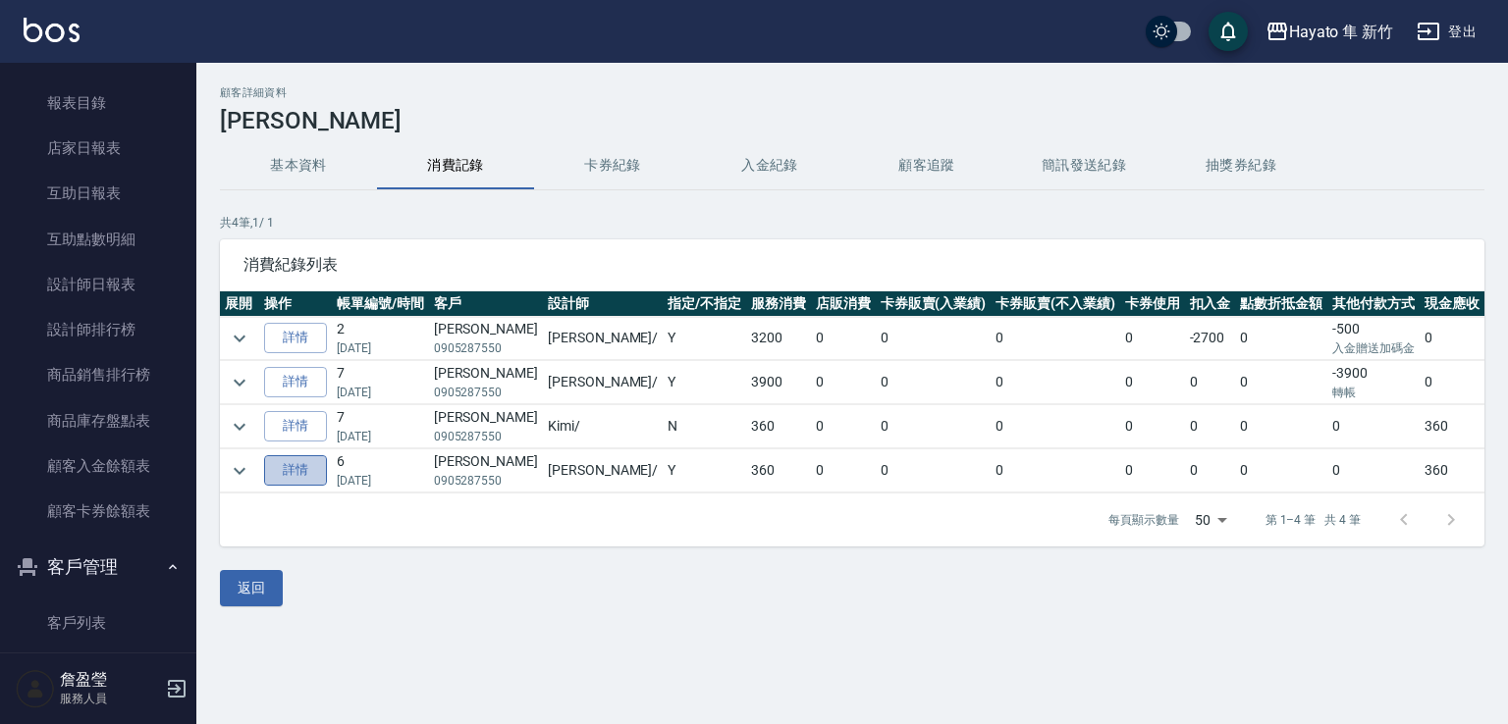
click at [295, 470] on link "詳情" at bounding box center [295, 470] width 63 height 30
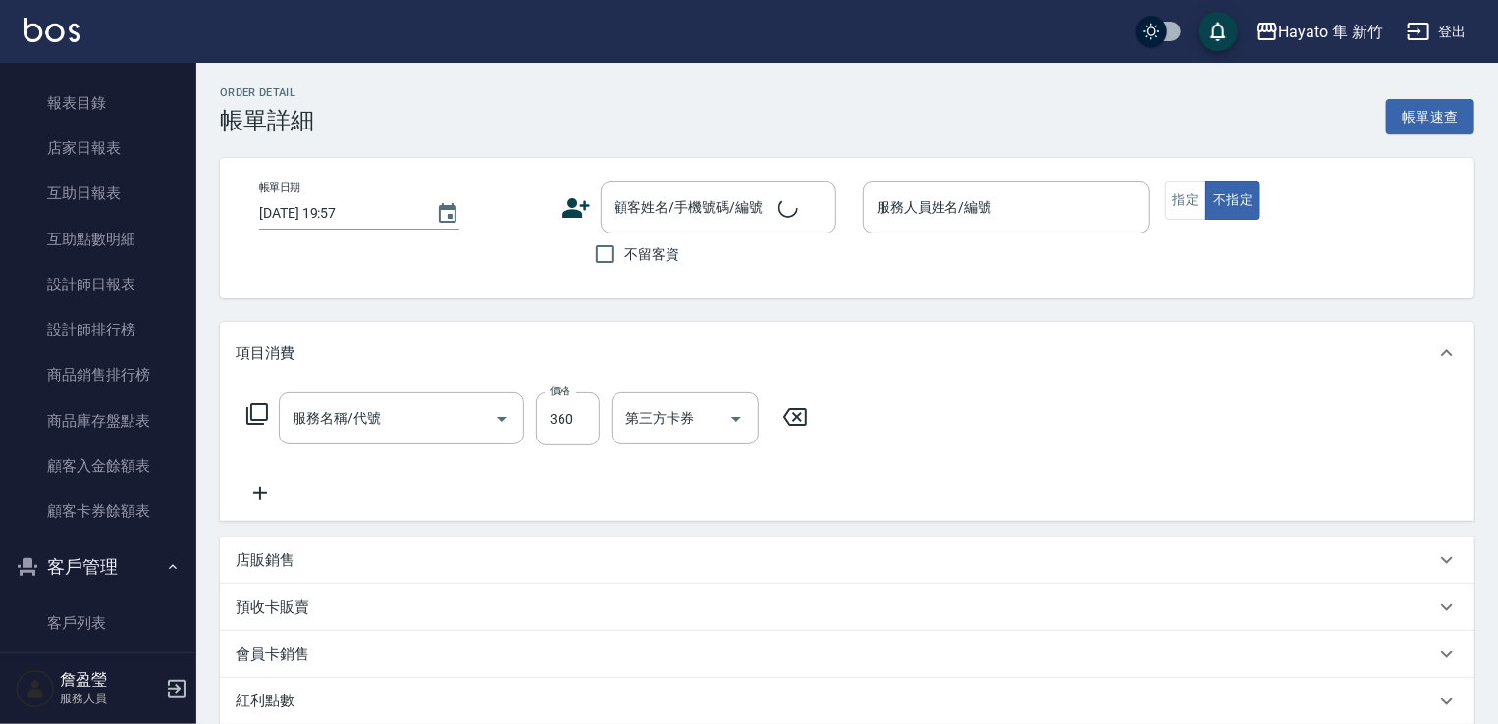
type input "[DATE] 20:06"
type input "[PERSON_NAME](無代號)"
type input "101基礎髮浴 (101)"
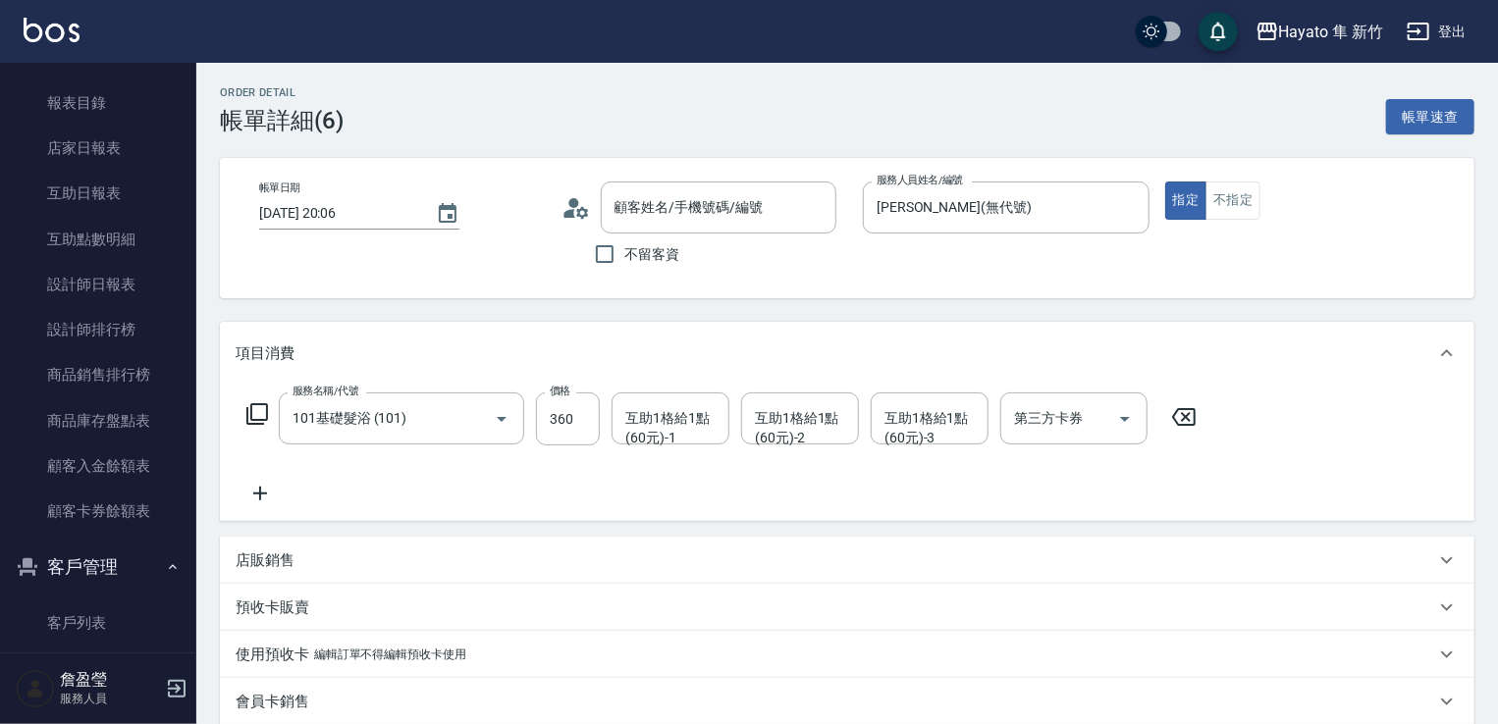
type input "[PERSON_NAME]/0905287550/"
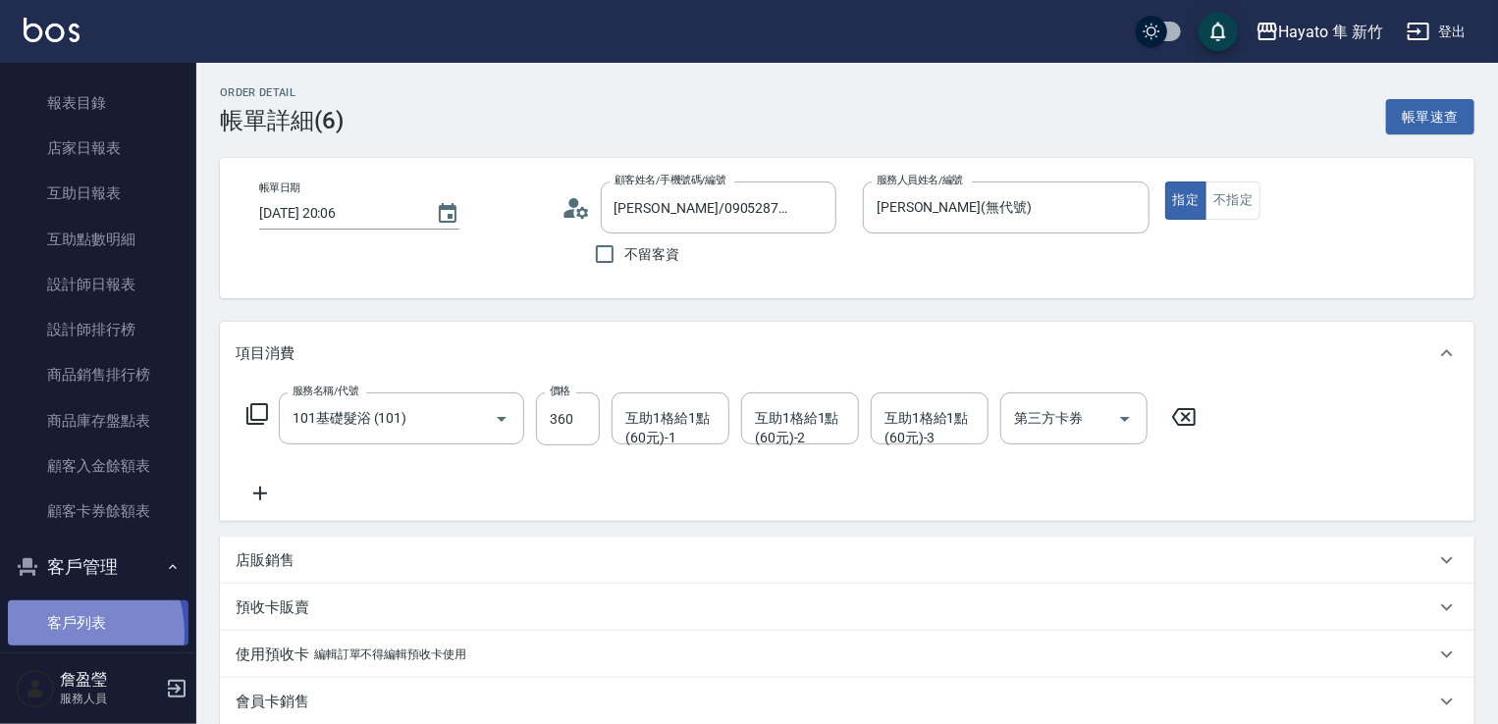
click at [68, 633] on link "客戶列表" at bounding box center [98, 623] width 181 height 45
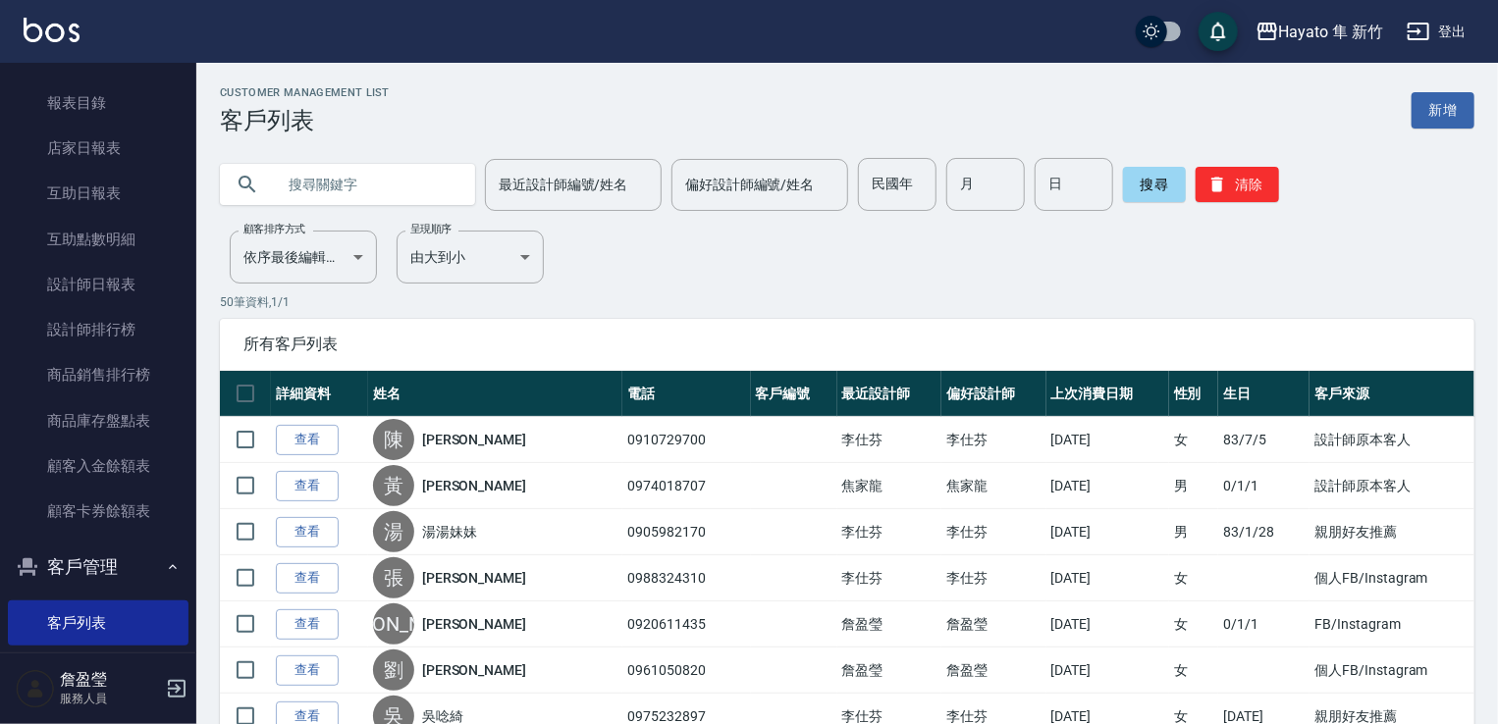
click at [422, 183] on input "text" at bounding box center [367, 184] width 185 height 53
click at [1148, 189] on button "搜尋" at bounding box center [1154, 184] width 63 height 35
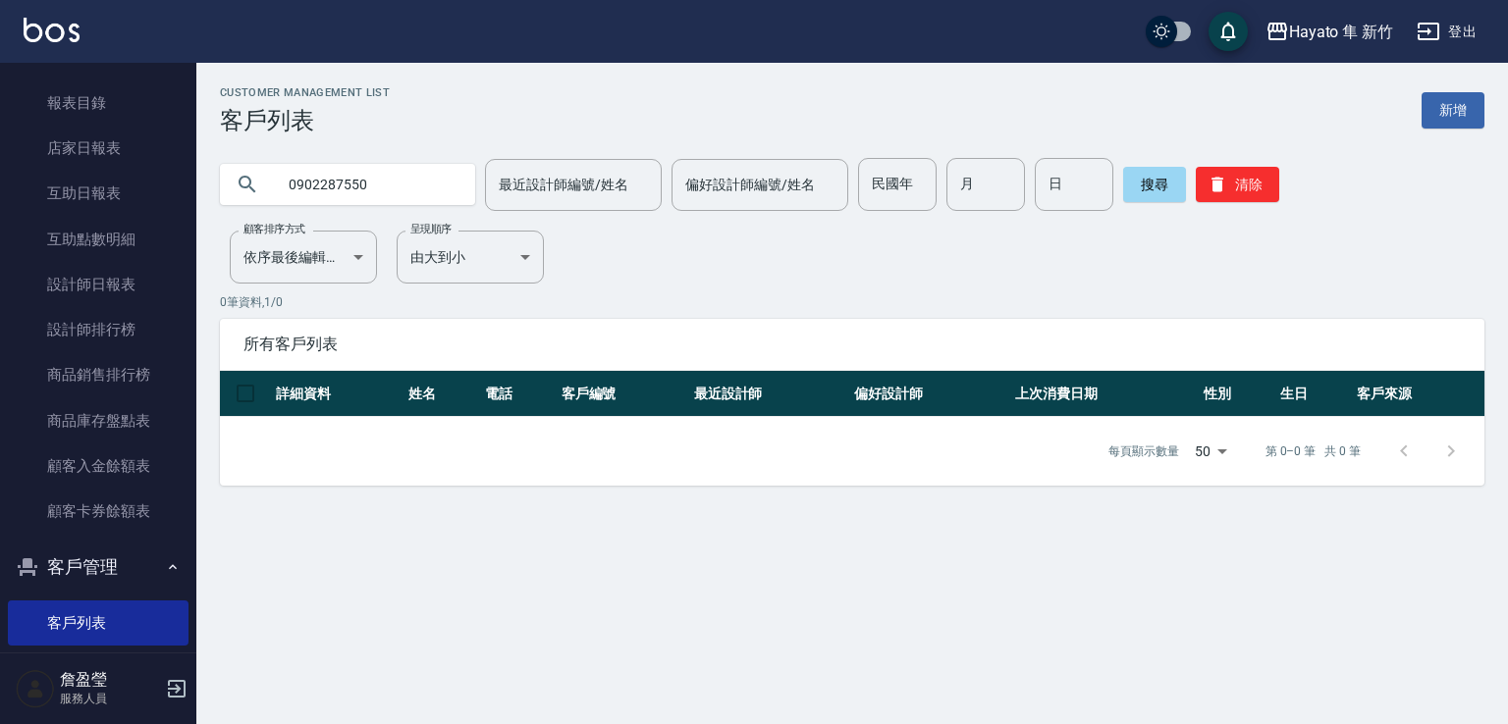
click at [318, 182] on input "0902287550" at bounding box center [367, 184] width 185 height 53
type input "0905287550"
click at [1160, 185] on button "搜尋" at bounding box center [1154, 184] width 63 height 35
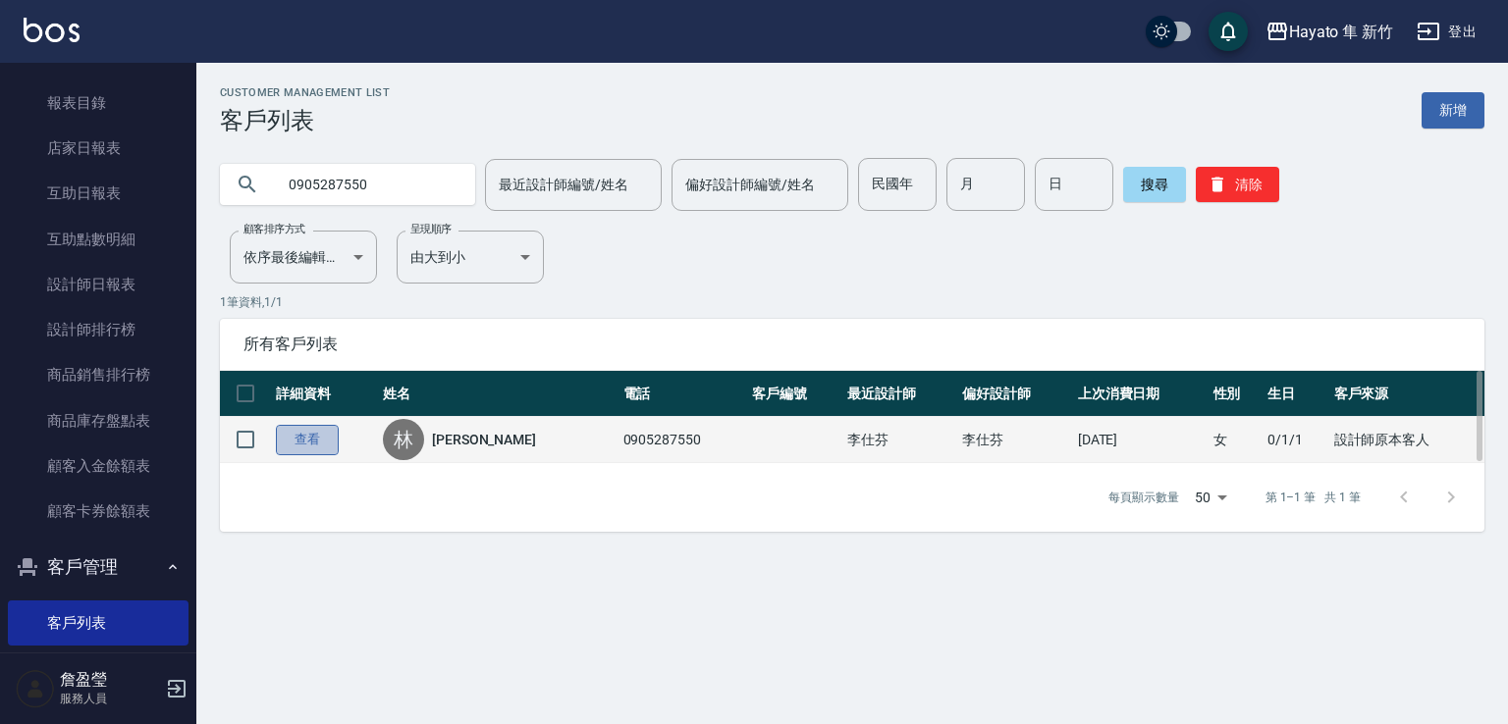
click at [303, 433] on link "查看" at bounding box center [307, 440] width 63 height 30
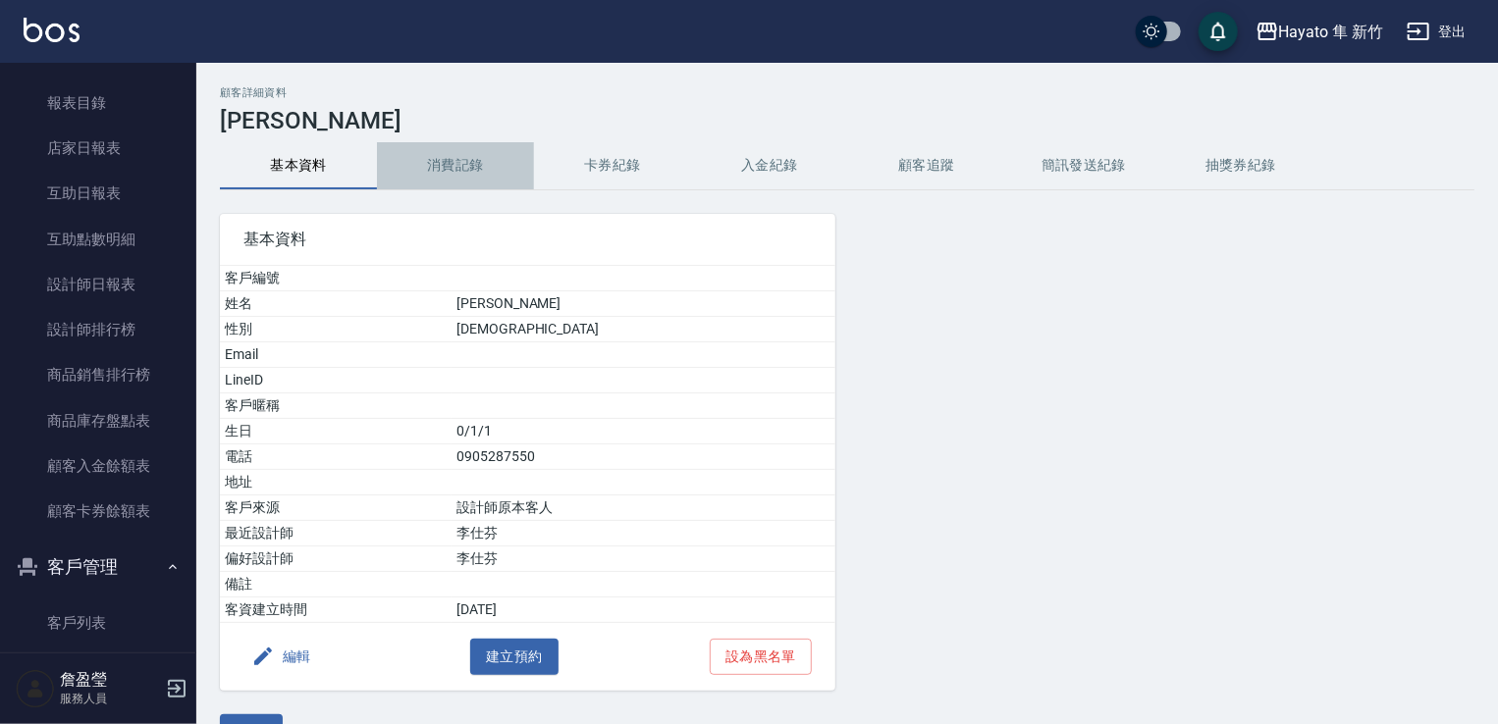
drag, startPoint x: 463, startPoint y: 153, endPoint x: 463, endPoint y: 204, distance: 51.0
click at [465, 155] on button "消費記錄" at bounding box center [455, 165] width 157 height 47
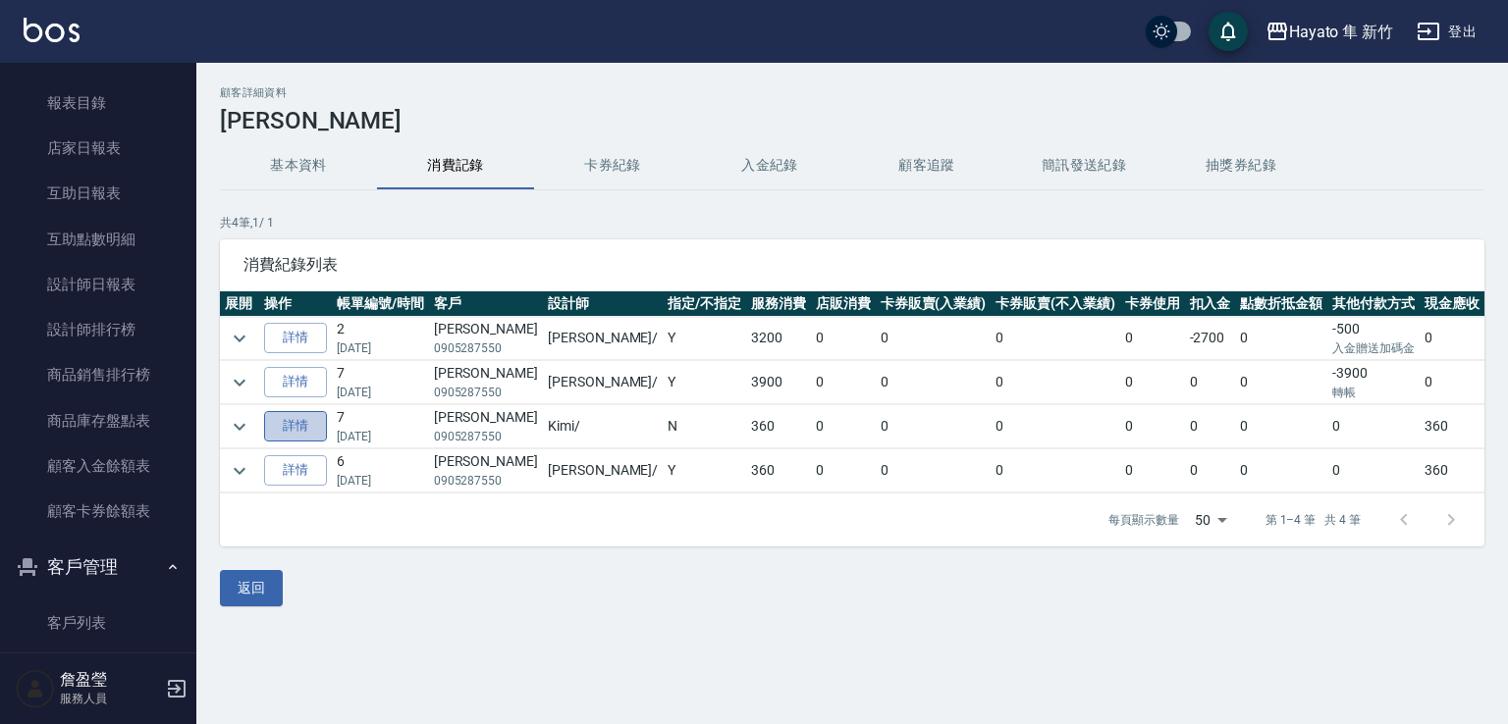
click at [290, 425] on link "詳情" at bounding box center [295, 426] width 63 height 30
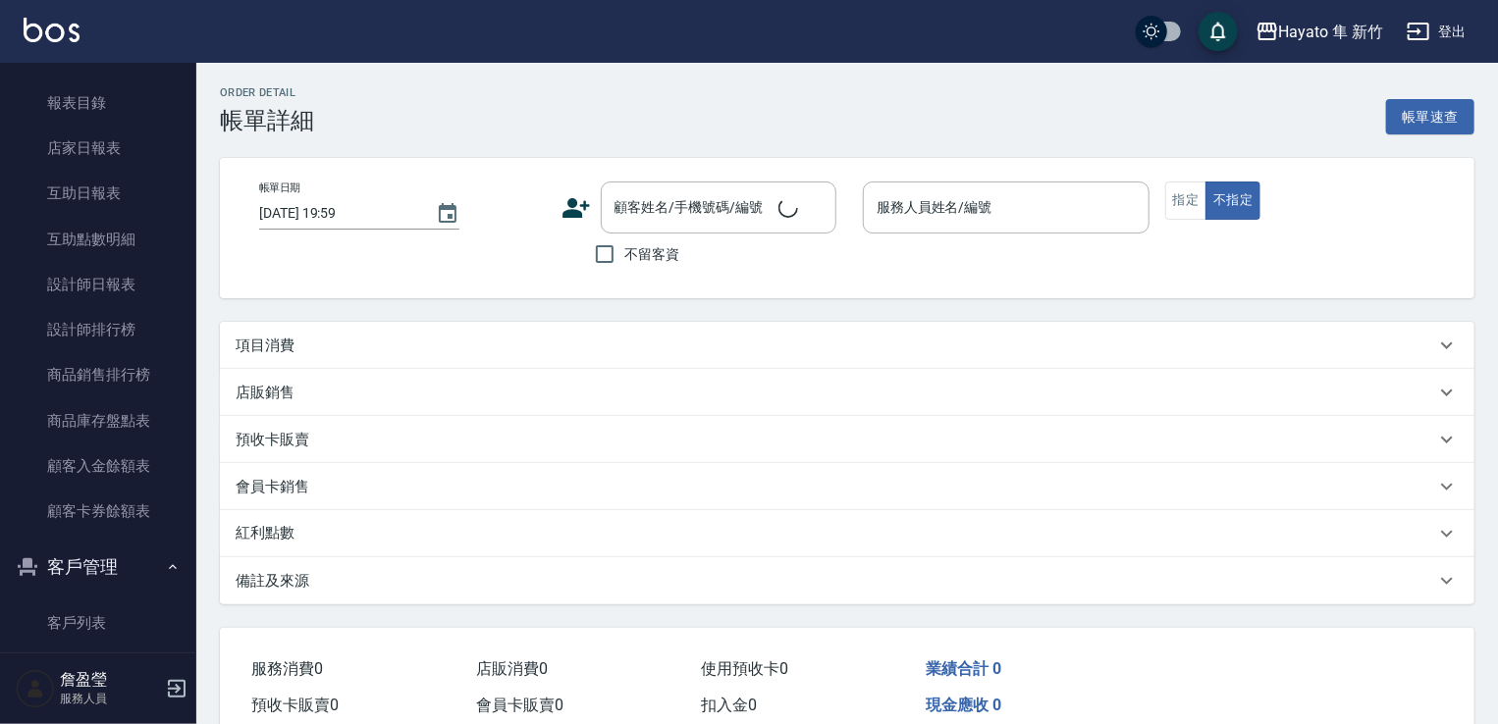
type input "[DATE] 20:09"
type input "Kimi(無代號)"
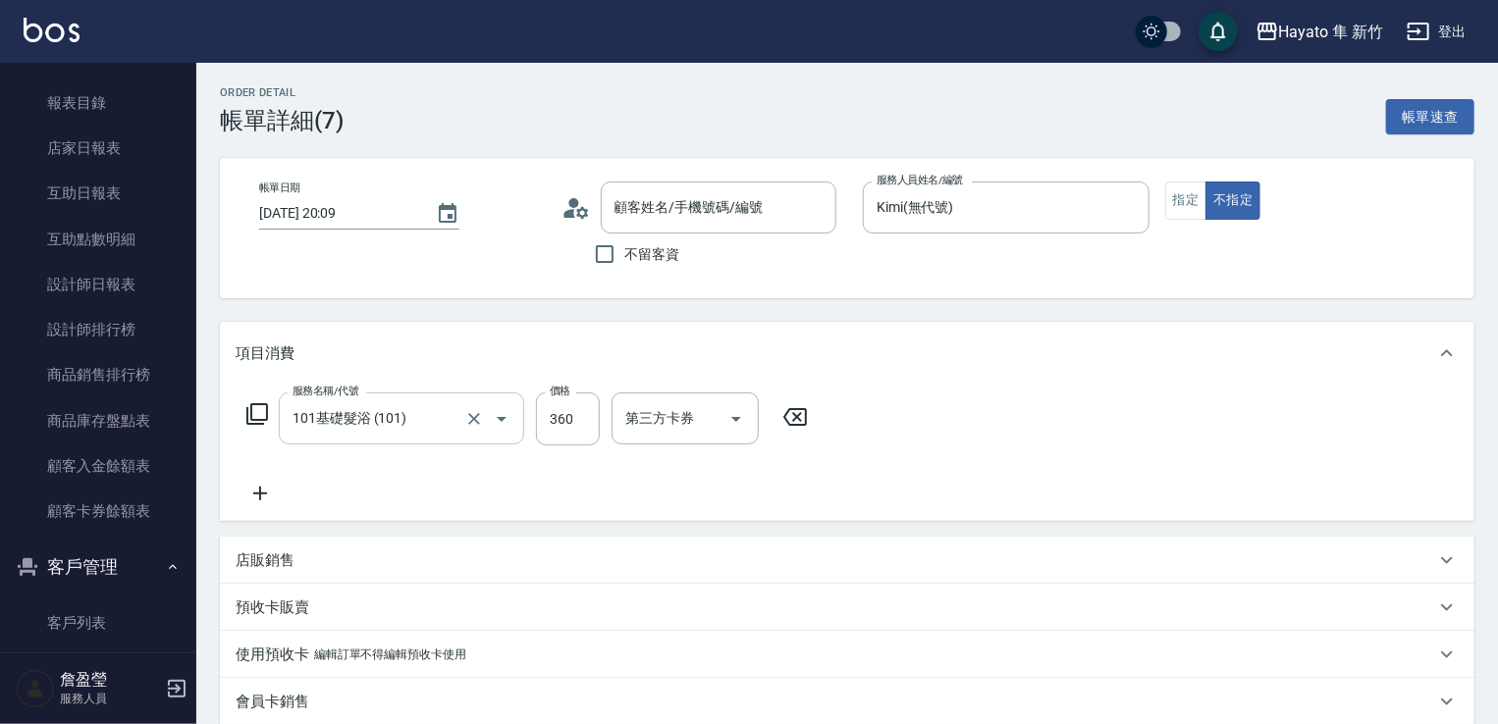
type input "101基礎髮浴 (101)"
type input "[PERSON_NAME]/0905287550/"
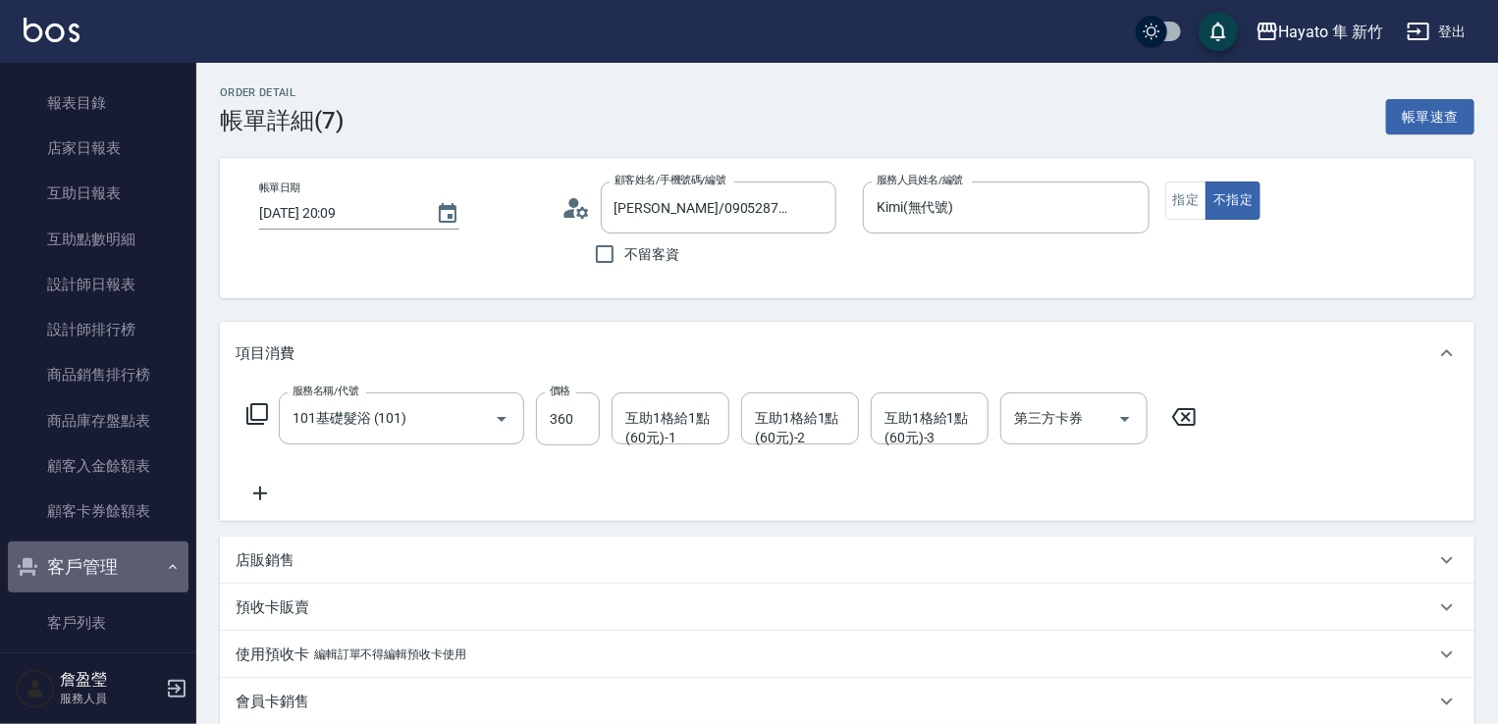
click at [105, 565] on button "客戶管理" at bounding box center [98, 567] width 181 height 51
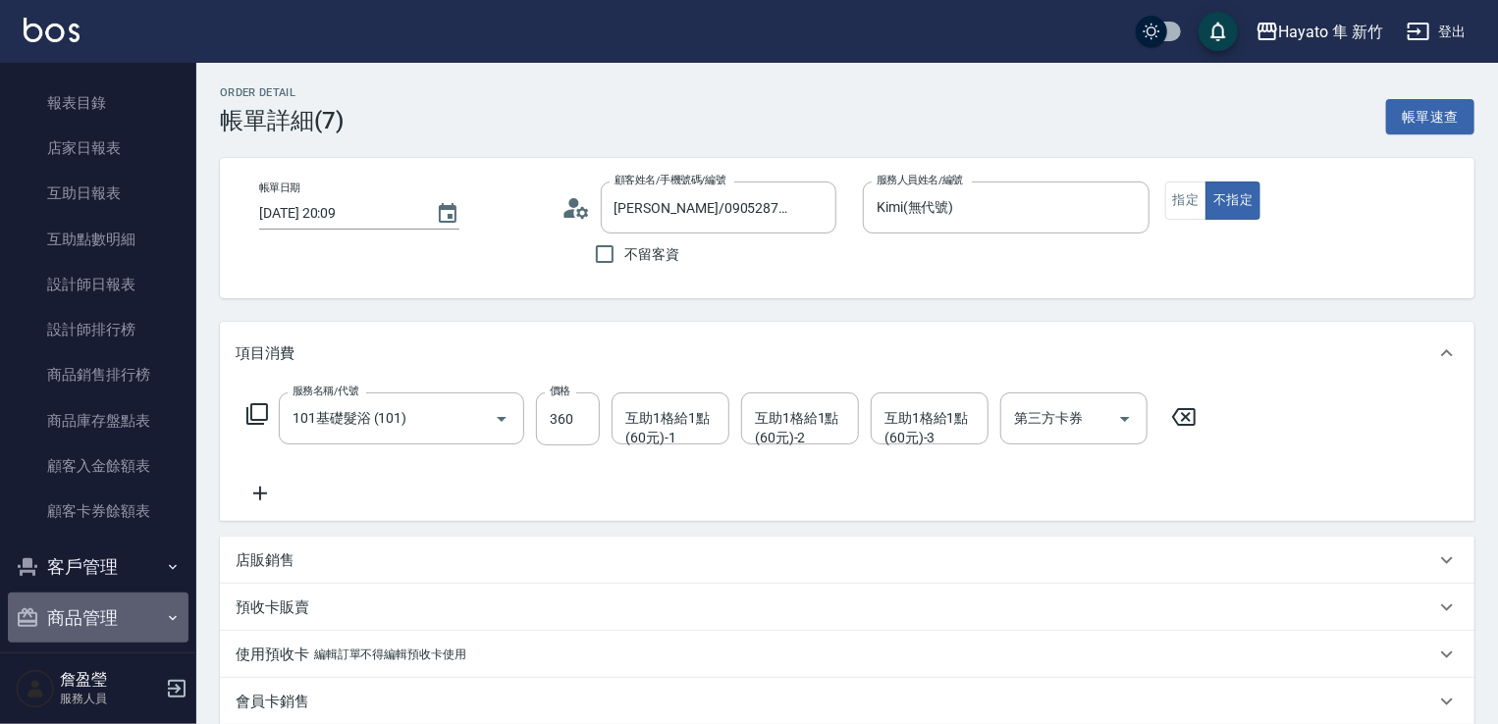
drag, startPoint x: 100, startPoint y: 610, endPoint x: 98, endPoint y: 593, distance: 16.8
click at [98, 608] on button "商品管理" at bounding box center [98, 618] width 181 height 51
click at [102, 536] on ul "報表目錄 店家日報表 互助日報表 互助點數明細 設計師日報表 設計師排行榜 商品銷售排行榜 商品庫存盤點表 顧客入金餘額表 顧客卡券餘額表" at bounding box center [98, 308] width 181 height 470
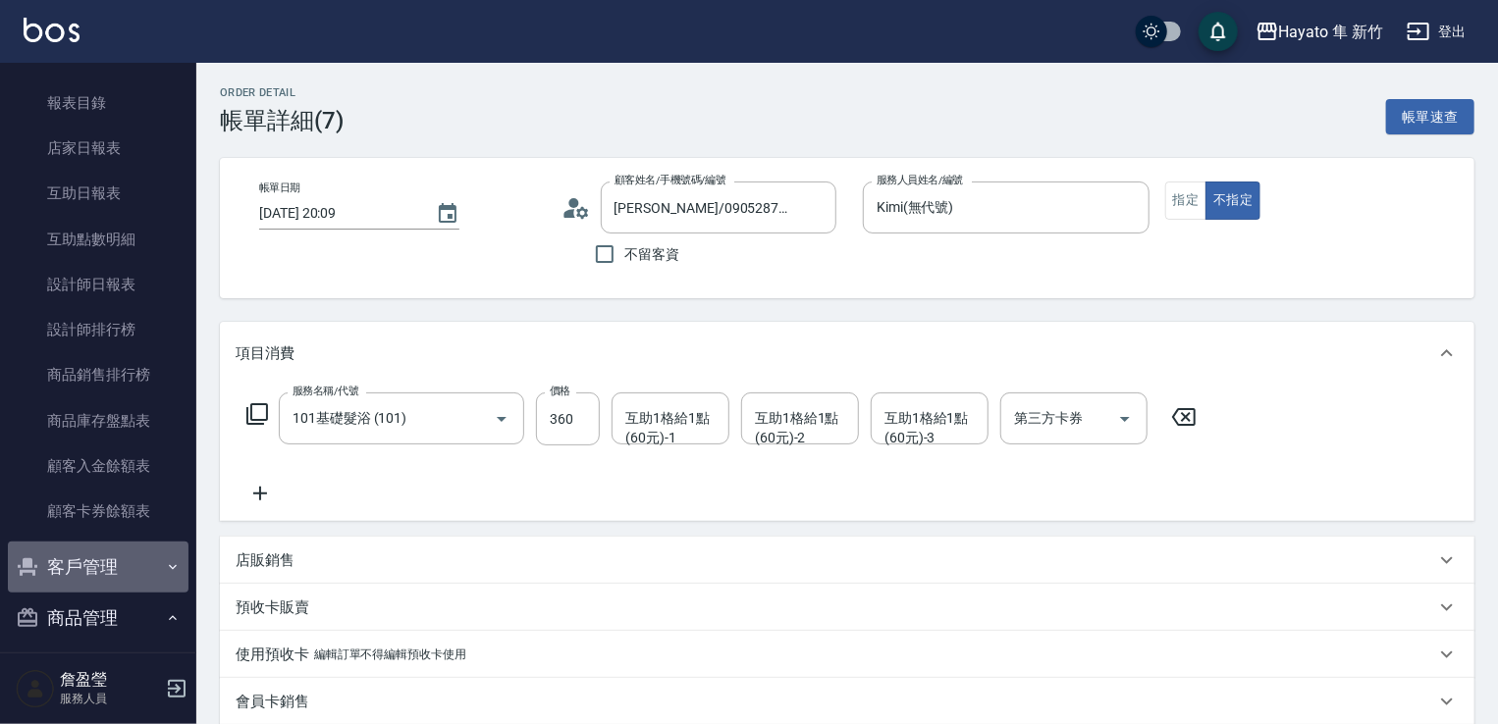
click at [105, 562] on button "客戶管理" at bounding box center [98, 567] width 181 height 51
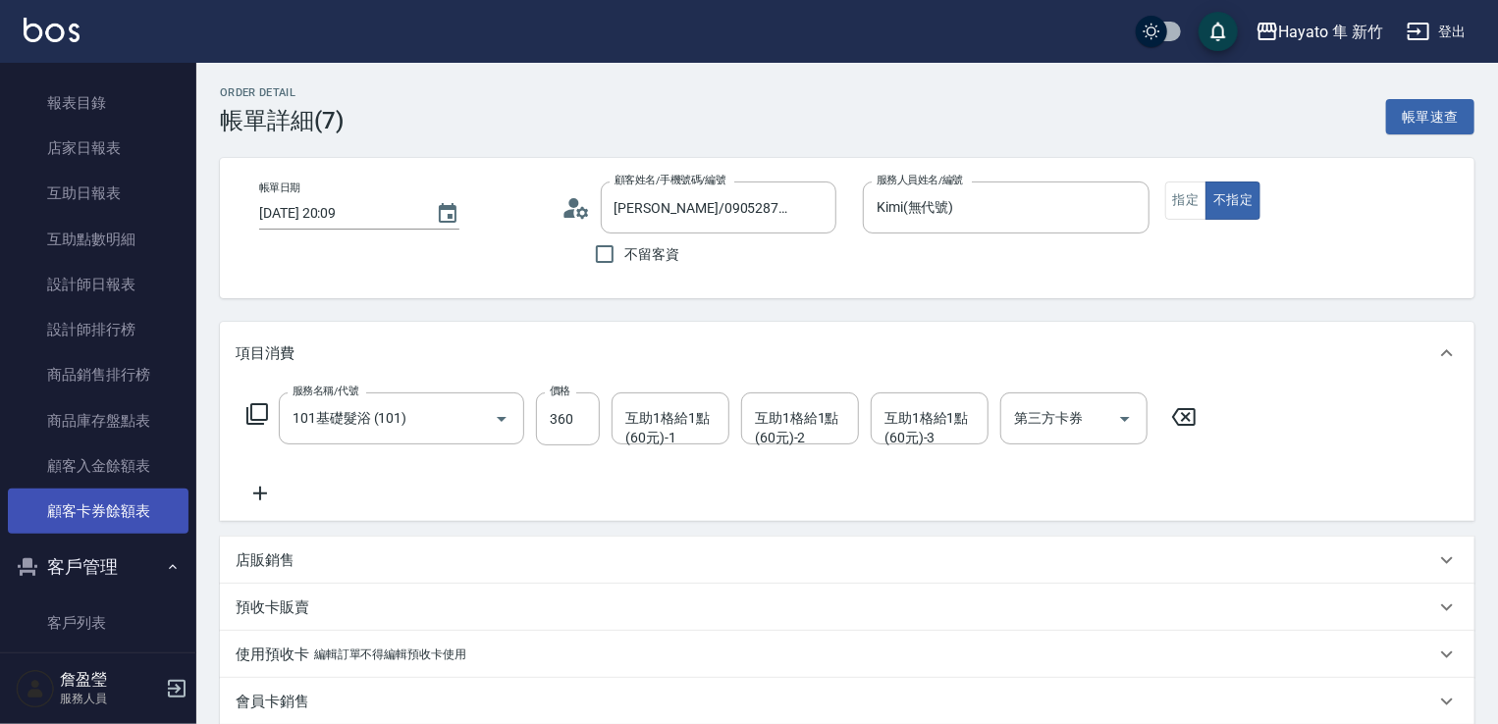
click at [98, 497] on link "顧客卡券餘額表" at bounding box center [98, 511] width 181 height 45
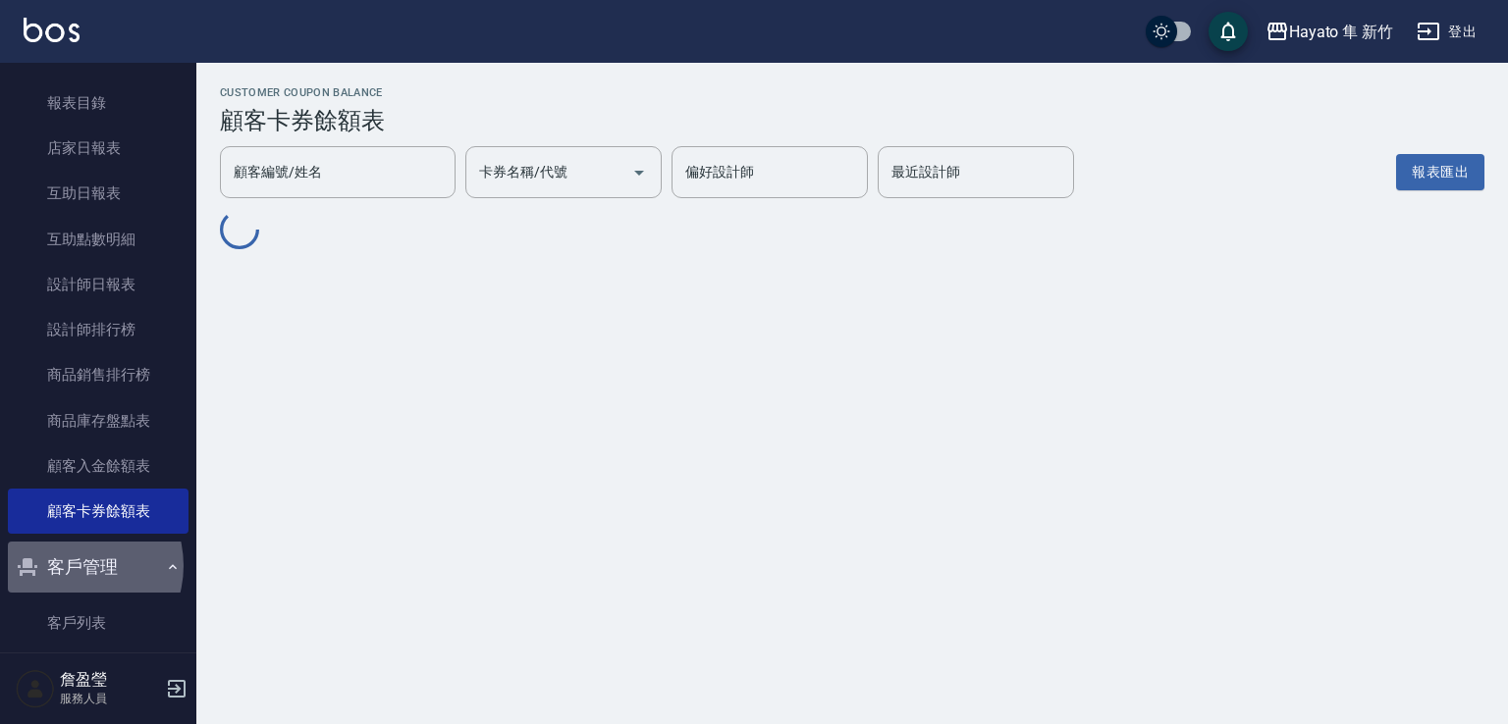
click at [71, 565] on button "客戶管理" at bounding box center [98, 567] width 181 height 51
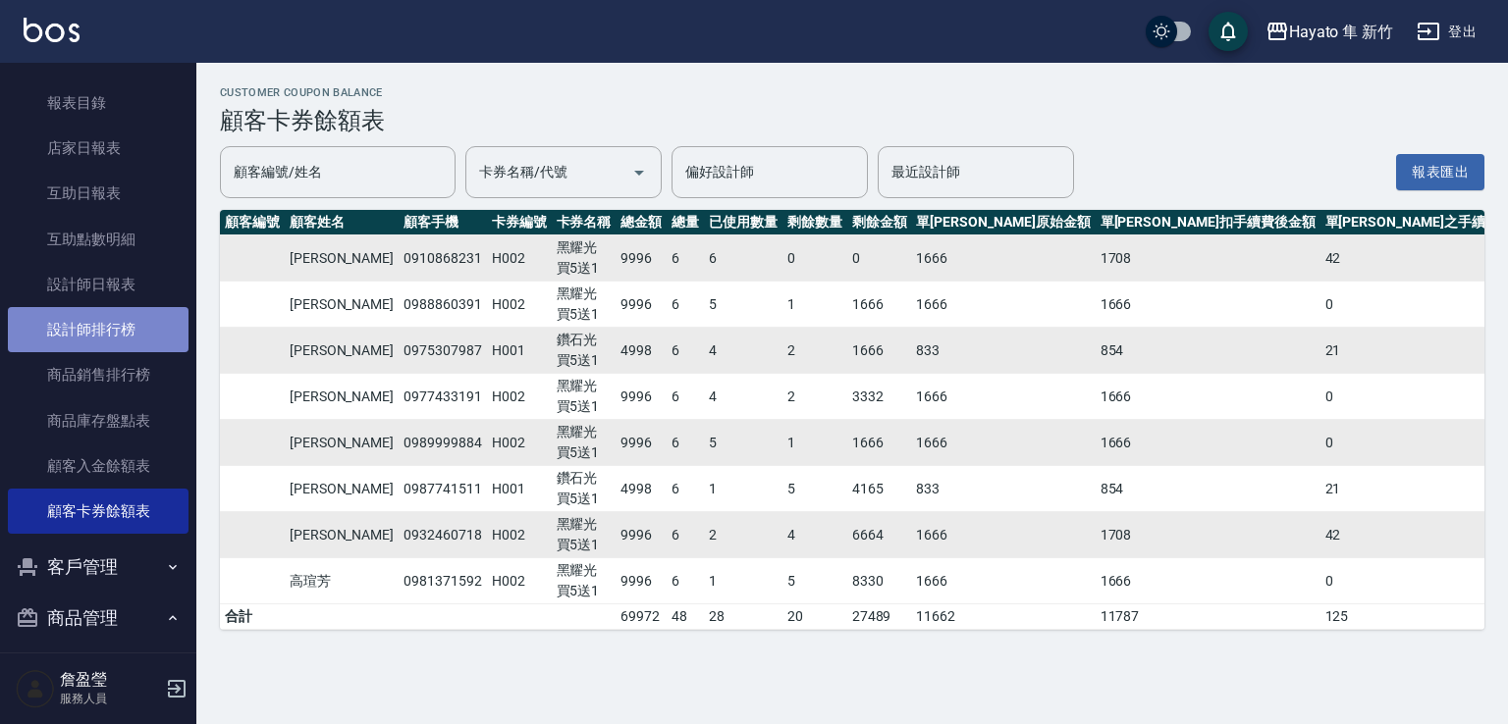
click at [141, 325] on link "設計師排行榜" at bounding box center [98, 329] width 181 height 45
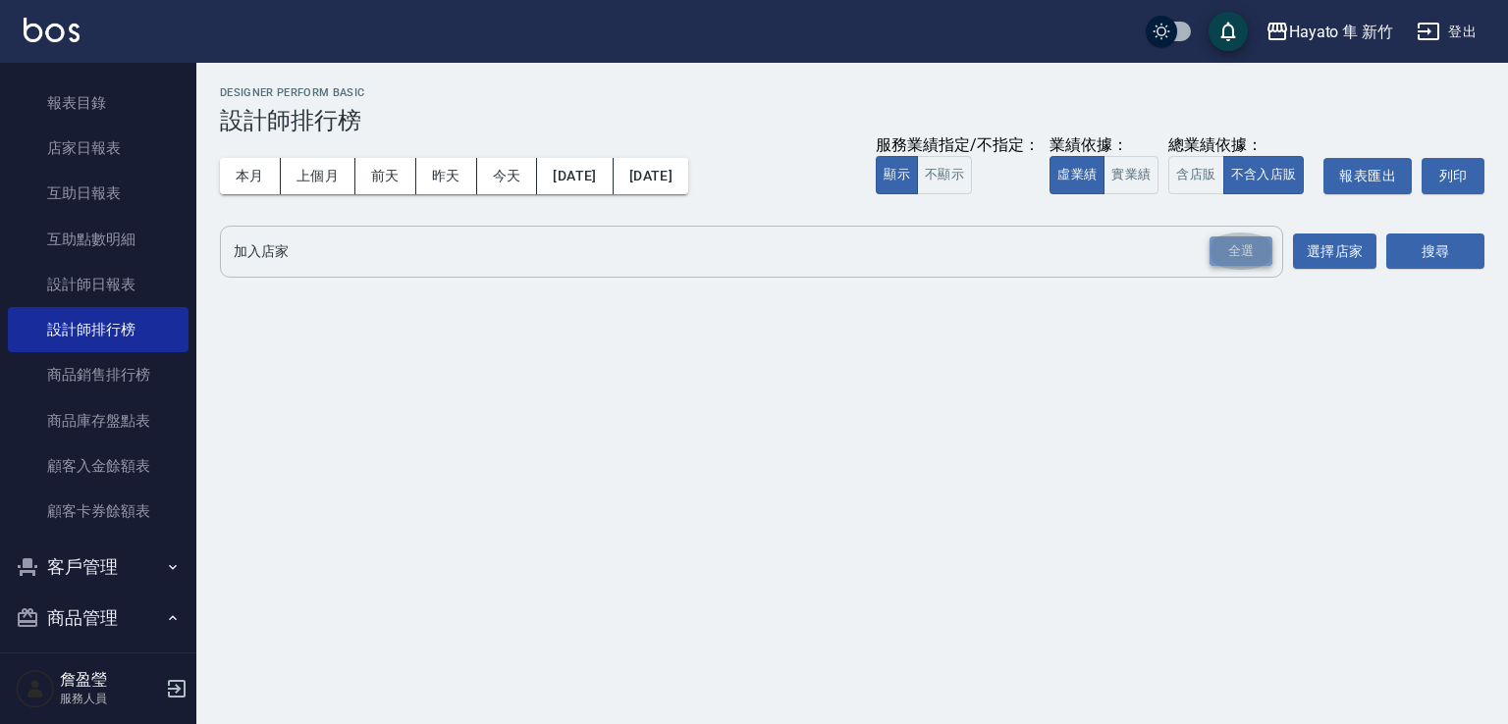
click at [1231, 246] on div "全選" at bounding box center [1240, 252] width 63 height 30
click at [1441, 264] on button "搜尋" at bounding box center [1435, 253] width 98 height 36
